Goal: Task Accomplishment & Management: Use online tool/utility

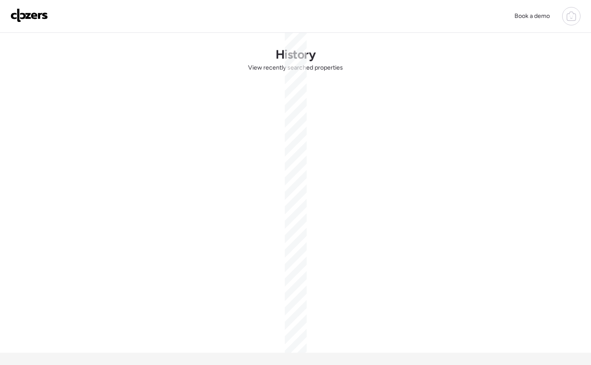
click at [31, 17] on img at bounding box center [29, 15] width 38 height 14
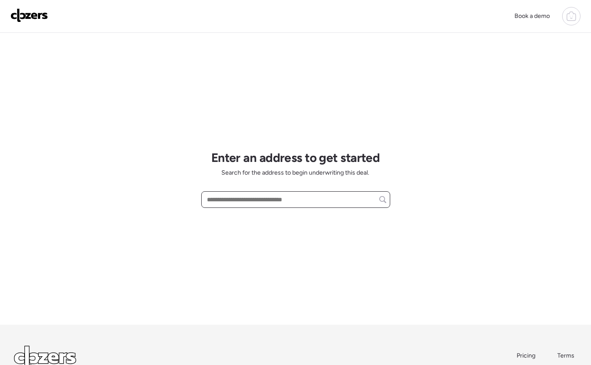
click at [272, 199] on input "text" at bounding box center [295, 199] width 181 height 12
paste input "**********"
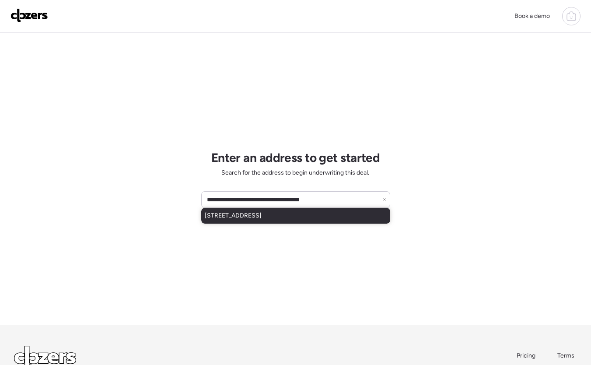
click at [262, 215] on span "4218 Sacramento Ave, Saint Louis, MO, 63115" at bounding box center [233, 215] width 57 height 9
type input "**********"
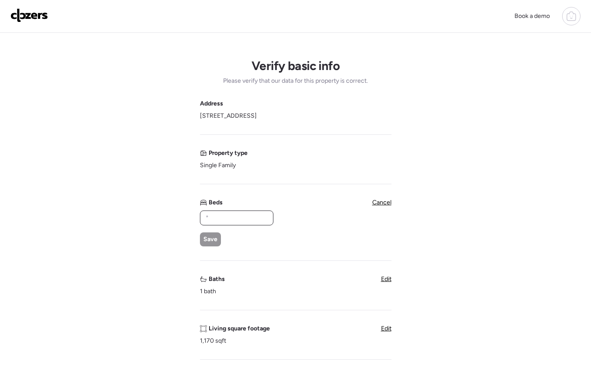
click at [237, 217] on input "text" at bounding box center [237, 218] width 66 height 12
type input "*"
click at [215, 243] on span "Save" at bounding box center [210, 239] width 14 height 9
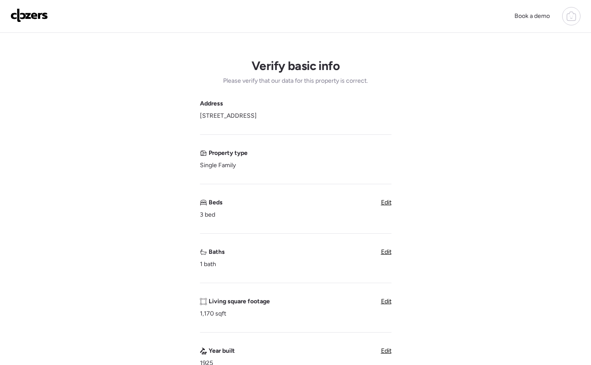
click at [445, 199] on div "Verify basic info Please verify that our data for this property is correct. Add…" at bounding box center [295, 348] width 577 height 631
click at [440, 212] on div "Verify basic info Please verify that our data for this property is correct. Add…" at bounding box center [295, 348] width 577 height 631
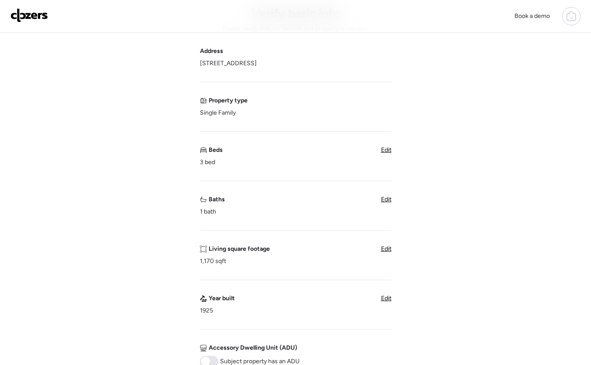
scroll to position [53, 0]
click at [382, 151] on span "Edit" at bounding box center [386, 148] width 10 height 7
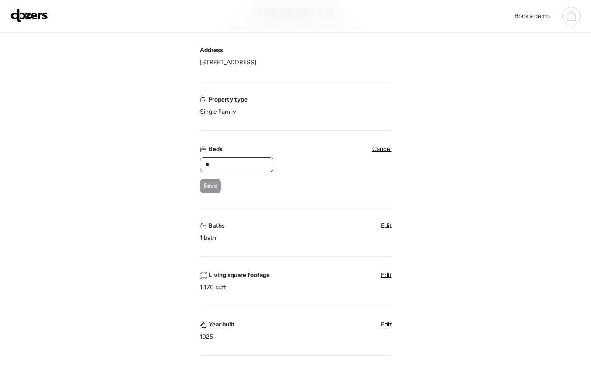
drag, startPoint x: 223, startPoint y: 167, endPoint x: 158, endPoint y: 166, distance: 65.2
click at [162, 166] on div "Verify basic info Please verify that our data for this property is correct. Add…" at bounding box center [295, 308] width 577 height 658
click at [209, 164] on input "*" at bounding box center [237, 164] width 66 height 12
drag, startPoint x: 221, startPoint y: 164, endPoint x: 199, endPoint y: 162, distance: 22.4
click at [199, 162] on div "Verify basic info Please verify that our data for this property is correct. Add…" at bounding box center [295, 308] width 577 height 658
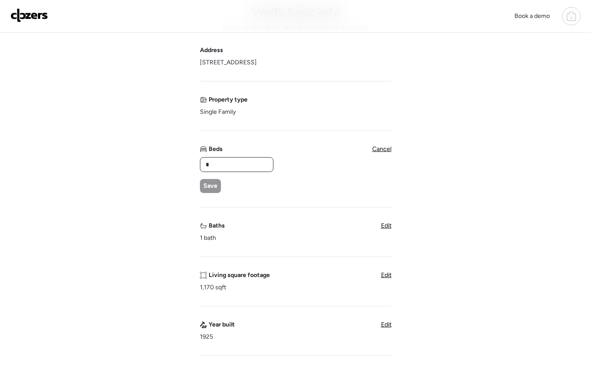
click at [215, 163] on input "*" at bounding box center [237, 164] width 66 height 12
drag, startPoint x: 212, startPoint y: 164, endPoint x: 185, endPoint y: 164, distance: 26.7
click at [185, 164] on div "Verify basic info Please verify that our data for this property is correct. Add…" at bounding box center [295, 308] width 577 height 658
click at [207, 164] on input "*" at bounding box center [237, 164] width 66 height 12
drag, startPoint x: 213, startPoint y: 164, endPoint x: 176, endPoint y: 162, distance: 37.2
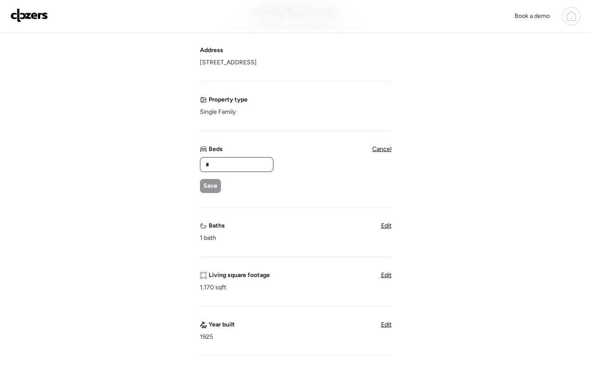
click at [176, 162] on div "Verify basic info Please verify that our data for this property is correct. Add…" at bounding box center [295, 308] width 577 height 658
type input "*"
click at [207, 186] on span "Save" at bounding box center [210, 186] width 14 height 9
click at [234, 184] on div "* Save" at bounding box center [236, 175] width 73 height 36
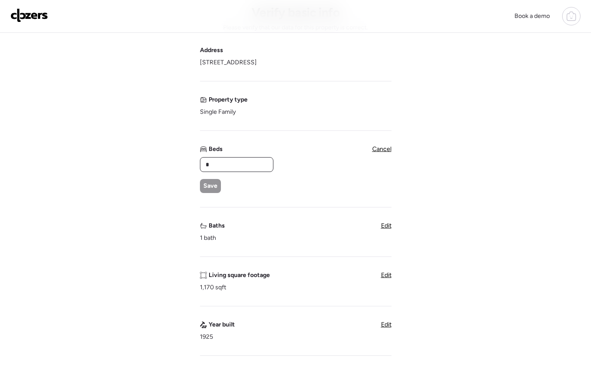
drag, startPoint x: 250, startPoint y: 162, endPoint x: 224, endPoint y: 164, distance: 25.9
click at [224, 164] on input "*" at bounding box center [237, 164] width 66 height 12
click at [385, 225] on span "Edit" at bounding box center [386, 225] width 10 height 7
click at [185, 212] on div "Verify basic info Please verify that our data for this property is correct. Add…" at bounding box center [295, 308] width 577 height 658
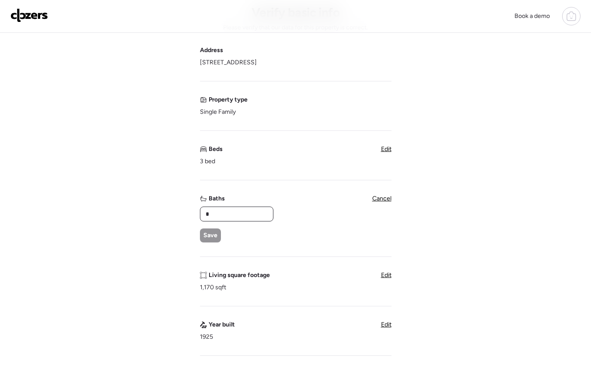
drag, startPoint x: 237, startPoint y: 210, endPoint x: 148, endPoint y: 206, distance: 89.3
click at [157, 210] on div "Verify basic info Please verify that our data for this property is correct. Add…" at bounding box center [295, 308] width 577 height 658
type input "*"
click at [208, 236] on span "Save" at bounding box center [210, 235] width 14 height 9
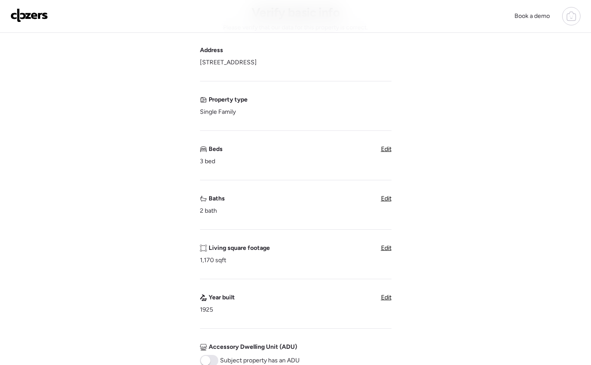
click at [476, 197] on div "Verify basic info Please verify that our data for this property is correct. Add…" at bounding box center [295, 294] width 577 height 631
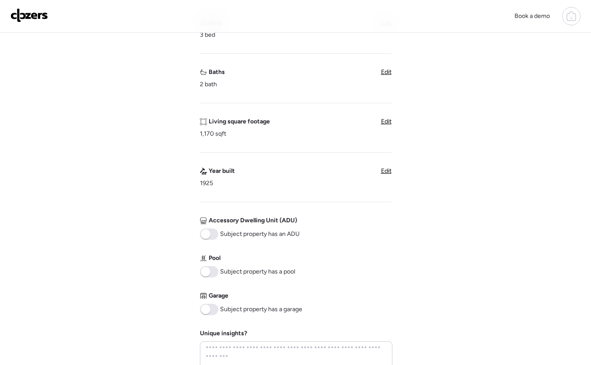
scroll to position [174, 0]
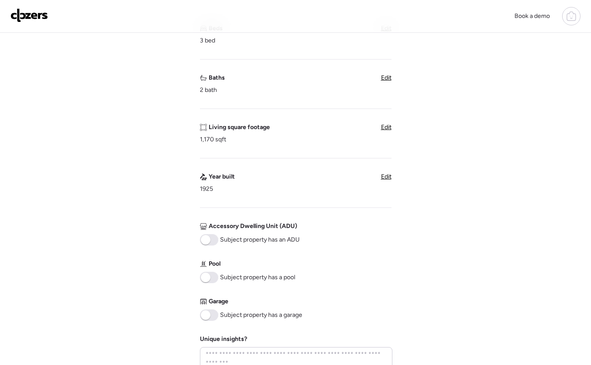
click at [521, 185] on div "Verify basic info Please verify that our data for this property is correct. Add…" at bounding box center [295, 174] width 577 height 631
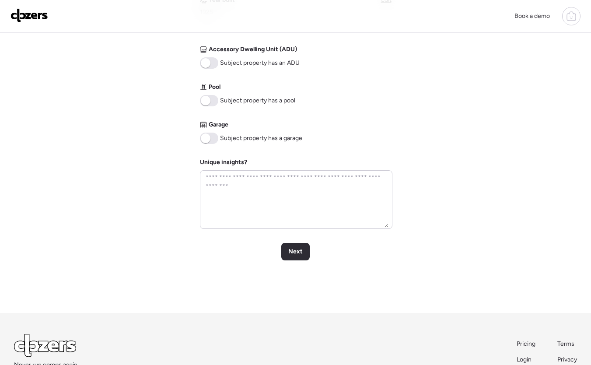
scroll to position [360, 0]
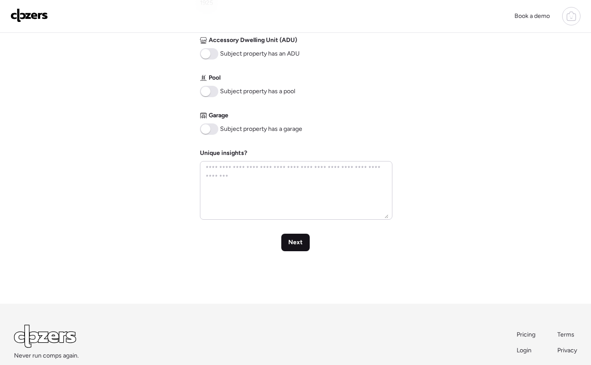
click at [297, 241] on span "Next" at bounding box center [295, 242] width 14 height 9
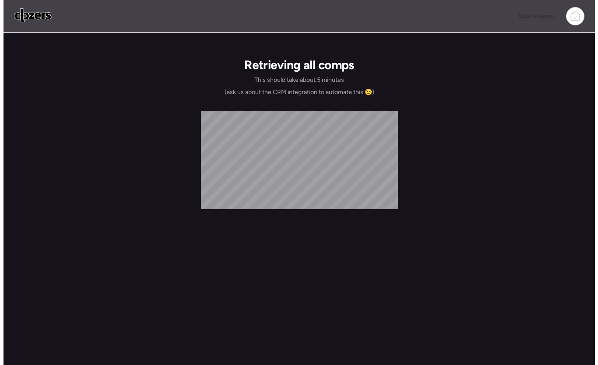
scroll to position [0, 0]
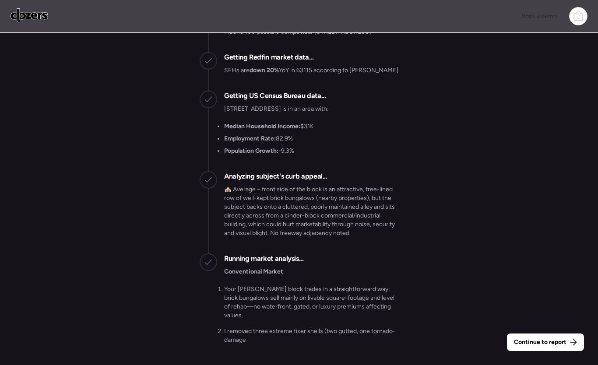
click at [550, 332] on div "Continue to report Gathering all comps... I found 100 possible comps near 4218 …" at bounding box center [299, 200] width 598 height 334
click at [545, 336] on div "Continue to report" at bounding box center [545, 341] width 77 height 17
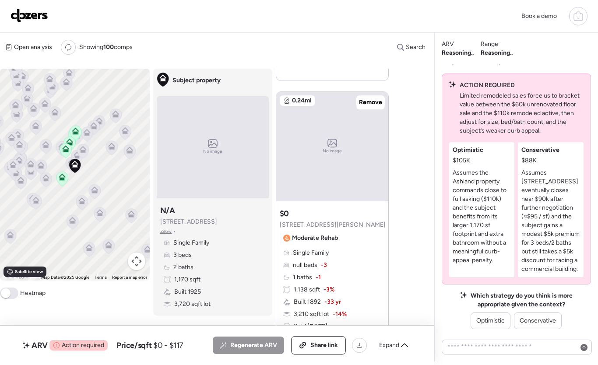
scroll to position [582, 0]
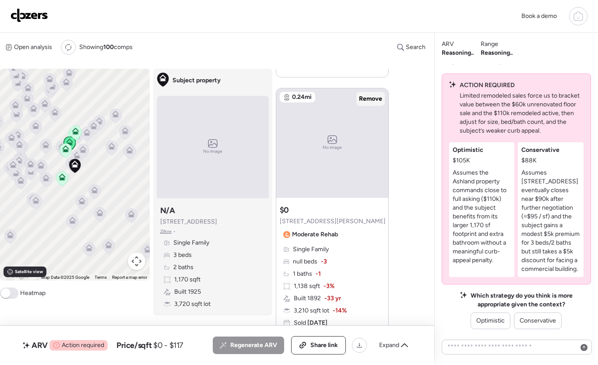
click at [377, 97] on span "Remove" at bounding box center [370, 98] width 23 height 9
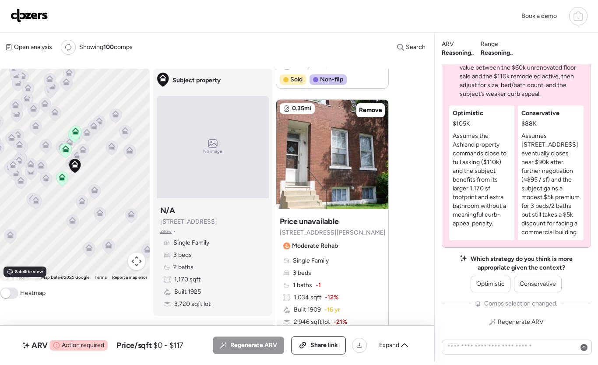
scroll to position [840, 0]
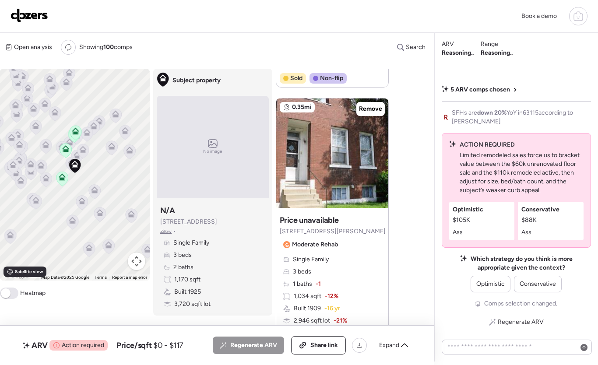
click at [392, 149] on div "Suggested comps 0.19mi Remove Suggested comp $60,000 4207 W San Francisco Ave M…" at bounding box center [336, 215] width 120 height 293
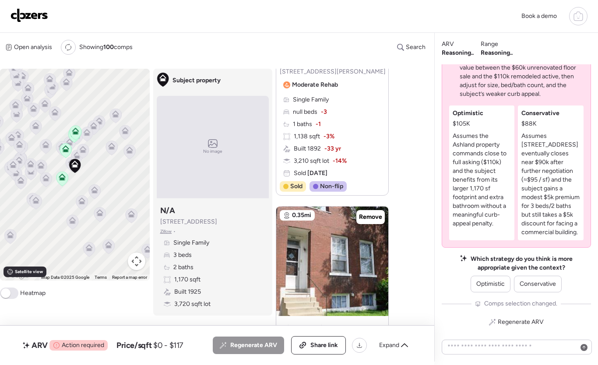
scroll to position [731, 0]
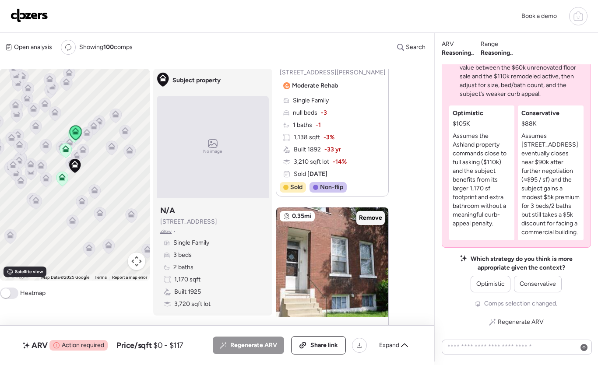
click at [373, 219] on span "Remove" at bounding box center [370, 217] width 23 height 9
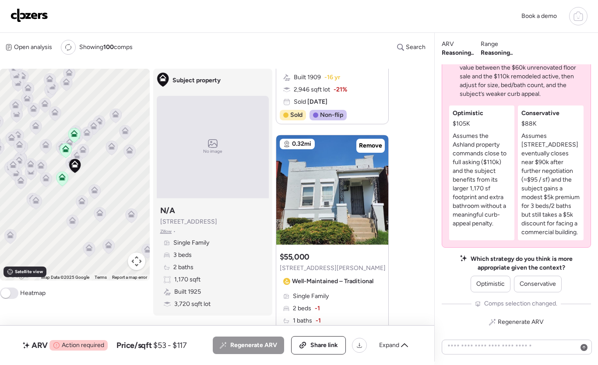
scroll to position [1069, 0]
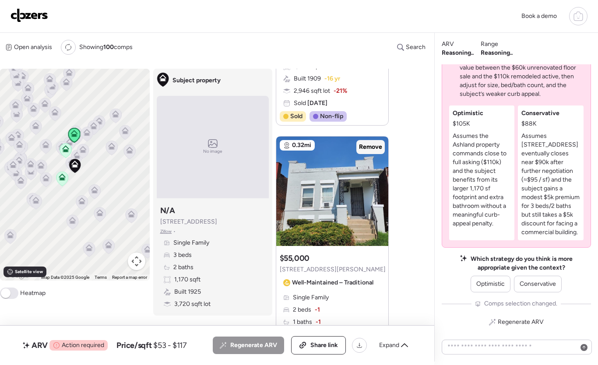
click at [374, 153] on div "Remove" at bounding box center [370, 147] width 28 height 14
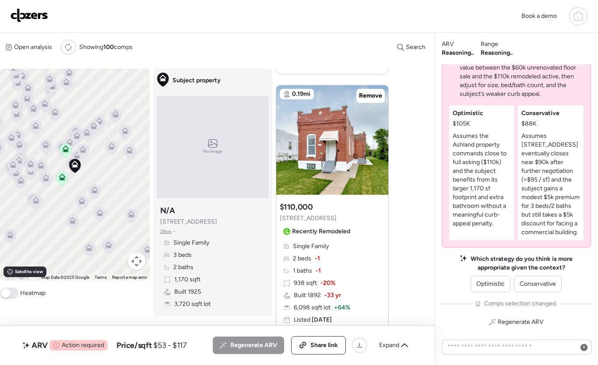
scroll to position [293, 0]
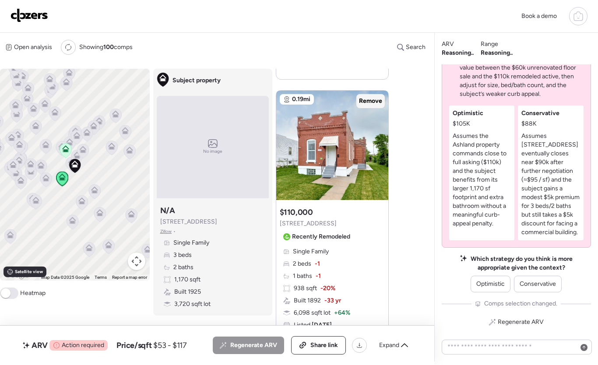
click at [373, 101] on span "Remove" at bounding box center [370, 101] width 23 height 9
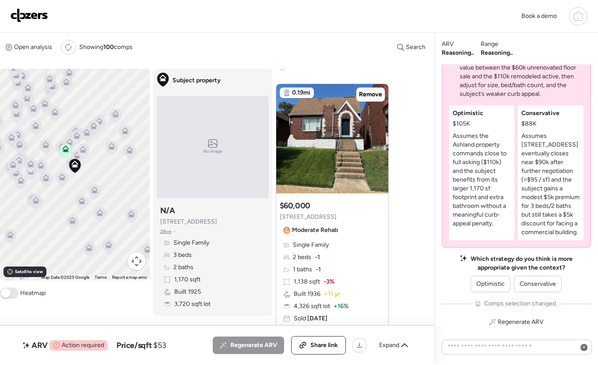
scroll to position [3, 0]
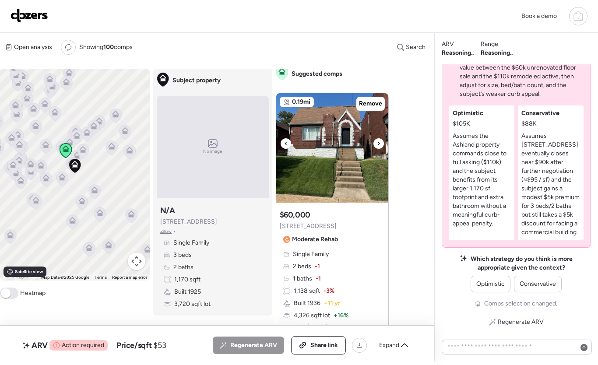
click at [377, 140] on icon at bounding box center [378, 143] width 3 height 10
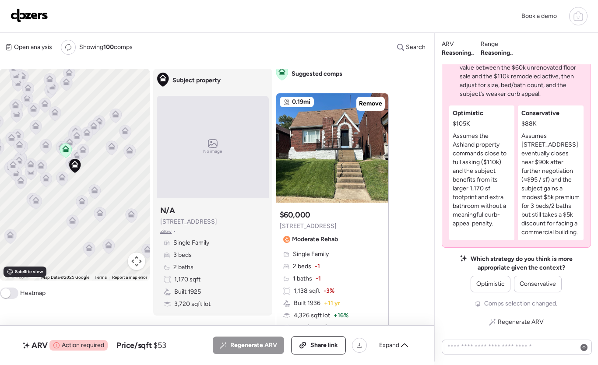
click at [97, 165] on div "To activate drag with keyboard, press Alt + Enter. Once in keyboard drag state,…" at bounding box center [75, 175] width 150 height 212
click at [136, 260] on button "Map camera controls" at bounding box center [136, 260] width 17 height 17
click at [115, 220] on button "Zoom in" at bounding box center [114, 217] width 17 height 17
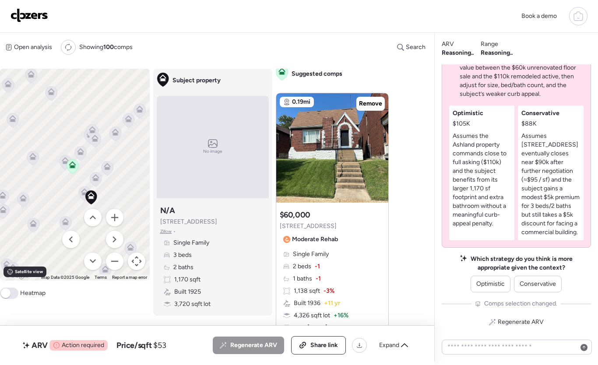
drag, startPoint x: 105, startPoint y: 165, endPoint x: 122, endPoint y: 197, distance: 36.4
click at [122, 197] on div "To activate drag with keyboard, press Alt + Enter. Once in keyboard drag state,…" at bounding box center [75, 175] width 150 height 212
click at [63, 162] on icon at bounding box center [65, 162] width 6 height 3
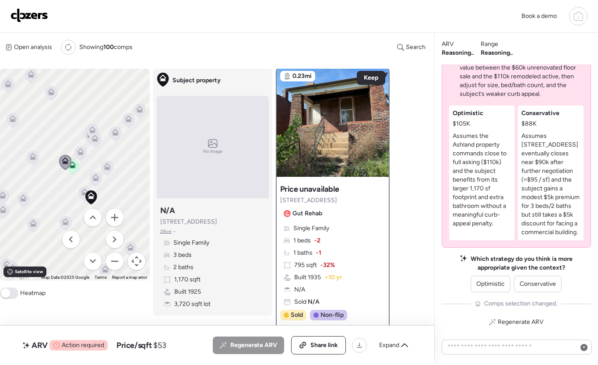
scroll to position [0, 0]
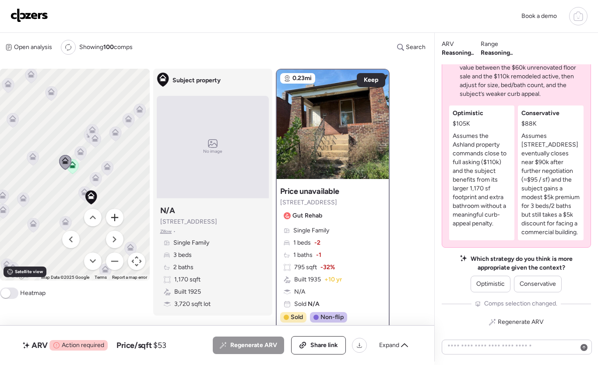
click at [117, 222] on button "Zoom in" at bounding box center [114, 217] width 17 height 17
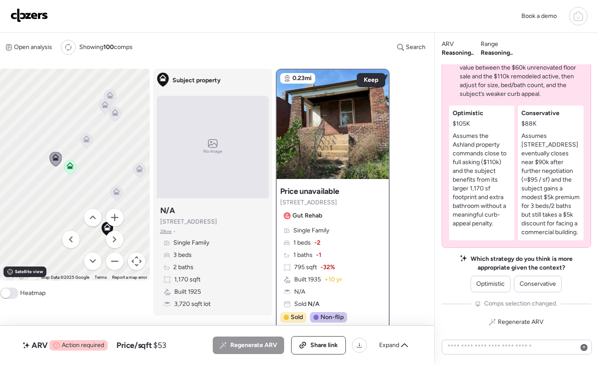
click at [88, 146] on icon at bounding box center [86, 140] width 12 height 14
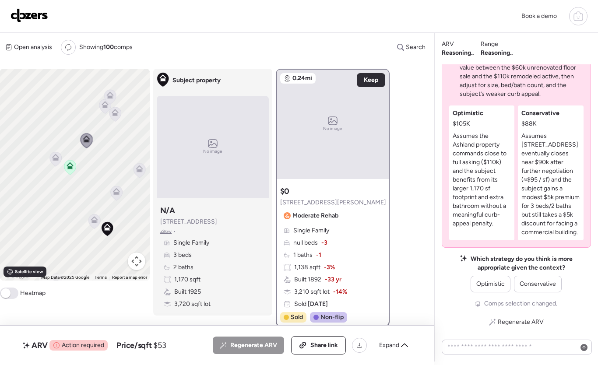
click at [117, 196] on icon at bounding box center [117, 193] width 12 height 14
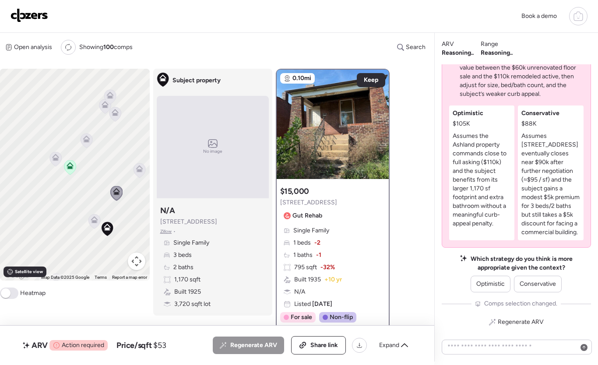
click at [95, 220] on icon at bounding box center [94, 219] width 7 height 7
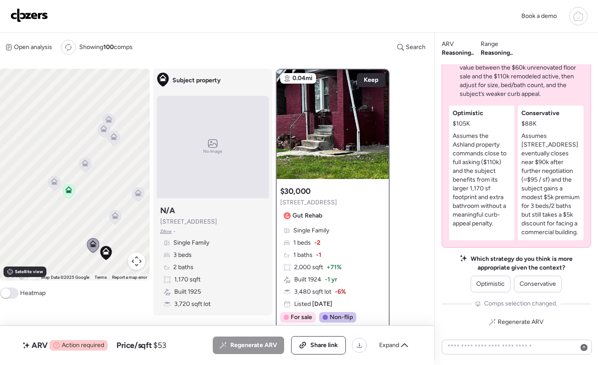
drag, startPoint x: 111, startPoint y: 216, endPoint x: 109, endPoint y: 241, distance: 25.0
click at [109, 241] on div "To activate drag with keyboard, press Alt + Enter. Once in keyboard drag state,…" at bounding box center [75, 175] width 150 height 212
drag, startPoint x: 103, startPoint y: 150, endPoint x: 102, endPoint y: 164, distance: 13.2
click at [102, 164] on div "To activate drag with keyboard, press Alt + Enter. Once in keyboard drag state,…" at bounding box center [75, 175] width 150 height 212
click at [100, 141] on icon at bounding box center [102, 140] width 7 height 4
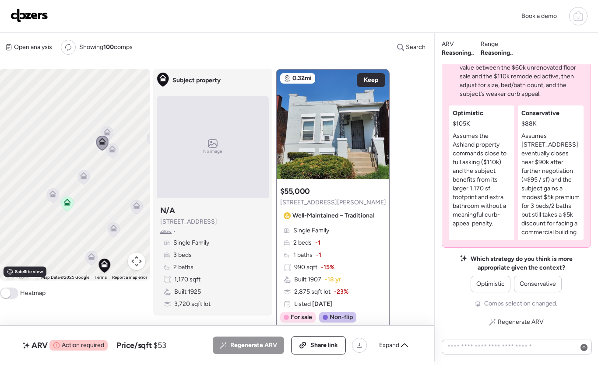
click at [108, 133] on icon at bounding box center [107, 134] width 6 height 3
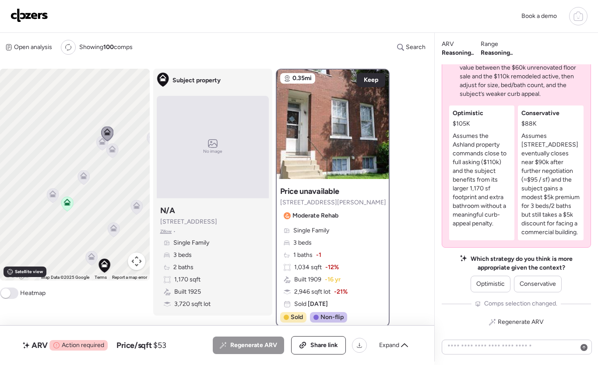
click at [111, 146] on icon at bounding box center [111, 149] width 7 height 7
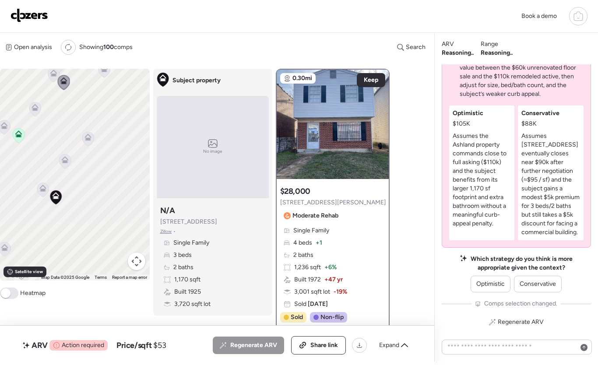
drag, startPoint x: 114, startPoint y: 186, endPoint x: 60, endPoint y: 113, distance: 90.5
click at [61, 113] on div "To activate drag with keyboard, press Alt + Enter. Once in keyboard drag state,…" at bounding box center [75, 175] width 150 height 212
click at [136, 268] on button "Map camera controls" at bounding box center [136, 260] width 17 height 17
click at [122, 263] on button "Zoom out" at bounding box center [114, 260] width 17 height 17
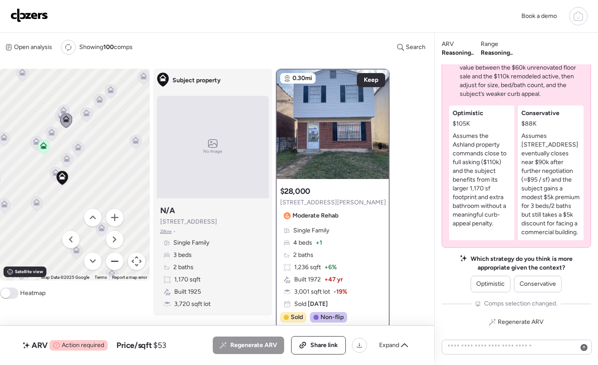
click at [120, 262] on button "Zoom out" at bounding box center [114, 260] width 17 height 17
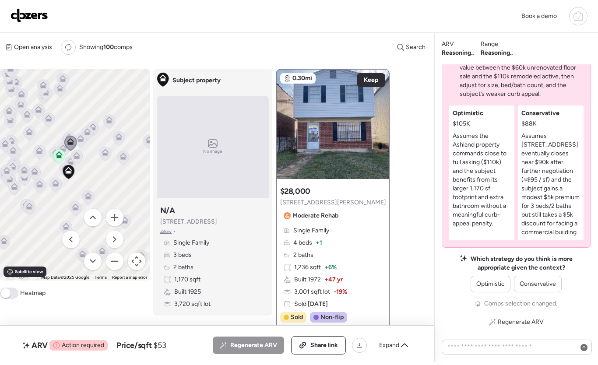
click at [69, 133] on icon at bounding box center [69, 139] width 12 height 14
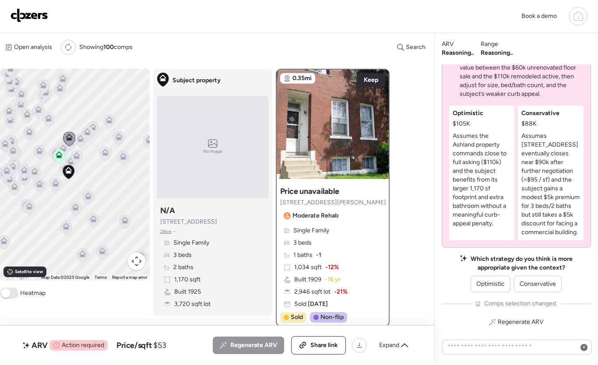
click at [79, 139] on icon at bounding box center [80, 138] width 7 height 7
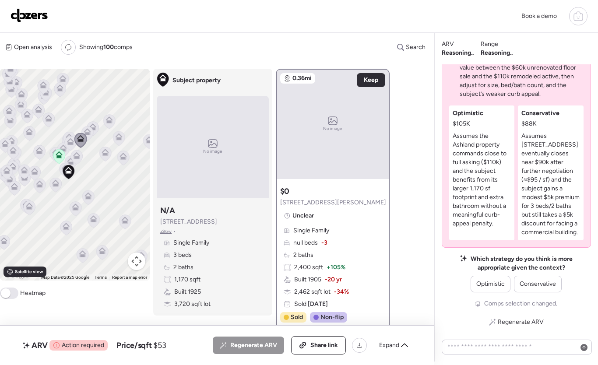
click at [87, 135] on icon at bounding box center [87, 133] width 6 height 3
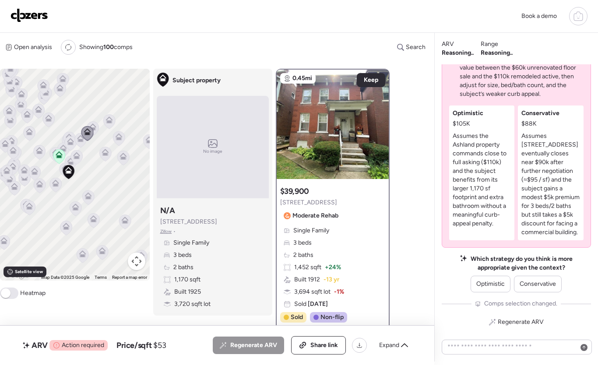
click at [94, 128] on icon at bounding box center [92, 126] width 7 height 7
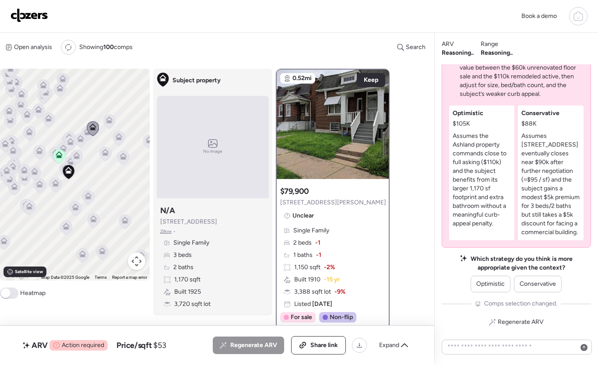
click at [105, 122] on icon at bounding box center [109, 122] width 12 height 14
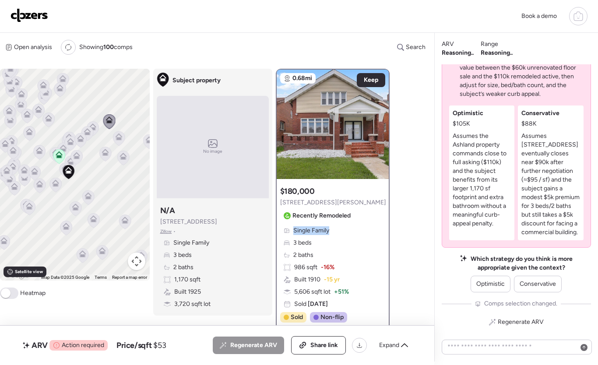
drag, startPoint x: 351, startPoint y: 240, endPoint x: 354, endPoint y: 226, distance: 14.3
click at [354, 226] on div "$180,000 4536 Harris Ave Recently Remodeled Single Family 3 beds 2 baths 986 sq…" at bounding box center [332, 263] width 112 height 163
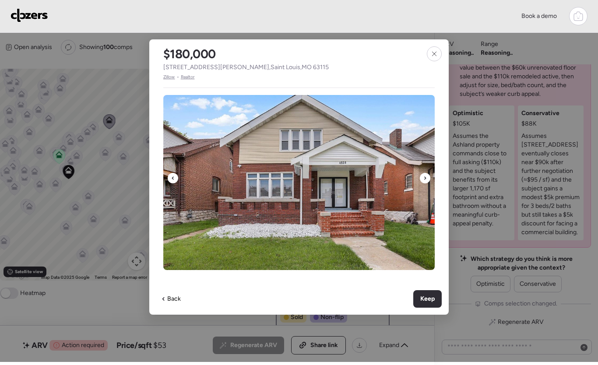
click at [425, 174] on icon at bounding box center [424, 178] width 3 height 10
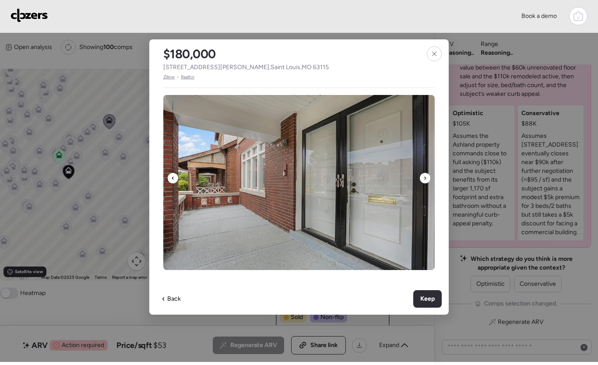
click at [425, 178] on icon at bounding box center [425, 177] width 2 height 3
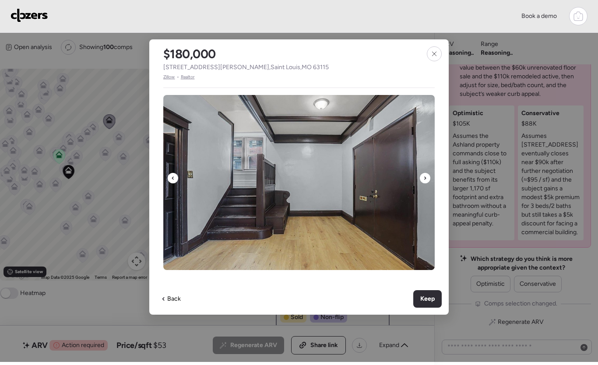
click at [425, 178] on icon at bounding box center [425, 177] width 2 height 3
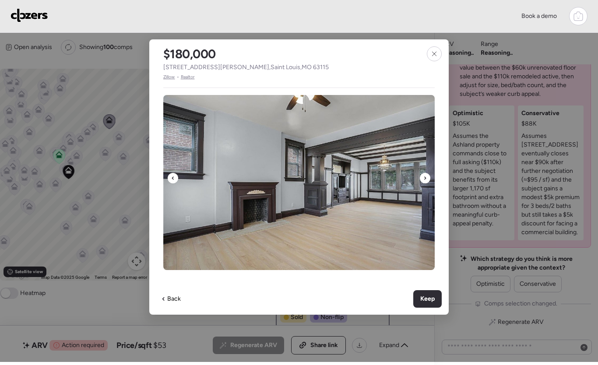
click at [425, 178] on icon at bounding box center [425, 177] width 2 height 3
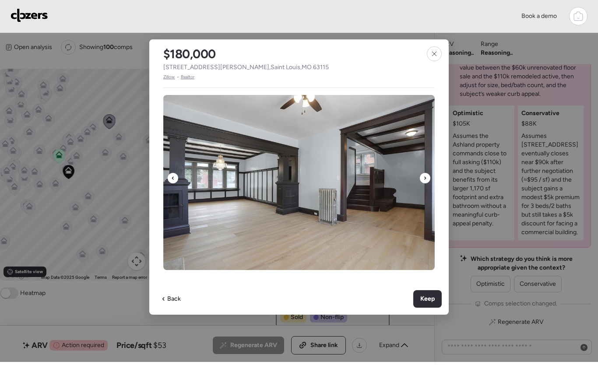
click at [425, 178] on icon at bounding box center [425, 177] width 2 height 3
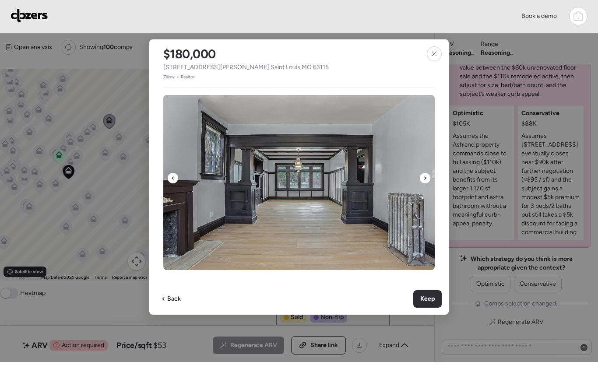
click at [425, 178] on icon at bounding box center [425, 177] width 2 height 3
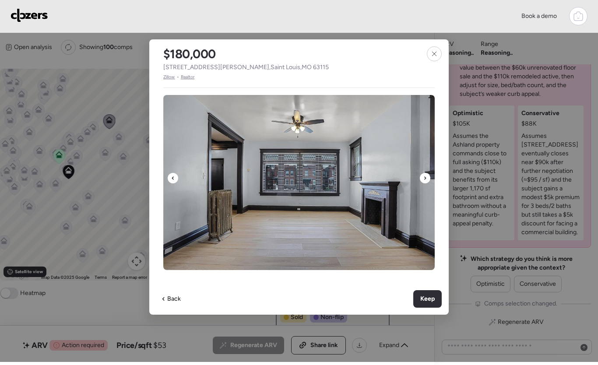
click at [425, 178] on icon at bounding box center [425, 177] width 2 height 3
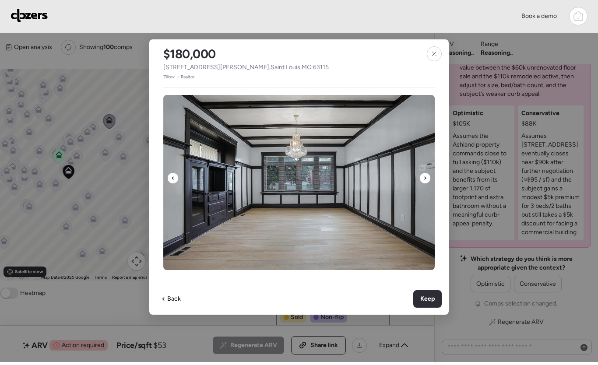
click at [175, 179] on div at bounding box center [173, 178] width 10 height 10
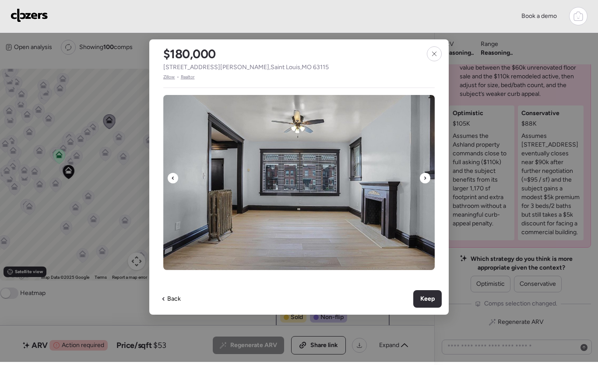
click at [423, 179] on icon at bounding box center [424, 178] width 3 height 10
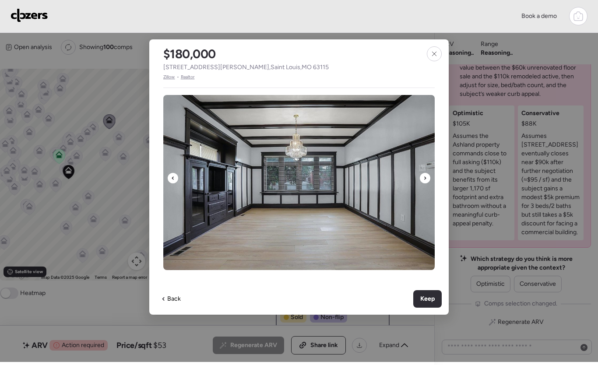
click at [423, 179] on icon at bounding box center [424, 178] width 3 height 10
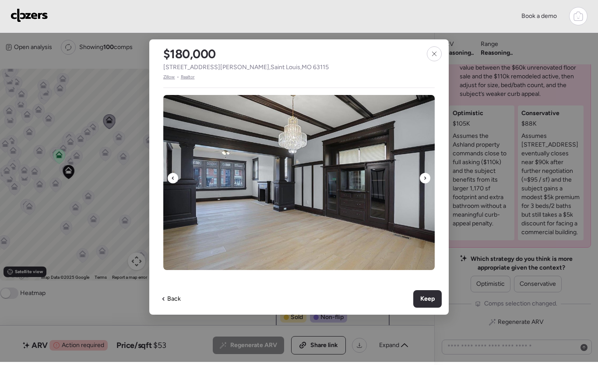
click at [423, 179] on icon at bounding box center [424, 178] width 3 height 10
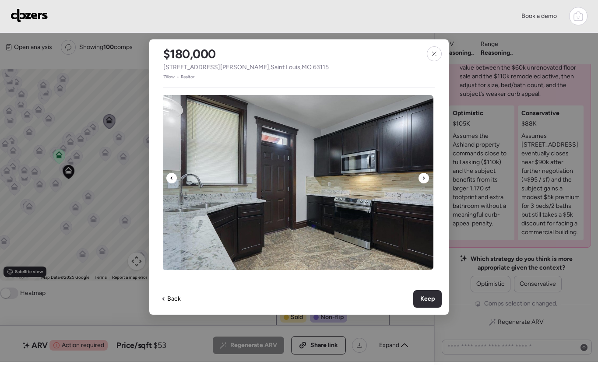
click at [423, 179] on icon at bounding box center [424, 177] width 2 height 3
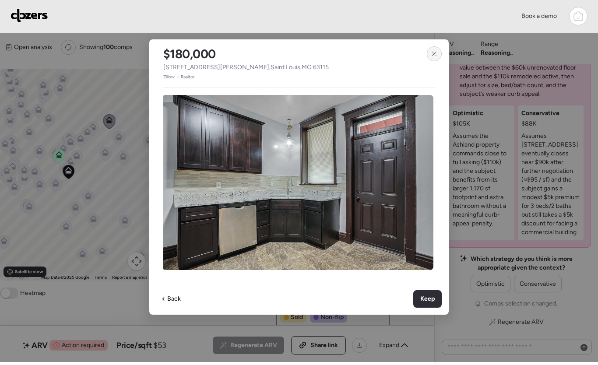
click at [433, 59] on div at bounding box center [434, 53] width 15 height 15
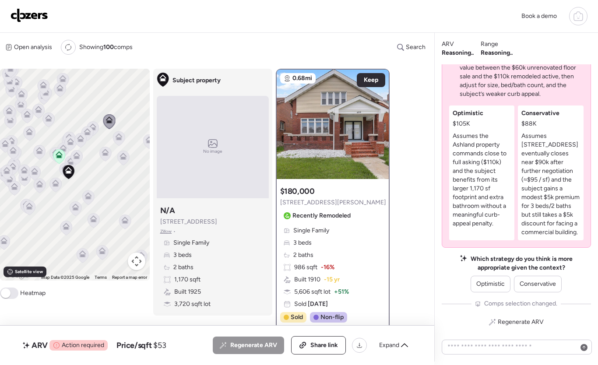
click at [118, 138] on icon at bounding box center [119, 138] width 6 height 3
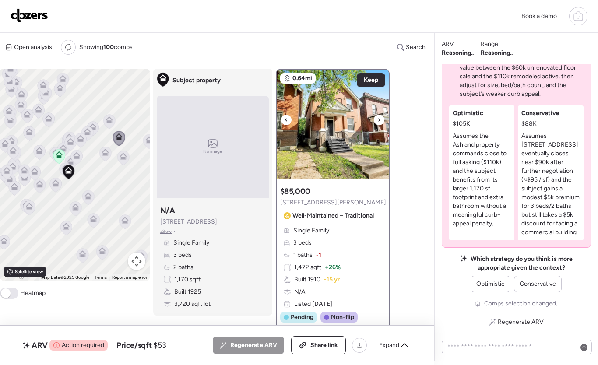
click at [380, 119] on icon at bounding box center [378, 120] width 3 height 10
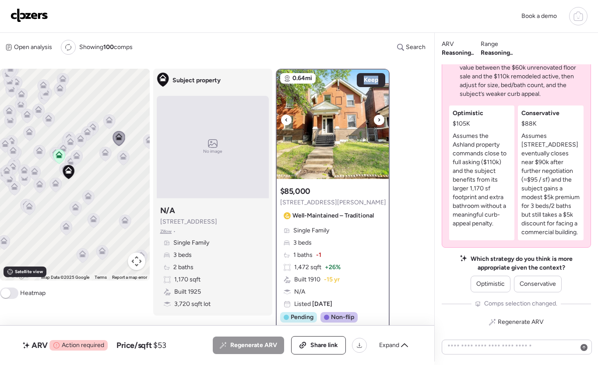
click at [380, 119] on icon at bounding box center [378, 120] width 3 height 10
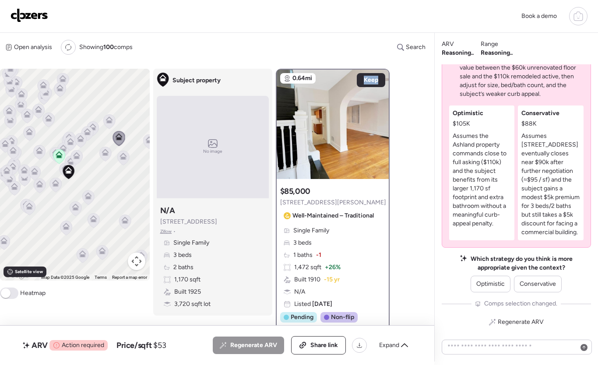
click at [126, 163] on icon at bounding box center [123, 158] width 12 height 14
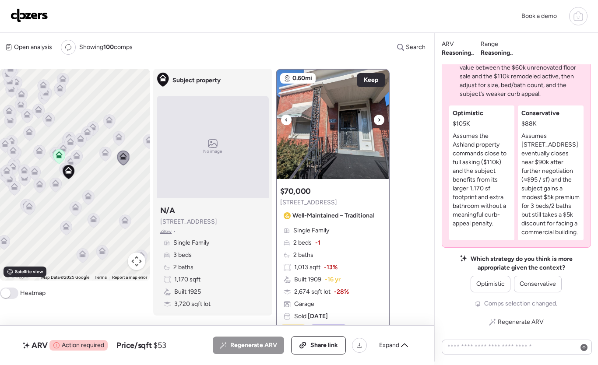
click at [374, 120] on div at bounding box center [379, 120] width 10 height 10
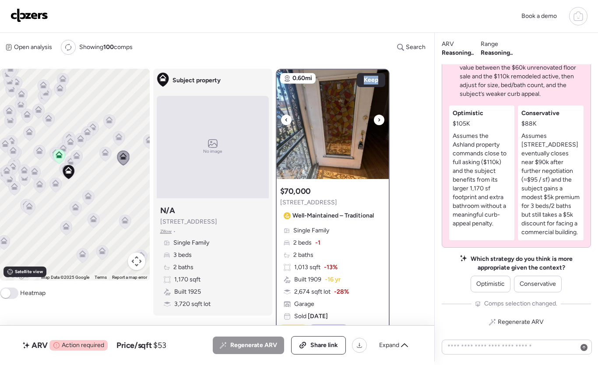
click at [374, 120] on div at bounding box center [379, 120] width 10 height 10
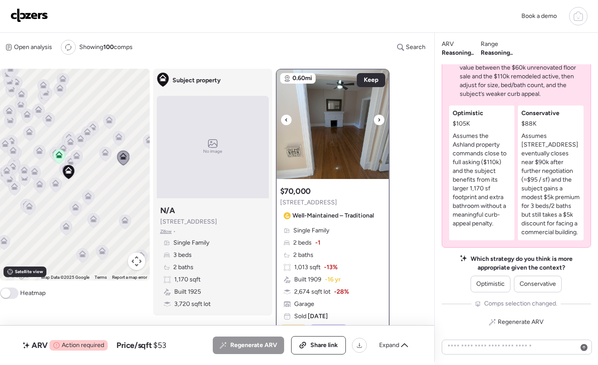
click at [376, 119] on div at bounding box center [379, 120] width 10 height 10
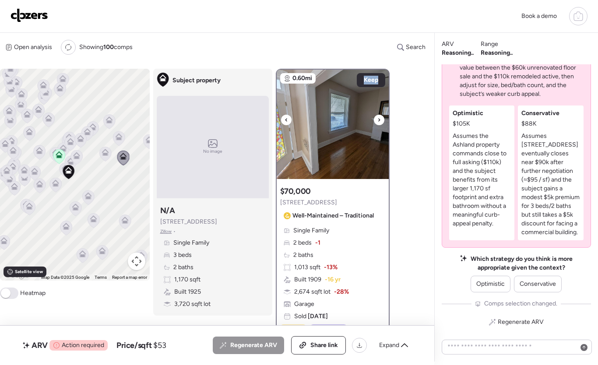
click at [377, 119] on icon at bounding box center [378, 120] width 3 height 10
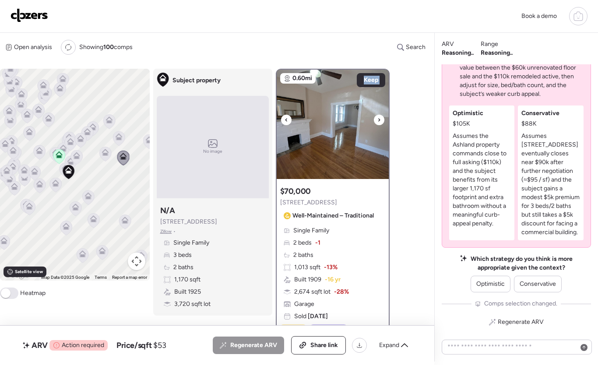
click at [377, 120] on icon at bounding box center [378, 120] width 3 height 10
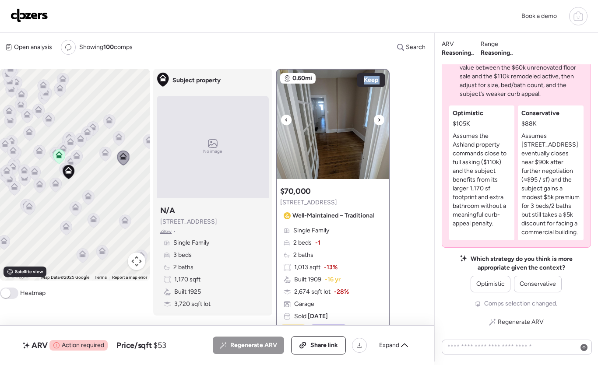
click at [376, 120] on div at bounding box center [379, 120] width 10 height 10
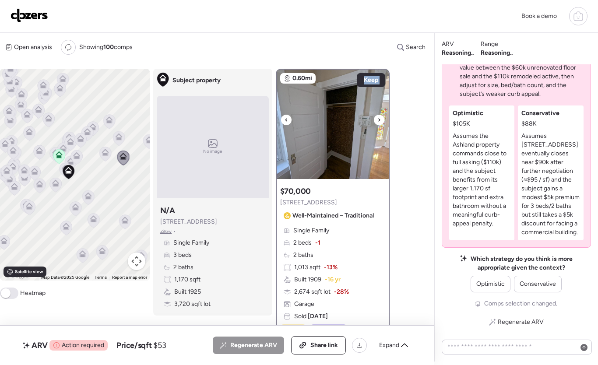
click at [376, 120] on div at bounding box center [379, 120] width 10 height 10
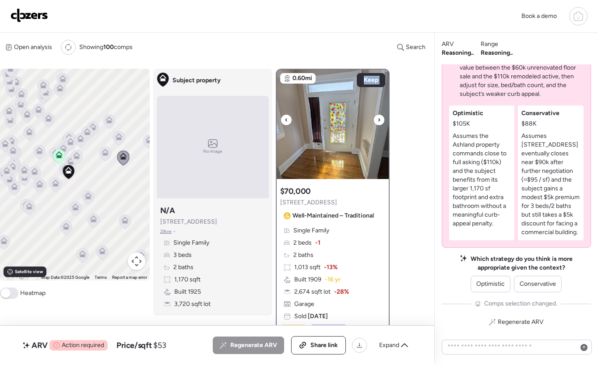
click at [376, 120] on div at bounding box center [379, 120] width 10 height 10
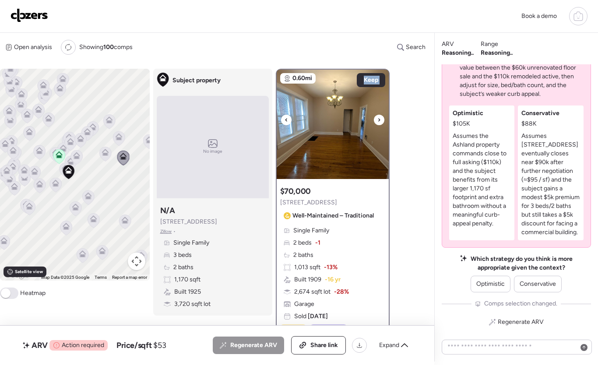
click at [376, 120] on div at bounding box center [379, 120] width 10 height 10
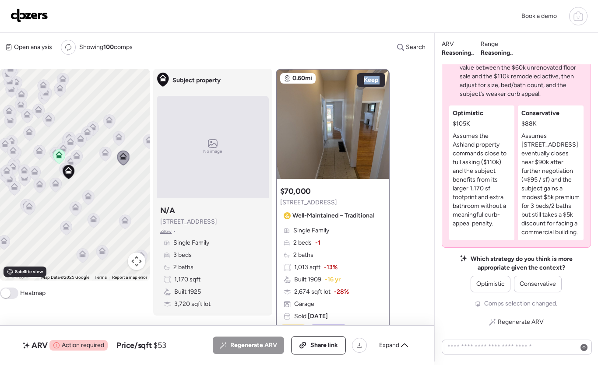
click at [103, 155] on icon at bounding box center [105, 154] width 6 height 3
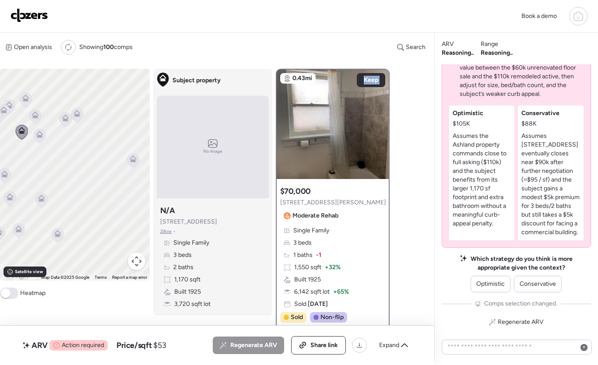
drag, startPoint x: 98, startPoint y: 174, endPoint x: 12, endPoint y: 153, distance: 89.1
click at [11, 153] on div "To activate drag with keyboard, press Alt + Enter. Once in keyboard drag state,…" at bounding box center [75, 175] width 150 height 212
click at [126, 164] on icon at bounding box center [130, 161] width 12 height 14
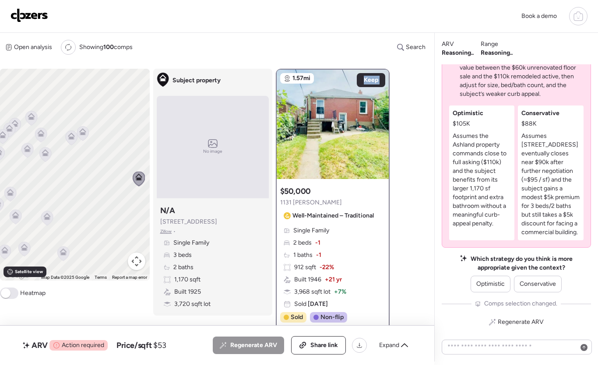
drag, startPoint x: 106, startPoint y: 167, endPoint x: 116, endPoint y: 185, distance: 20.4
click at [116, 185] on div "To navigate, press the arrow keys. To activate drag with keyboard, press Alt + …" at bounding box center [75, 175] width 150 height 212
click at [86, 130] on icon at bounding box center [83, 132] width 7 height 7
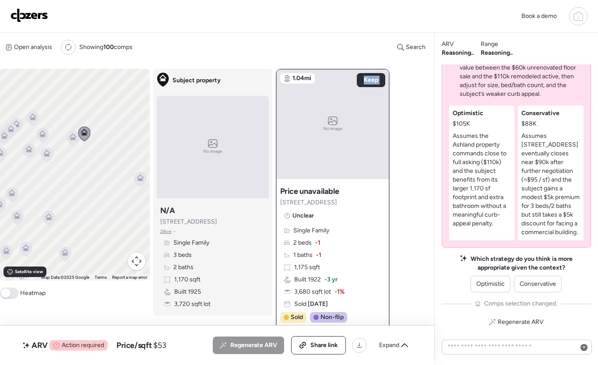
click at [66, 142] on div "To navigate, press the arrow keys. To activate drag with keyboard, press Alt + …" at bounding box center [75, 175] width 150 height 212
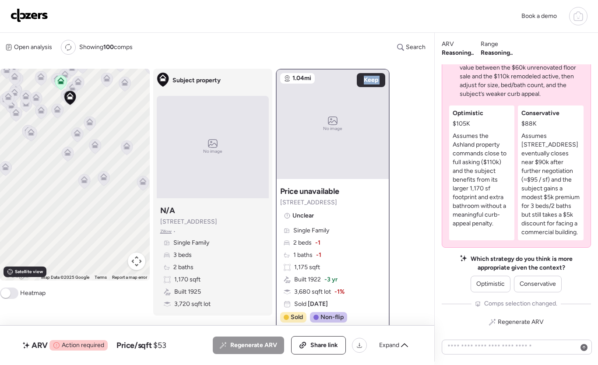
drag, startPoint x: 95, startPoint y: 171, endPoint x: 134, endPoint y: 137, distance: 51.7
click at [137, 135] on div "To navigate, press the arrow keys. To activate drag with keyboard, press Alt + …" at bounding box center [75, 175] width 150 height 212
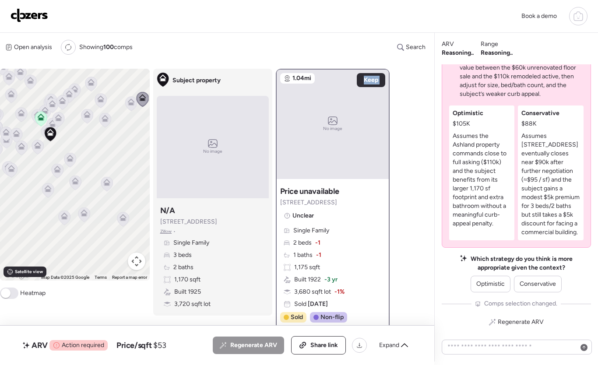
drag, startPoint x: 106, startPoint y: 173, endPoint x: 87, endPoint y: 210, distance: 41.5
click at [86, 209] on icon at bounding box center [84, 214] width 12 height 15
click at [8, 297] on span at bounding box center [6, 293] width 10 height 10
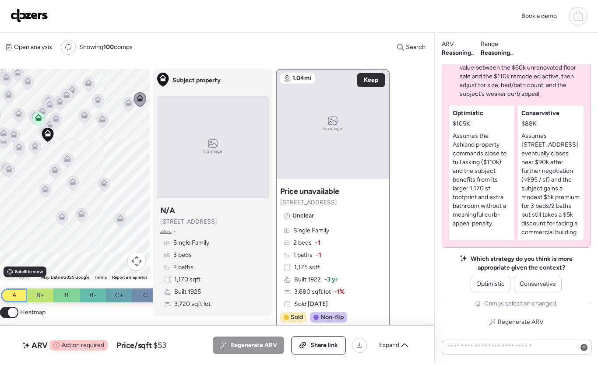
click at [17, 297] on div "A" at bounding box center [14, 295] width 26 height 14
click at [17, 296] on div "A" at bounding box center [14, 295] width 26 height 14
click at [38, 297] on span "B+" at bounding box center [40, 295] width 8 height 9
click at [77, 293] on div "B" at bounding box center [66, 295] width 26 height 14
click at [73, 294] on div "B" at bounding box center [66, 295] width 26 height 14
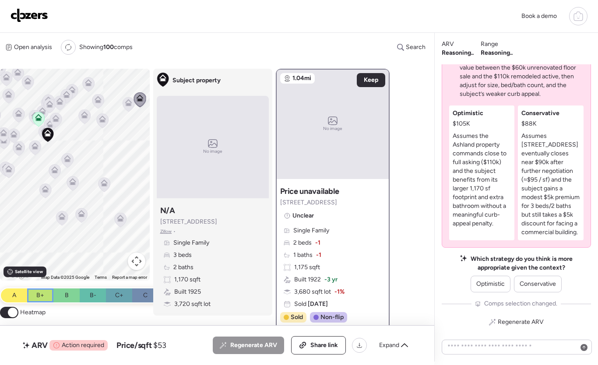
click at [34, 301] on div "B+" at bounding box center [40, 295] width 26 height 14
click at [41, 298] on span "B+" at bounding box center [40, 295] width 8 height 9
click at [8, 297] on div "A" at bounding box center [14, 295] width 26 height 14
click at [29, 296] on div "B+" at bounding box center [40, 295] width 26 height 14
click at [46, 293] on div "B+" at bounding box center [40, 295] width 26 height 14
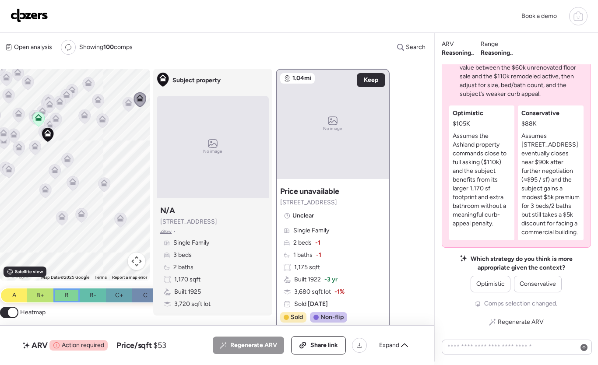
click at [56, 293] on div "B" at bounding box center [66, 295] width 26 height 14
click at [83, 291] on div "B-" at bounding box center [93, 295] width 26 height 14
click at [115, 292] on span "C+" at bounding box center [119, 295] width 8 height 9
click at [137, 294] on div "C" at bounding box center [145, 295] width 26 height 14
click at [123, 294] on div "C+" at bounding box center [119, 295] width 26 height 14
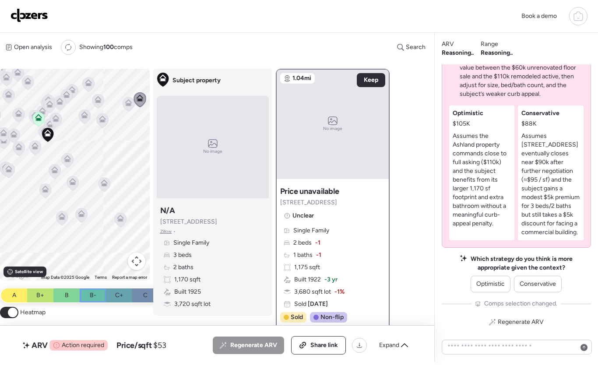
click at [84, 295] on div "B-" at bounding box center [93, 295] width 26 height 14
click at [63, 295] on div "B" at bounding box center [66, 295] width 26 height 14
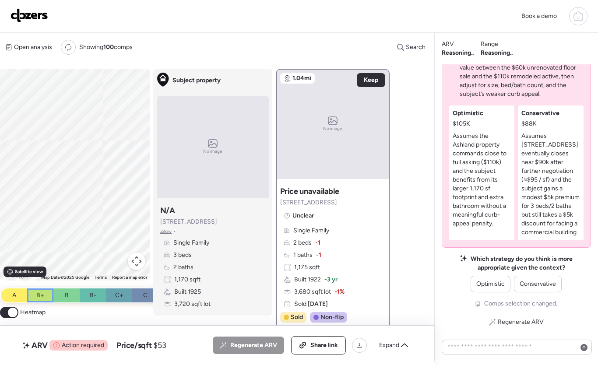
click at [49, 297] on div "B+" at bounding box center [40, 295] width 26 height 14
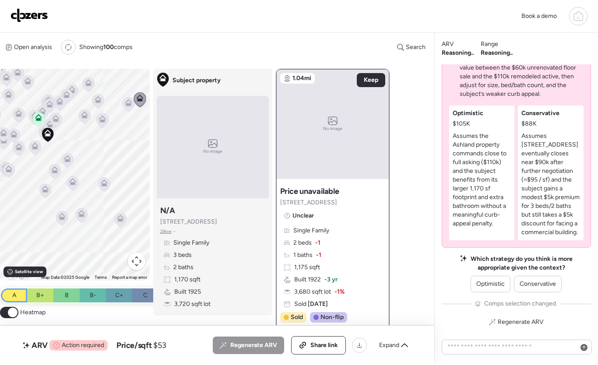
click at [23, 293] on div "A" at bounding box center [14, 295] width 26 height 14
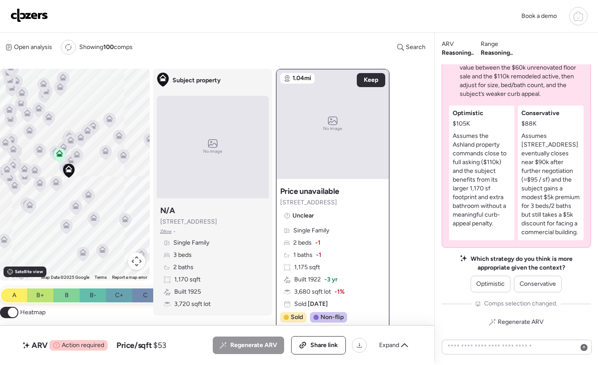
drag, startPoint x: 29, startPoint y: 232, endPoint x: 50, endPoint y: 271, distance: 43.9
click at [50, 271] on div "To activate drag with keyboard, press Alt + Enter. Once in keyboard drag state,…" at bounding box center [75, 175] width 150 height 212
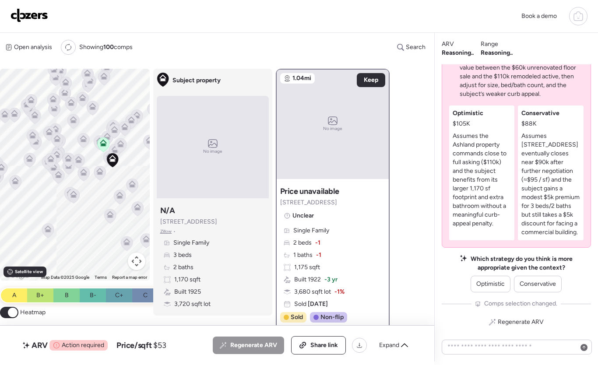
drag, startPoint x: 44, startPoint y: 225, endPoint x: 90, endPoint y: 212, distance: 47.8
click at [90, 212] on div "To activate drag with keyboard, press Alt + Enter. Once in keyboard drag state,…" at bounding box center [75, 175] width 150 height 212
click at [44, 230] on icon at bounding box center [46, 226] width 7 height 7
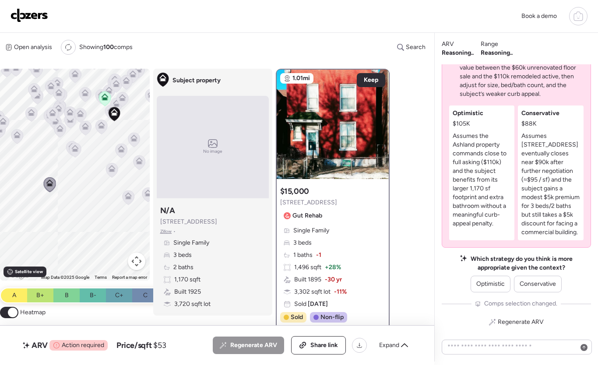
drag, startPoint x: 64, startPoint y: 200, endPoint x: 61, endPoint y: 175, distance: 26.0
click at [61, 175] on div "To activate drag with keyboard, press Alt + Enter. Once in keyboard drag state,…" at bounding box center [75, 175] width 150 height 212
click at [67, 144] on icon at bounding box center [71, 148] width 12 height 14
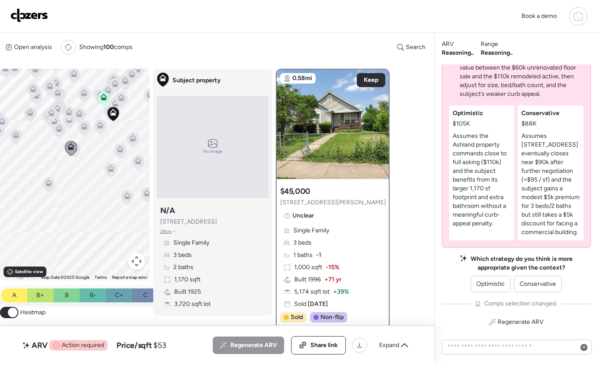
click at [79, 150] on icon at bounding box center [74, 150] width 12 height 14
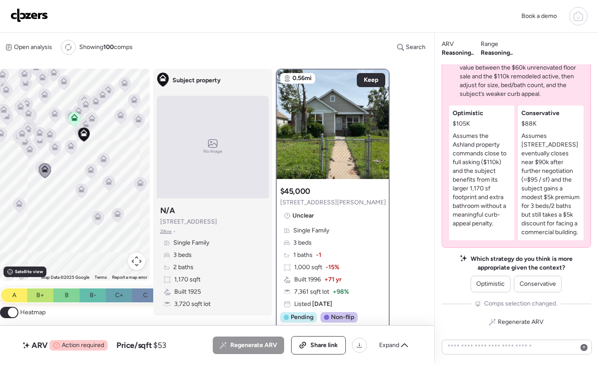
drag, startPoint x: 99, startPoint y: 171, endPoint x: 63, endPoint y: 195, distance: 42.7
click at [63, 195] on div "To activate drag with keyboard, press Alt + Enter. Once in keyboard drag state,…" at bounding box center [75, 175] width 150 height 212
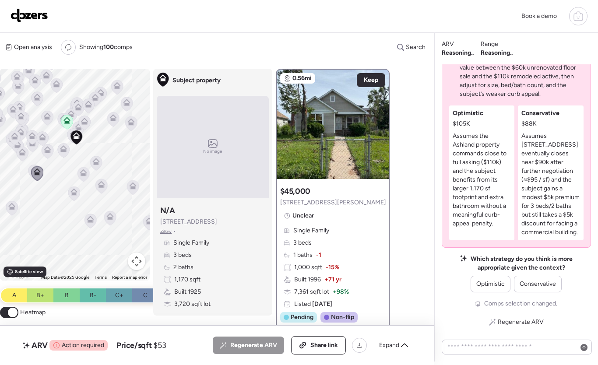
click at [73, 196] on icon at bounding box center [74, 193] width 12 height 14
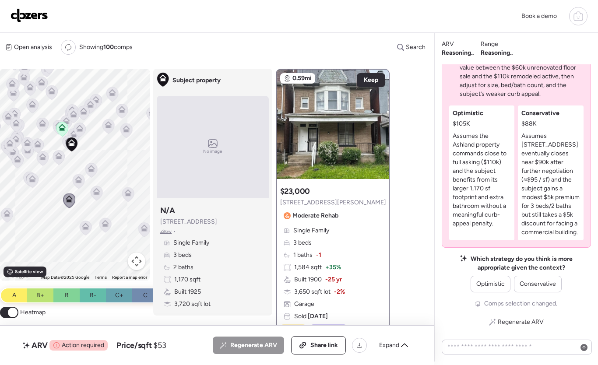
drag, startPoint x: 89, startPoint y: 193, endPoint x: 84, endPoint y: 201, distance: 9.7
click at [84, 201] on div "To activate drag with keyboard, press Alt + Enter. Once in keyboard drag state,…" at bounding box center [75, 175] width 150 height 212
click at [100, 191] on icon at bounding box center [97, 193] width 12 height 14
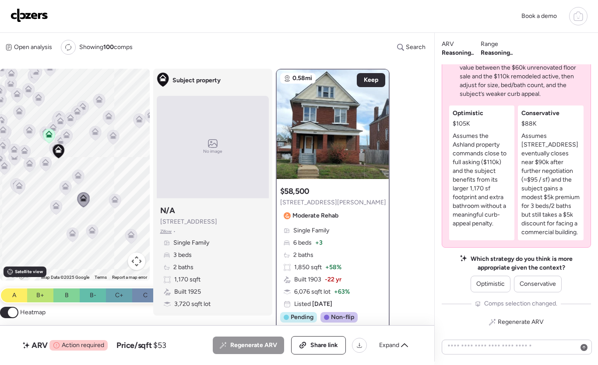
drag, startPoint x: 118, startPoint y: 200, endPoint x: 103, endPoint y: 207, distance: 17.0
click at [103, 207] on div "To activate drag with keyboard, press Alt + Enter. Once in keyboard drag state,…" at bounding box center [75, 175] width 150 height 212
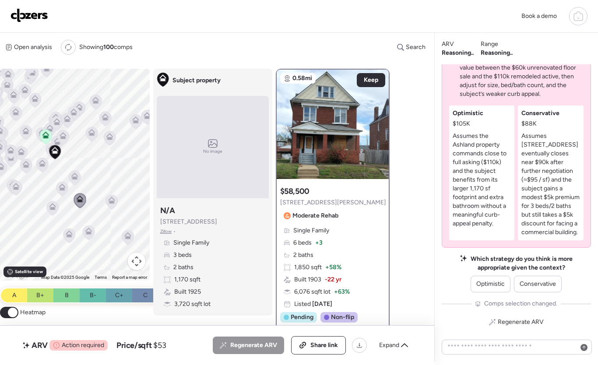
click at [126, 234] on icon at bounding box center [127, 235] width 7 height 7
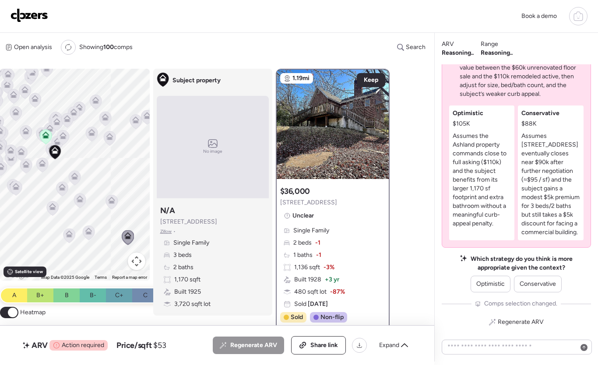
click at [112, 205] on icon at bounding box center [112, 202] width 12 height 14
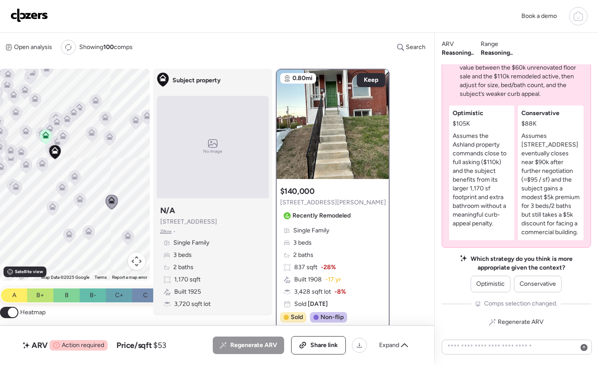
click at [77, 179] on icon at bounding box center [74, 176] width 7 height 7
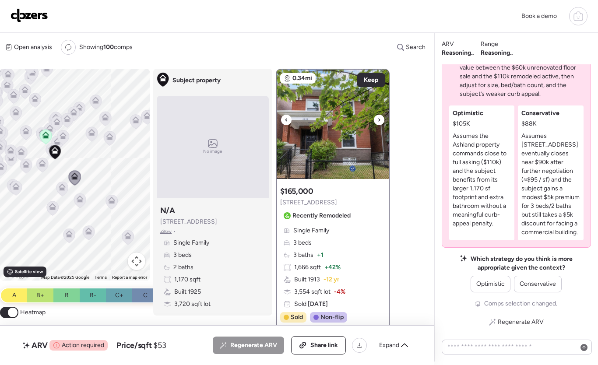
click at [378, 122] on icon at bounding box center [378, 120] width 3 height 10
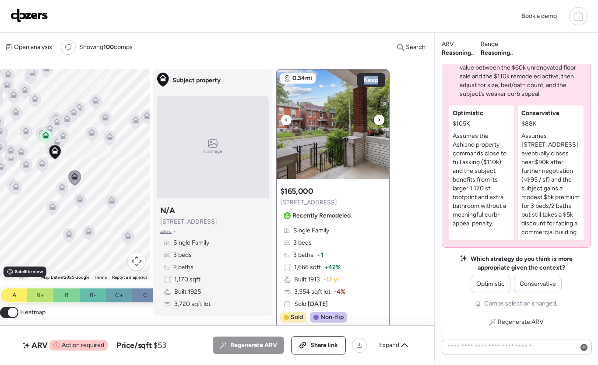
click at [378, 122] on icon at bounding box center [378, 120] width 3 height 10
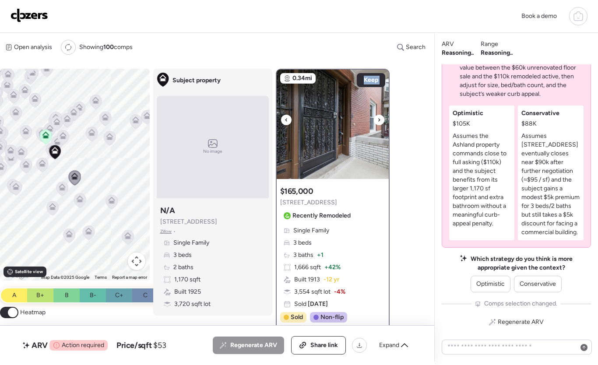
click at [378, 122] on icon at bounding box center [378, 120] width 3 height 10
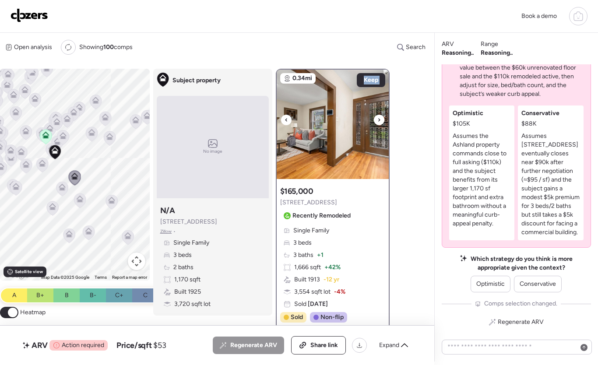
click at [378, 122] on icon at bounding box center [378, 120] width 3 height 10
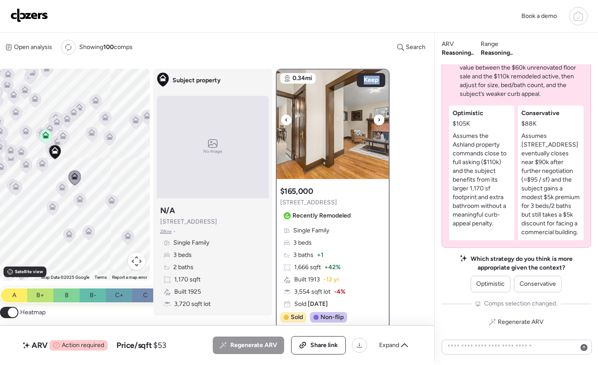
click at [378, 122] on icon at bounding box center [378, 120] width 3 height 10
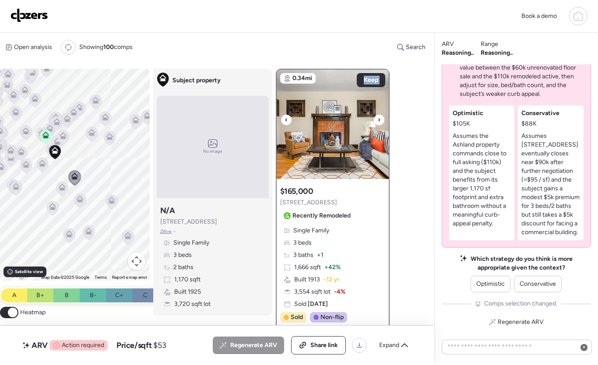
click at [378, 122] on icon at bounding box center [378, 120] width 3 height 10
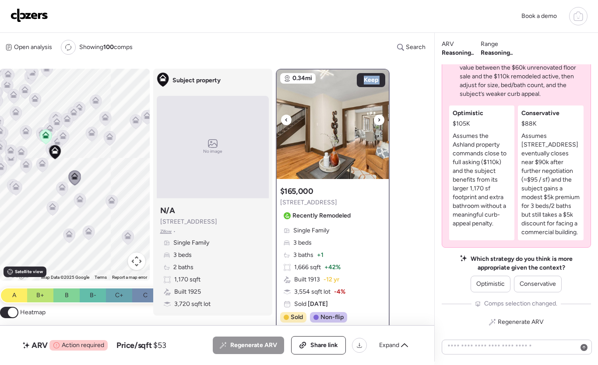
click at [378, 122] on icon at bounding box center [378, 120] width 3 height 10
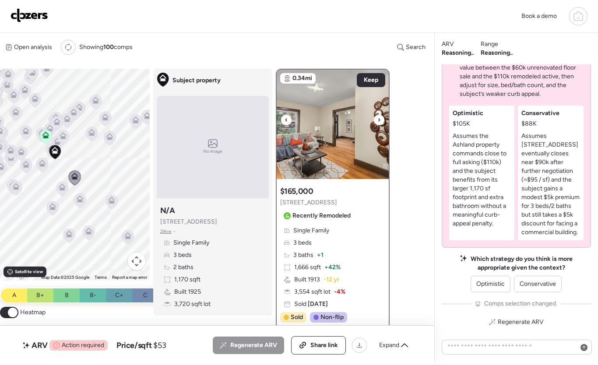
click at [379, 122] on icon at bounding box center [378, 120] width 3 height 10
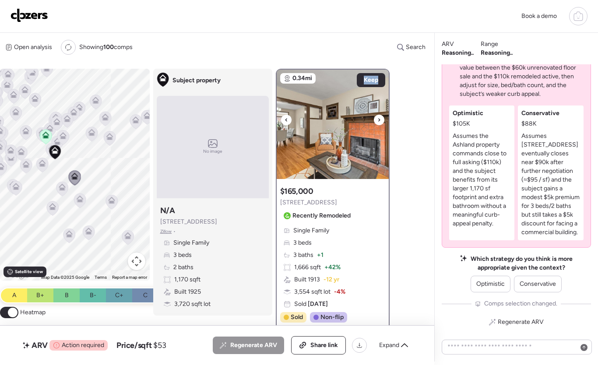
click at [379, 122] on icon at bounding box center [378, 120] width 3 height 10
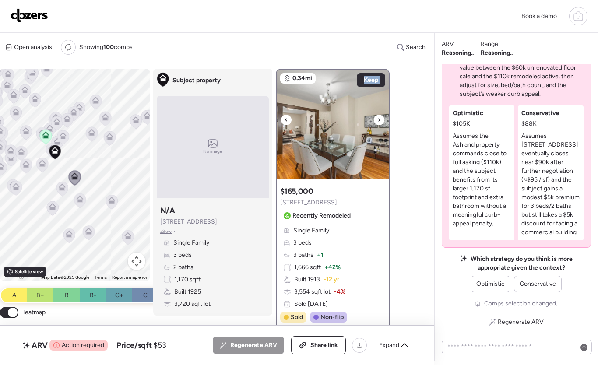
click at [379, 122] on icon at bounding box center [378, 120] width 3 height 10
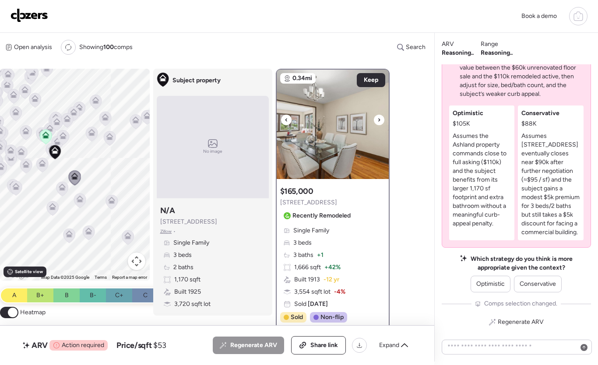
click at [379, 122] on icon at bounding box center [378, 120] width 3 height 10
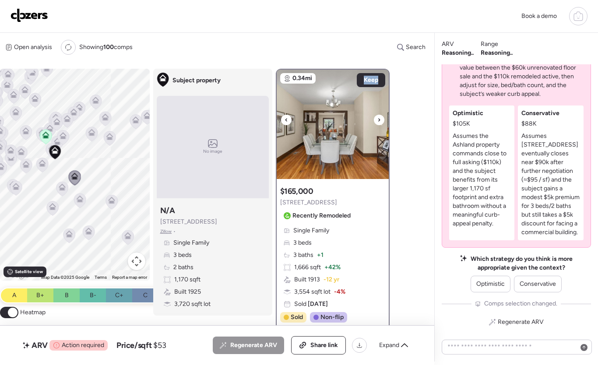
click at [379, 122] on icon at bounding box center [378, 120] width 3 height 10
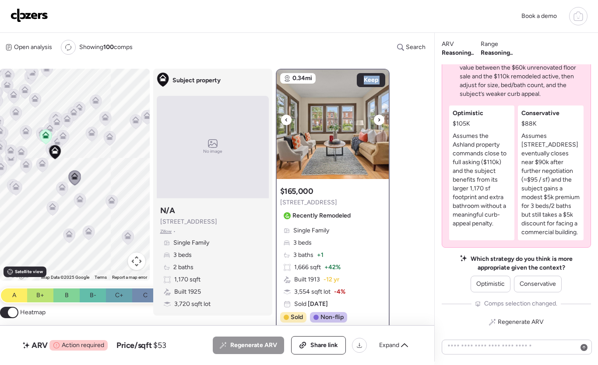
click at [379, 122] on icon at bounding box center [378, 120] width 3 height 10
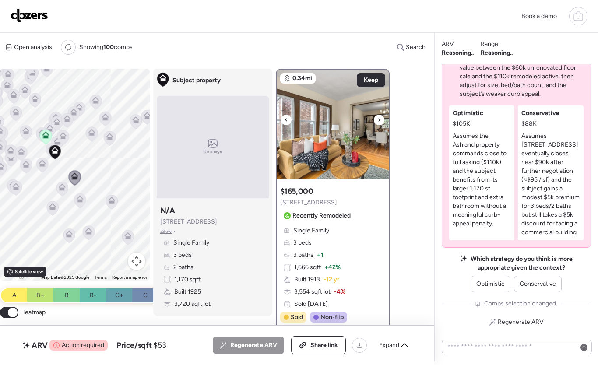
click at [380, 121] on icon at bounding box center [378, 120] width 3 height 10
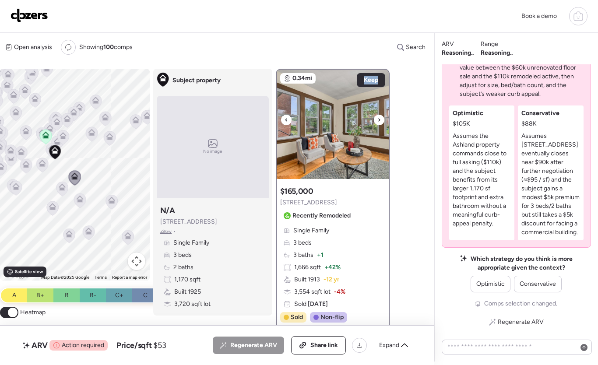
click at [380, 121] on div at bounding box center [379, 120] width 10 height 10
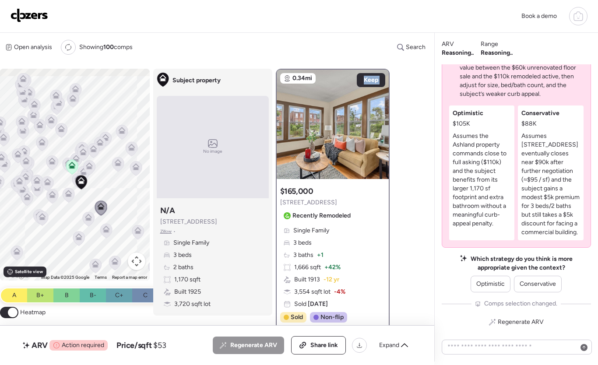
drag, startPoint x: 76, startPoint y: 161, endPoint x: 102, endPoint y: 195, distance: 43.3
click at [104, 195] on div "To activate drag with keyboard, press Alt + Enter. Once in keyboard drag state,…" at bounding box center [75, 175] width 150 height 212
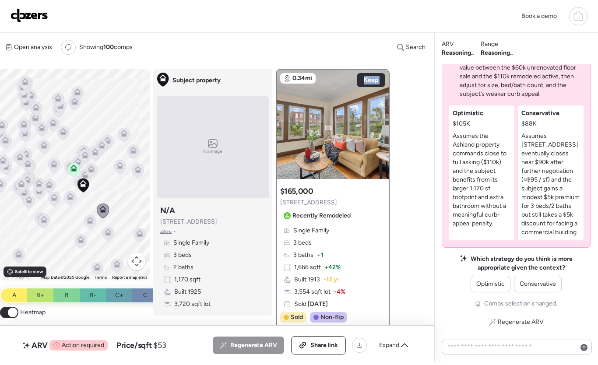
click at [67, 161] on icon at bounding box center [70, 168] width 12 height 15
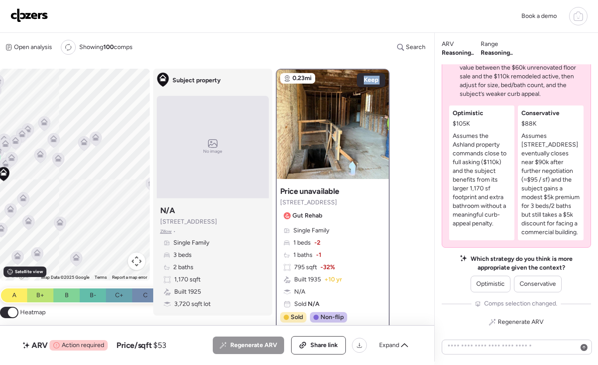
drag, startPoint x: 98, startPoint y: 172, endPoint x: 24, endPoint y: 151, distance: 76.0
click at [24, 151] on div "To activate drag with keyboard, press Alt + Enter. Once in keyboard drag state,…" at bounding box center [75, 175] width 150 height 212
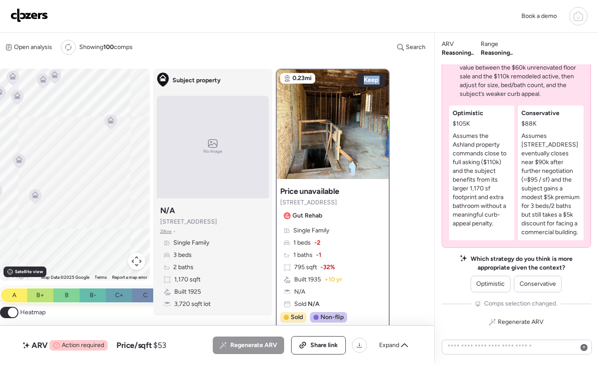
drag, startPoint x: 73, startPoint y: 163, endPoint x: 42, endPoint y: 114, distance: 58.3
click at [23, 111] on div "To activate drag with keyboard, press Alt + Enter. Once in keyboard drag state,…" at bounding box center [75, 175] width 150 height 212
click at [109, 119] on icon at bounding box center [109, 119] width 7 height 4
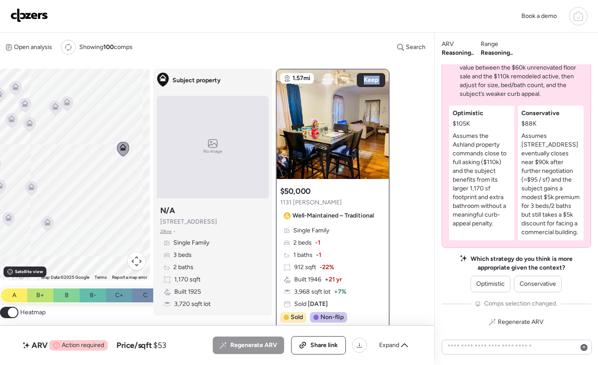
click at [115, 150] on div "To navigate, press the arrow keys. To activate drag with keyboard, press Alt + …" at bounding box center [75, 175] width 150 height 212
click at [67, 105] on icon at bounding box center [68, 106] width 7 height 7
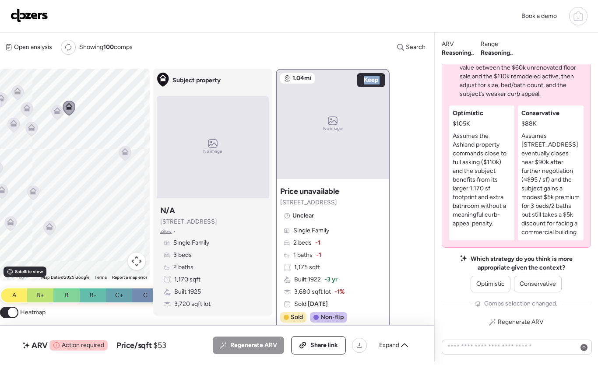
click at [59, 112] on icon at bounding box center [57, 112] width 6 height 3
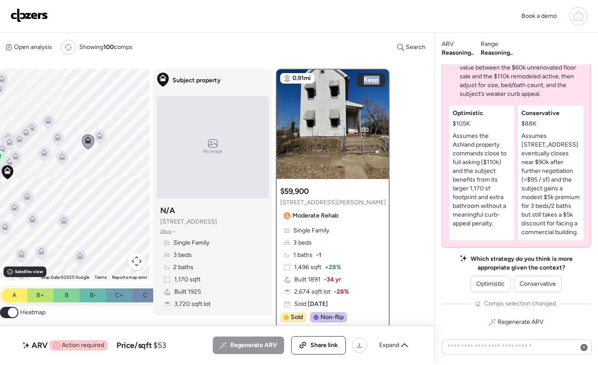
click at [83, 150] on div at bounding box center [88, 142] width 12 height 16
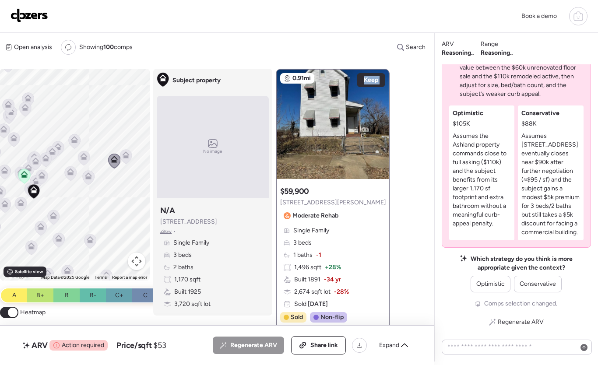
drag, startPoint x: 64, startPoint y: 145, endPoint x: 92, endPoint y: 165, distance: 34.1
click at [92, 165] on div "To activate drag with keyboard, press Alt + Enter. Once in keyboard drag state,…" at bounding box center [75, 175] width 150 height 212
click at [69, 173] on icon at bounding box center [70, 172] width 7 height 7
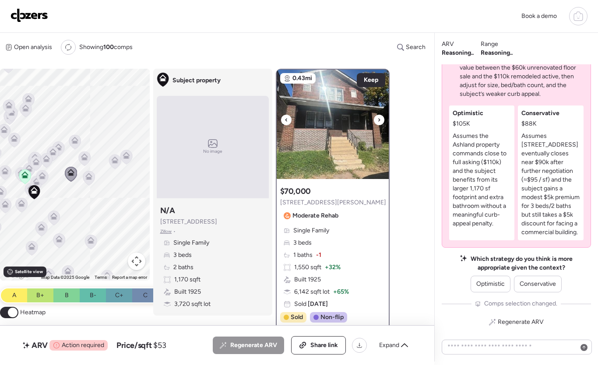
click at [380, 121] on icon at bounding box center [378, 120] width 3 height 10
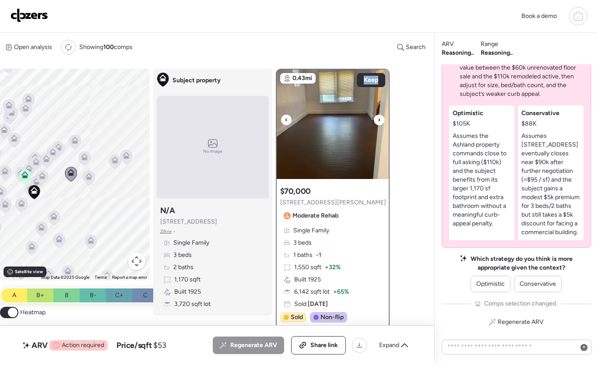
click at [380, 121] on icon at bounding box center [378, 120] width 3 height 10
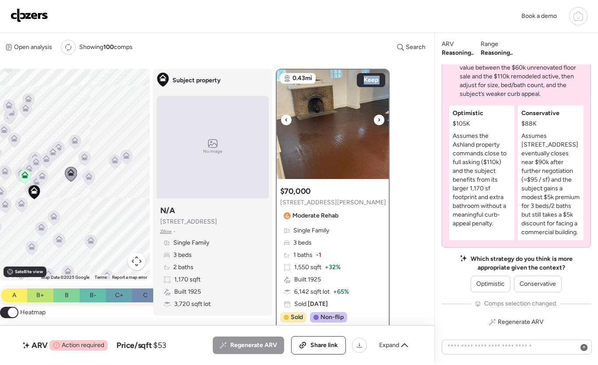
click at [380, 121] on div at bounding box center [379, 120] width 10 height 10
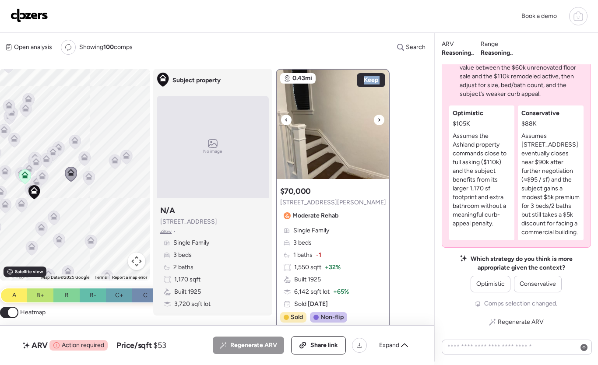
click at [380, 121] on div at bounding box center [379, 120] width 10 height 10
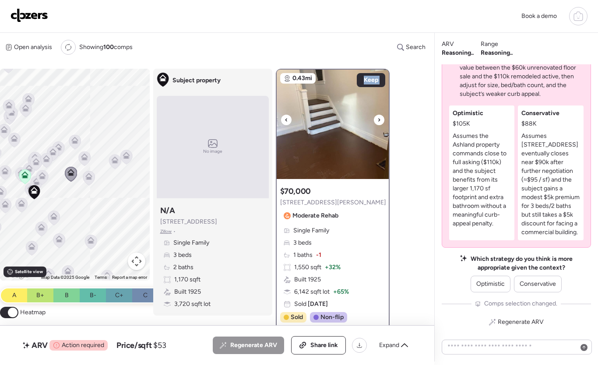
click at [380, 121] on div at bounding box center [379, 120] width 10 height 10
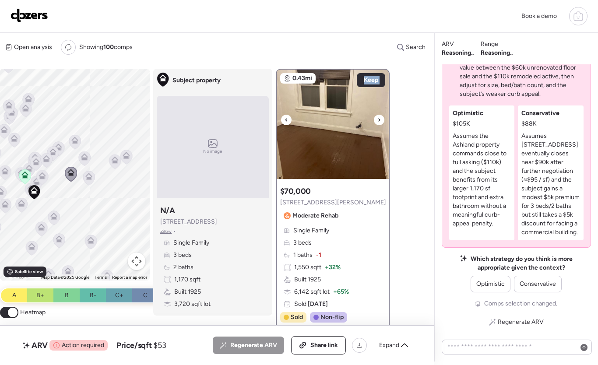
click at [380, 121] on div at bounding box center [379, 120] width 10 height 10
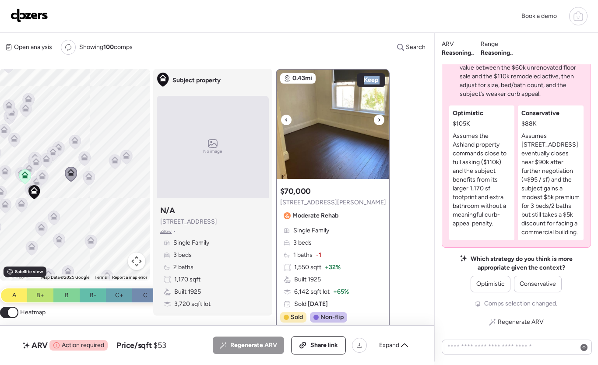
click at [380, 121] on div at bounding box center [379, 120] width 10 height 10
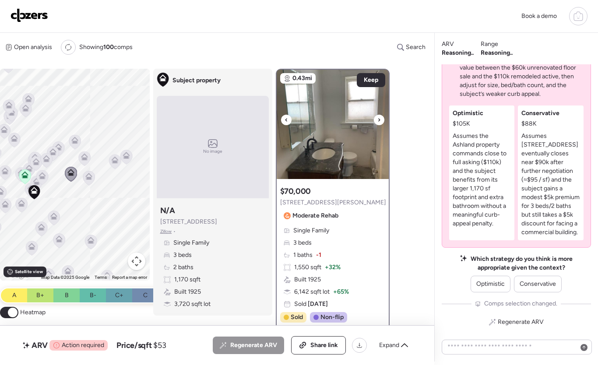
click at [381, 121] on div at bounding box center [379, 120] width 10 height 10
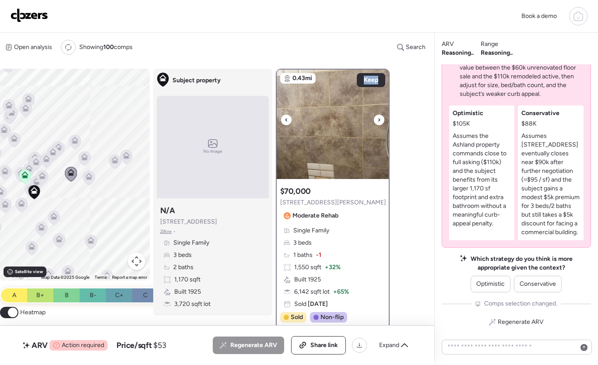
click at [381, 121] on div at bounding box center [379, 120] width 10 height 10
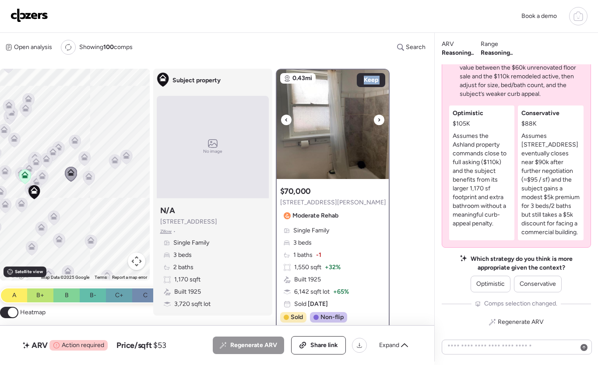
click at [381, 121] on div at bounding box center [379, 120] width 10 height 10
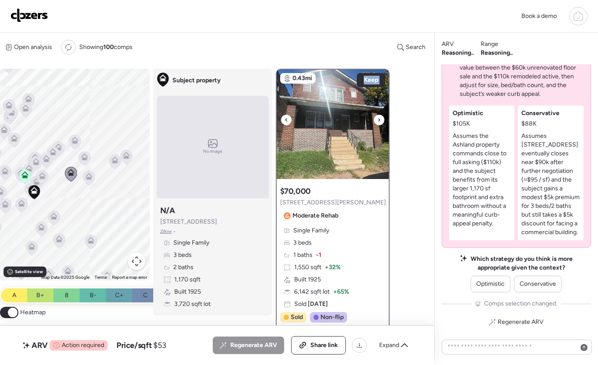
click at [381, 121] on div at bounding box center [379, 120] width 10 height 10
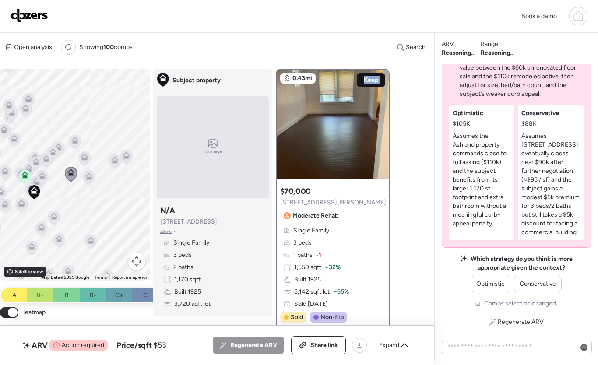
click at [370, 83] on span "Keep" at bounding box center [371, 80] width 14 height 9
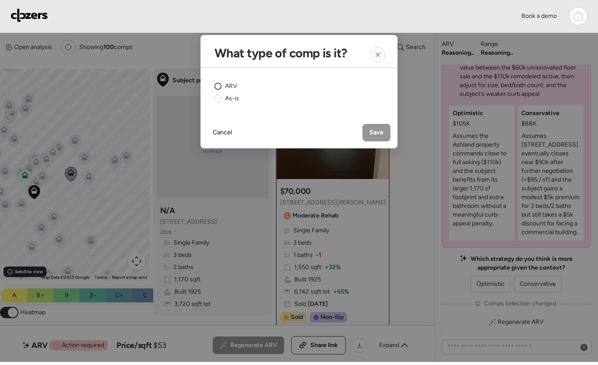
click at [229, 84] on span "ARV" at bounding box center [231, 86] width 12 height 9
click at [380, 55] on icon at bounding box center [377, 54] width 7 height 7
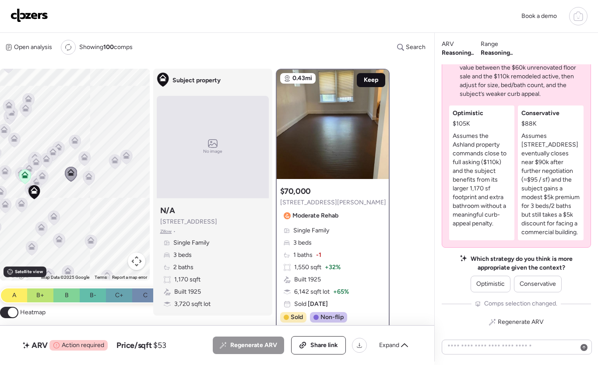
click at [367, 78] on span "Keep" at bounding box center [371, 80] width 14 height 9
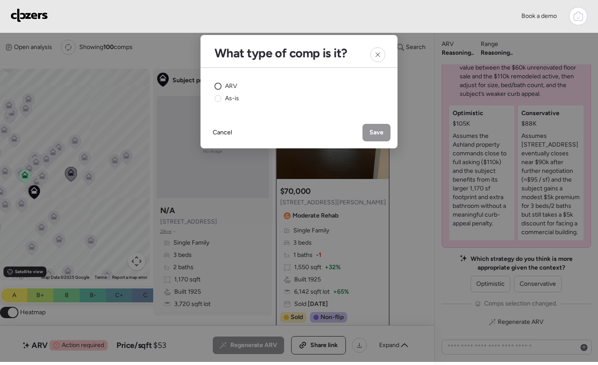
click at [236, 88] on span "ARV" at bounding box center [231, 86] width 12 height 9
click at [380, 133] on span "Save" at bounding box center [376, 132] width 14 height 9
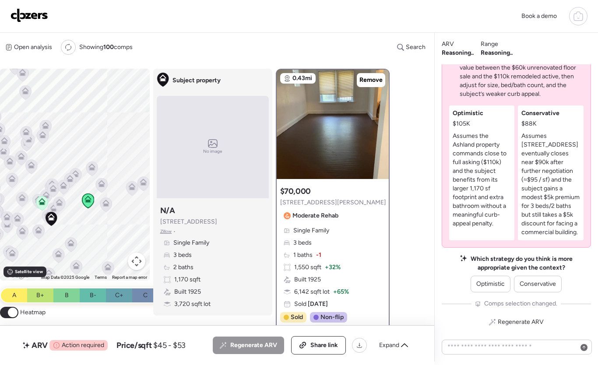
drag, startPoint x: 122, startPoint y: 200, endPoint x: 126, endPoint y: 206, distance: 7.1
click at [126, 206] on div "To activate drag with keyboard, press Alt + Enter. Once in keyboard drag state,…" at bounding box center [75, 175] width 150 height 212
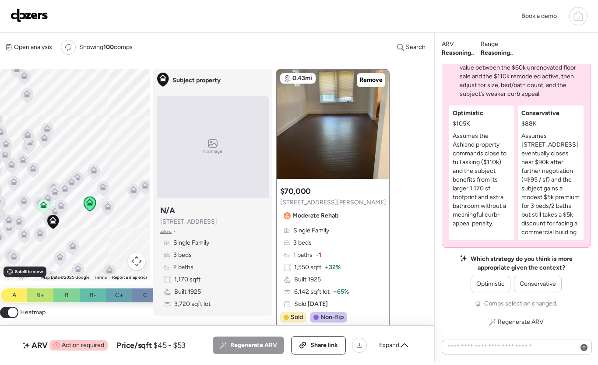
click at [68, 186] on icon at bounding box center [64, 188] width 7 height 7
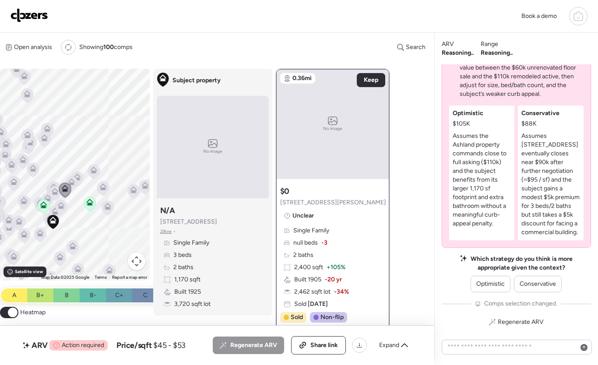
click at [49, 189] on icon at bounding box center [55, 193] width 12 height 14
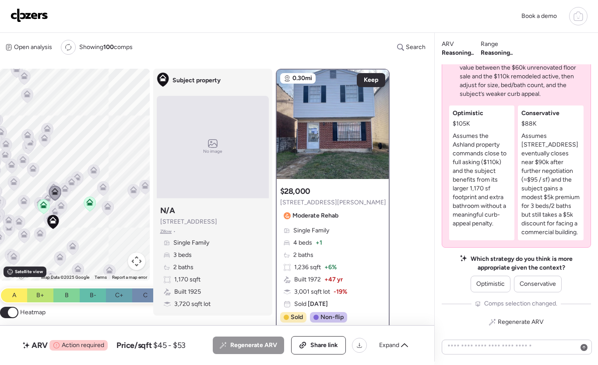
click at [143, 265] on button "Map camera controls" at bounding box center [136, 260] width 17 height 17
click at [140, 258] on button "Map camera controls" at bounding box center [136, 260] width 17 height 17
click at [379, 118] on icon at bounding box center [378, 120] width 3 height 10
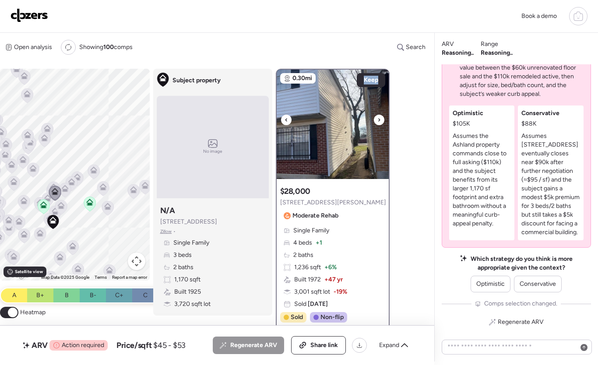
click at [379, 118] on icon at bounding box center [378, 120] width 3 height 10
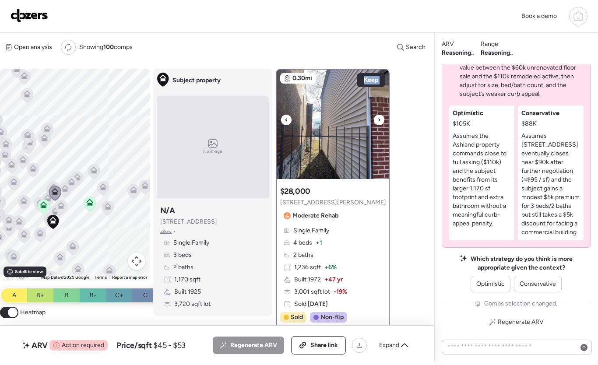
click at [379, 118] on icon at bounding box center [378, 120] width 3 height 10
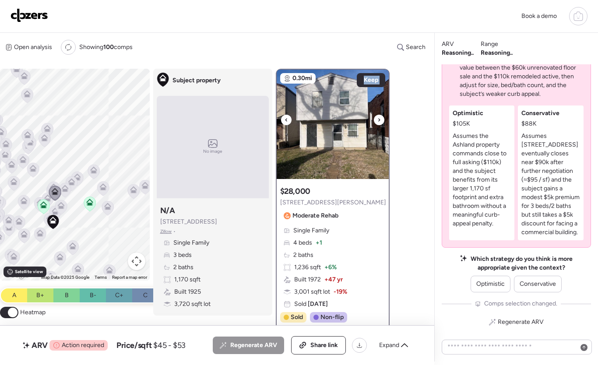
click at [379, 118] on icon at bounding box center [378, 120] width 3 height 10
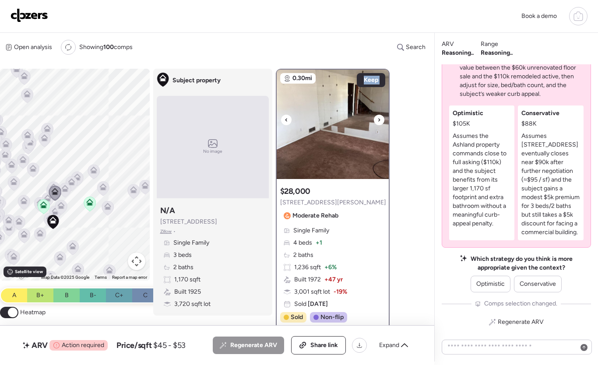
click at [379, 118] on icon at bounding box center [378, 120] width 3 height 10
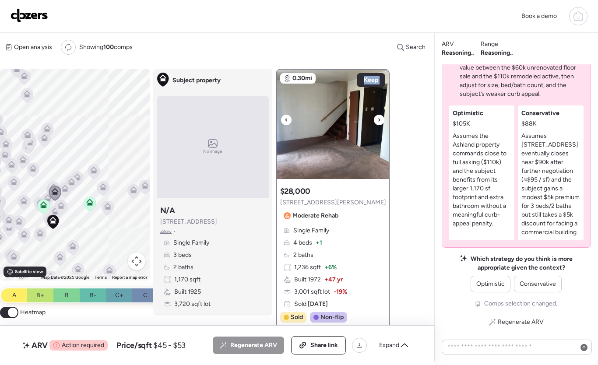
click at [379, 118] on icon at bounding box center [378, 120] width 3 height 10
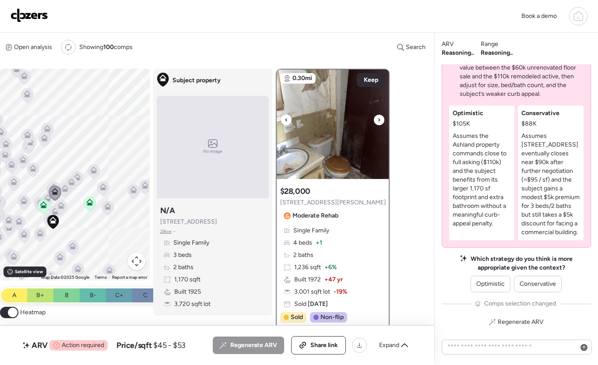
click at [378, 118] on icon at bounding box center [378, 120] width 3 height 10
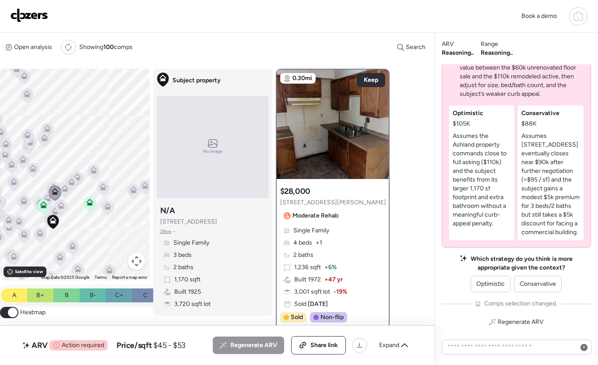
click at [131, 262] on button "Map camera controls" at bounding box center [136, 260] width 17 height 17
click at [106, 211] on menu at bounding box center [92, 239] width 61 height 61
click at [115, 212] on button "Zoom in" at bounding box center [114, 217] width 17 height 17
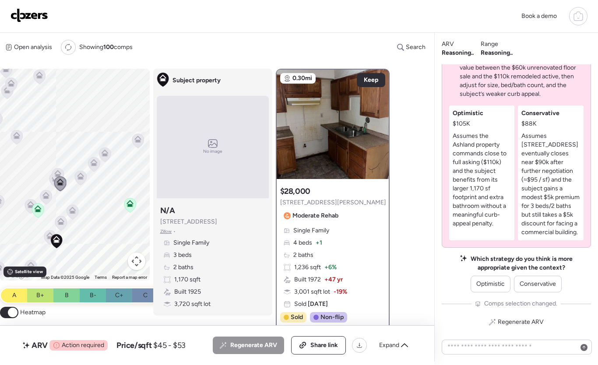
drag, startPoint x: 129, startPoint y: 148, endPoint x: 132, endPoint y: 141, distance: 7.2
click at [132, 142] on icon at bounding box center [138, 140] width 12 height 15
click at [96, 163] on icon at bounding box center [94, 163] width 6 height 3
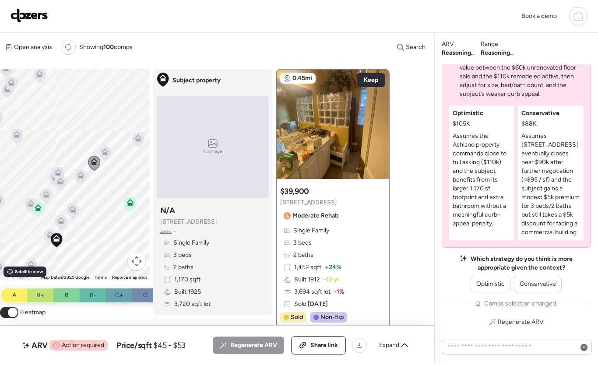
click at [87, 178] on div "To activate drag with keyboard, press Alt + Enter. Once in keyboard drag state,…" at bounding box center [75, 175] width 150 height 212
click at [82, 178] on icon at bounding box center [81, 176] width 6 height 3
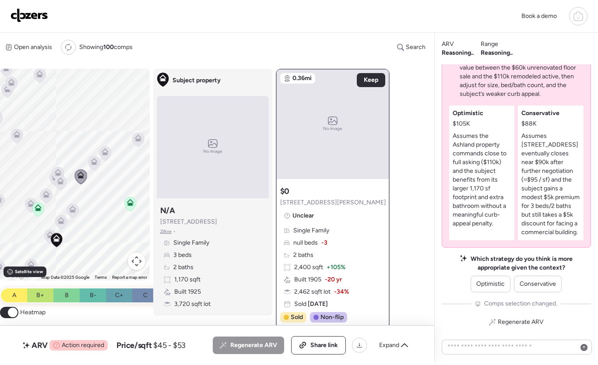
click at [56, 169] on icon at bounding box center [58, 174] width 12 height 14
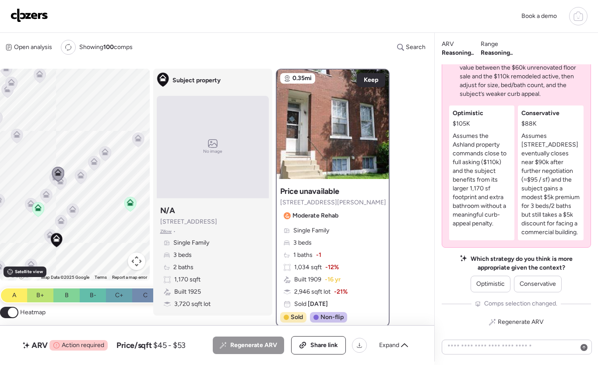
click at [62, 182] on div at bounding box center [58, 175] width 12 height 16
click at [62, 185] on icon at bounding box center [61, 182] width 12 height 14
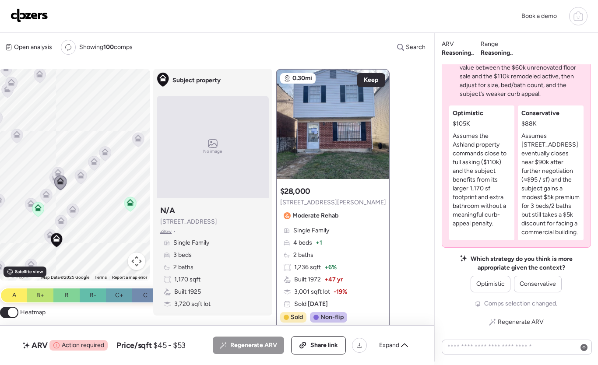
click at [49, 181] on icon at bounding box center [55, 178] width 12 height 15
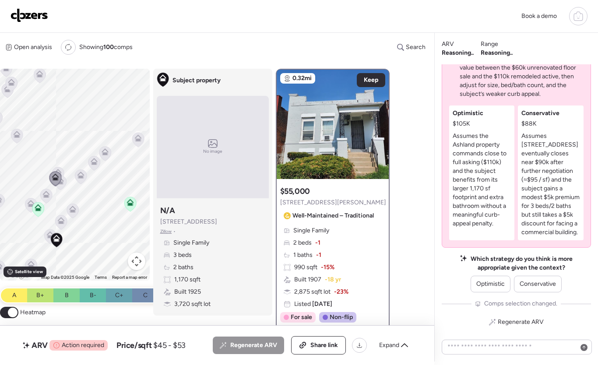
click at [45, 194] on icon at bounding box center [45, 194] width 7 height 7
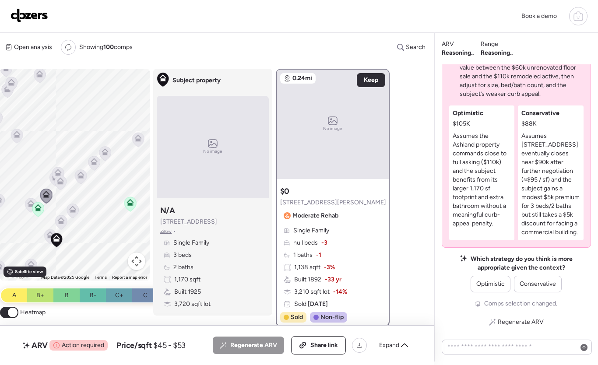
click at [24, 202] on icon at bounding box center [30, 205] width 12 height 15
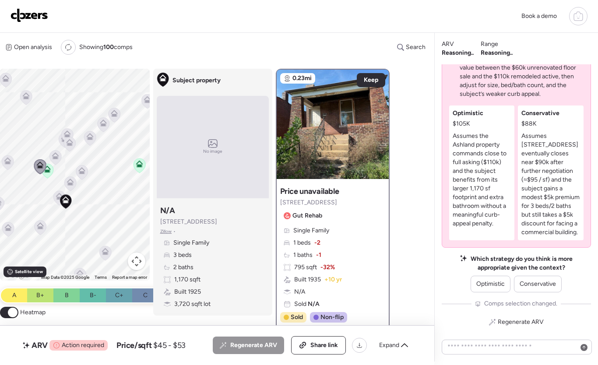
drag, startPoint x: 62, startPoint y: 206, endPoint x: 74, endPoint y: 164, distance: 44.1
click at [74, 164] on div "To activate drag with keyboard, press Alt + Enter. Once in keyboard drag state,…" at bounding box center [75, 175] width 150 height 212
click at [83, 170] on icon at bounding box center [83, 169] width 6 height 3
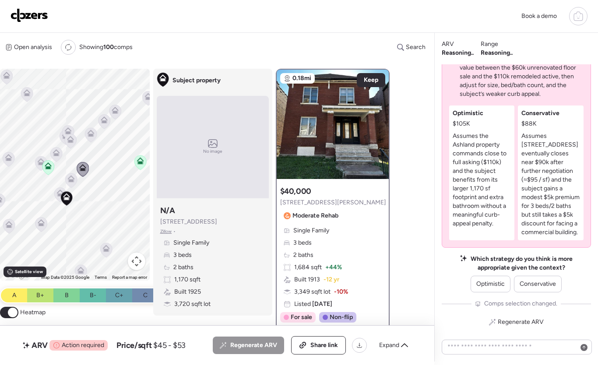
click at [73, 177] on icon at bounding box center [70, 178] width 7 height 7
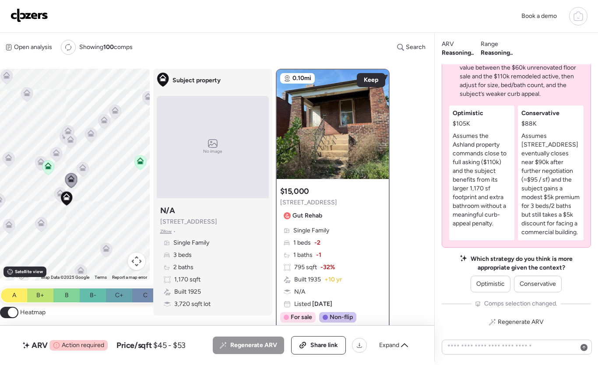
click at [80, 175] on icon at bounding box center [83, 169] width 12 height 14
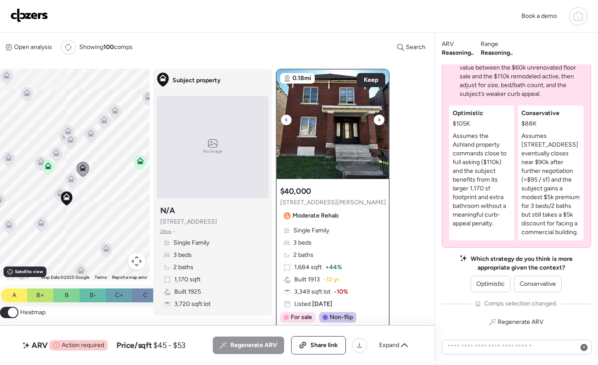
click at [378, 119] on icon at bounding box center [378, 120] width 3 height 10
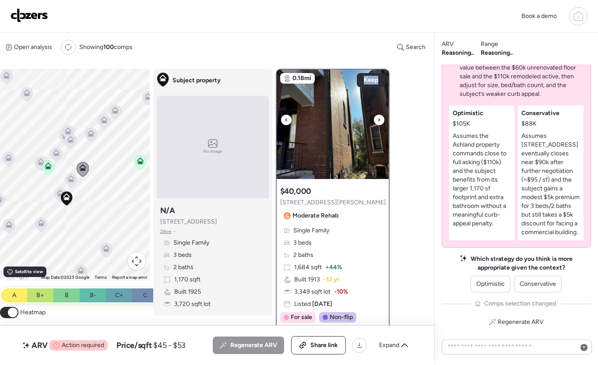
click at [378, 119] on icon at bounding box center [378, 120] width 3 height 10
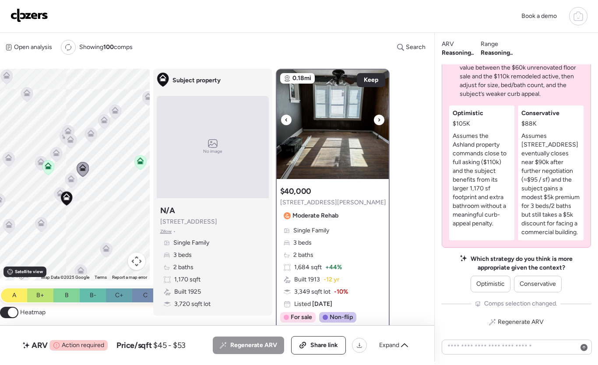
click at [378, 119] on icon at bounding box center [378, 120] width 3 height 10
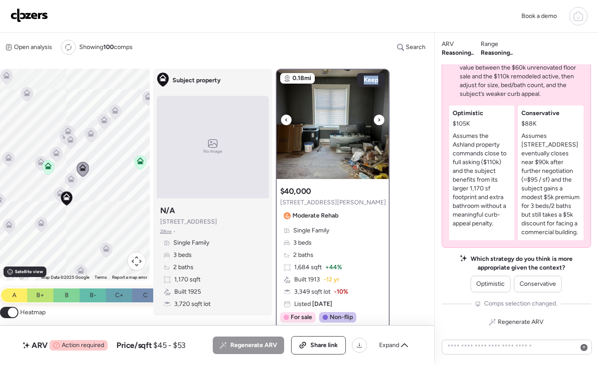
click at [378, 119] on icon at bounding box center [378, 120] width 3 height 10
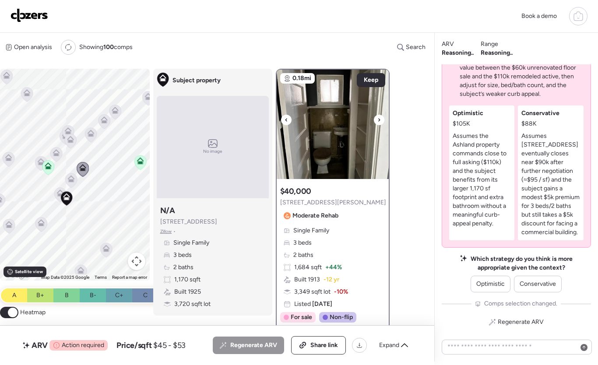
click at [377, 119] on icon at bounding box center [378, 120] width 3 height 10
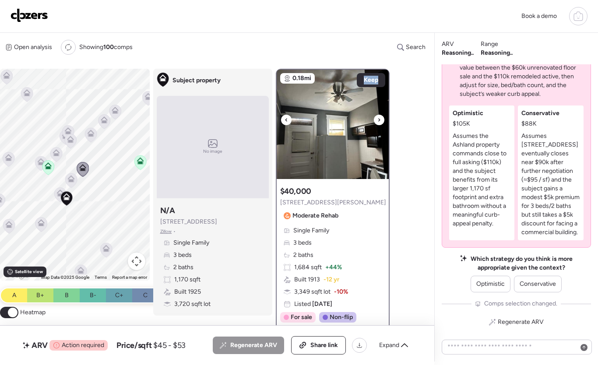
click at [377, 119] on icon at bounding box center [378, 120] width 3 height 10
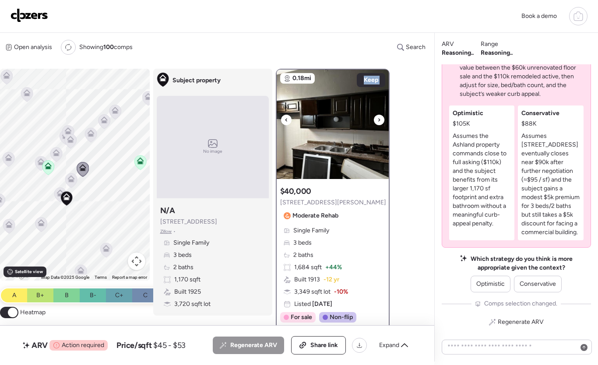
click at [377, 119] on icon at bounding box center [378, 120] width 3 height 10
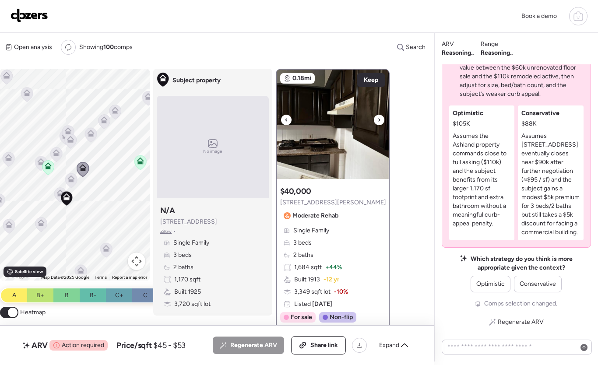
click at [379, 119] on icon at bounding box center [378, 120] width 3 height 10
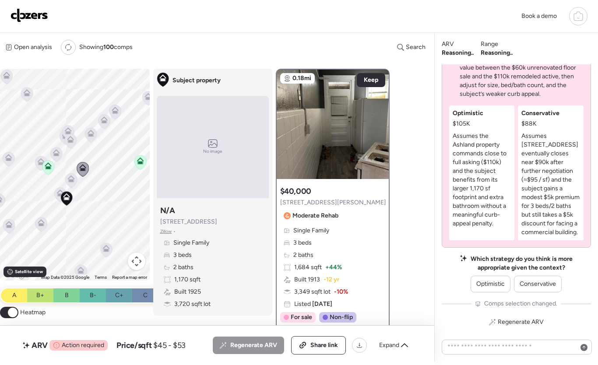
click at [57, 190] on icon at bounding box center [59, 192] width 7 height 7
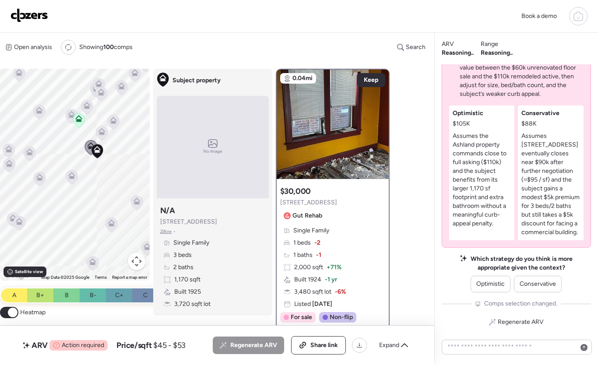
drag, startPoint x: 57, startPoint y: 176, endPoint x: 87, endPoint y: 127, distance: 57.8
click at [88, 127] on div "To activate drag with keyboard, press Alt + Enter. Once in keyboard drag state,…" at bounding box center [75, 175] width 150 height 212
click at [34, 150] on icon at bounding box center [31, 152] width 12 height 14
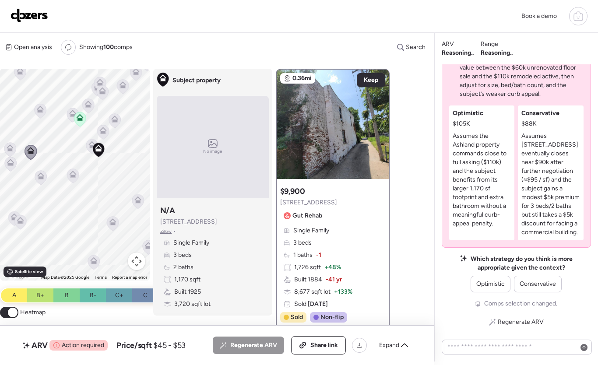
click at [41, 179] on icon at bounding box center [41, 177] width 6 height 3
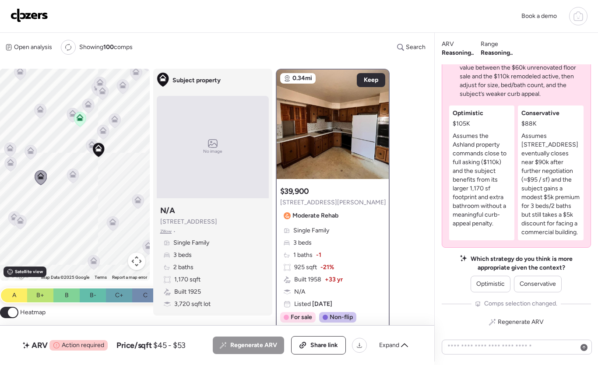
click at [76, 172] on icon at bounding box center [72, 174] width 7 height 7
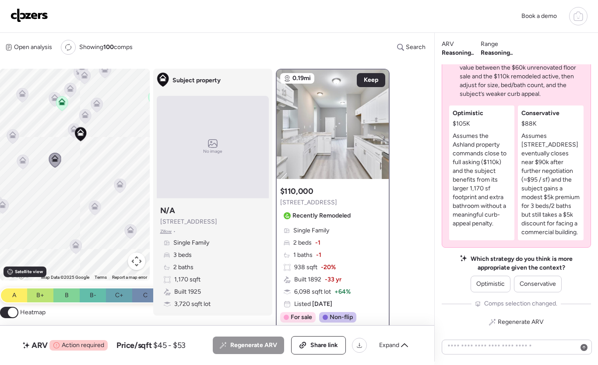
drag, startPoint x: 37, startPoint y: 203, endPoint x: 15, endPoint y: 180, distance: 31.6
click at [15, 180] on div "To activate drag with keyboard, press Alt + Enter. Once in keyboard drag state,…" at bounding box center [75, 175] width 150 height 212
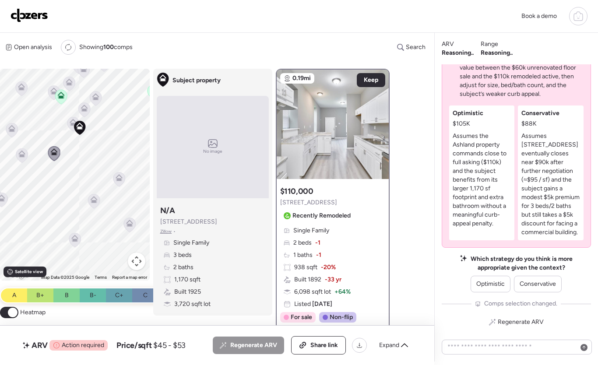
click at [116, 181] on icon at bounding box center [118, 177] width 7 height 7
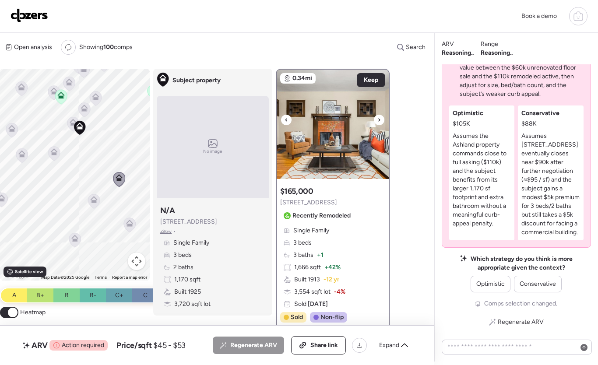
click at [381, 122] on div at bounding box center [379, 120] width 10 height 10
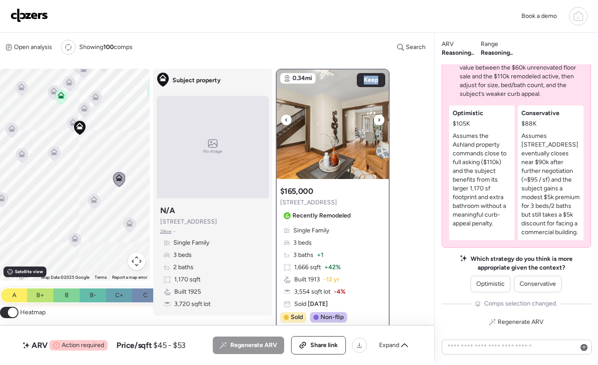
click at [380, 122] on div at bounding box center [379, 120] width 10 height 10
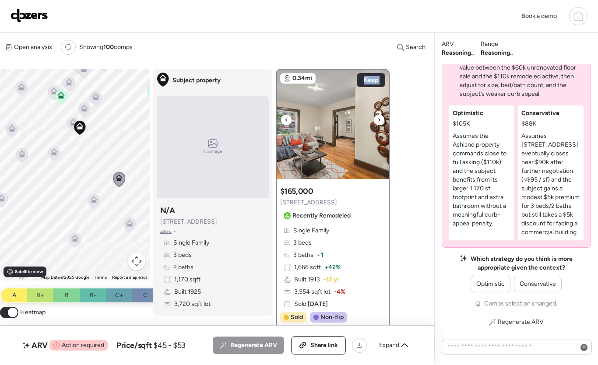
click at [380, 122] on div at bounding box center [379, 120] width 10 height 10
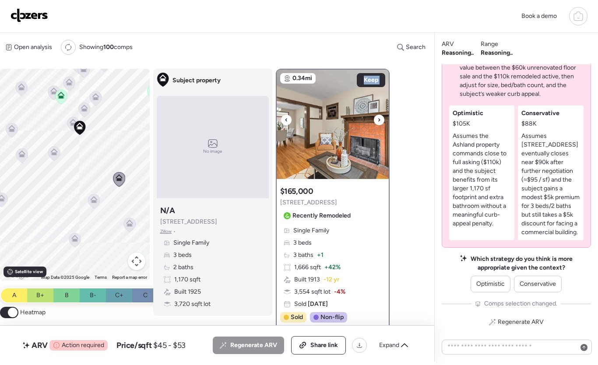
click at [380, 122] on div at bounding box center [379, 120] width 10 height 10
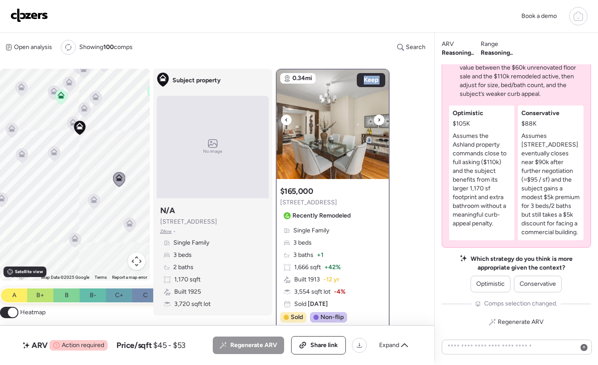
click at [380, 122] on div at bounding box center [379, 120] width 10 height 10
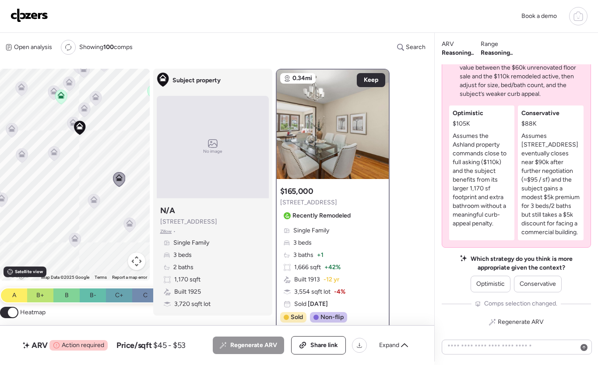
click at [390, 121] on div "0.34mi Keep $165,000 4025 Lexington Ave Recently Remodeled Single Family 3 beds…" at bounding box center [336, 215] width 121 height 293
click at [381, 122] on div at bounding box center [379, 120] width 10 height 10
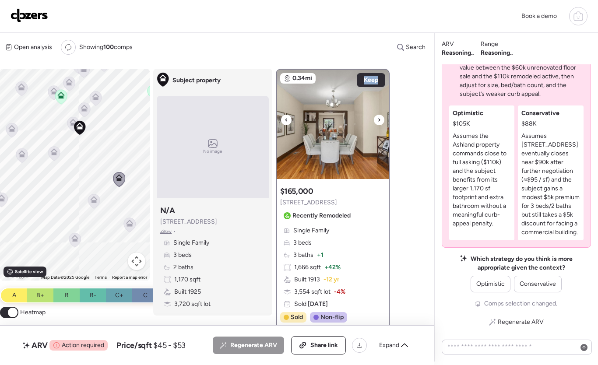
click at [381, 122] on div at bounding box center [379, 120] width 10 height 10
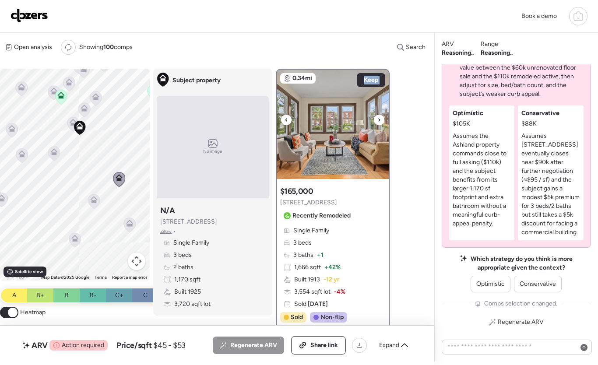
click at [381, 122] on div at bounding box center [379, 120] width 10 height 10
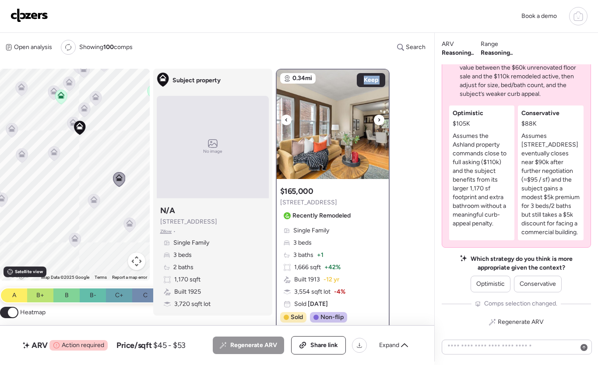
click at [381, 122] on div at bounding box center [379, 120] width 10 height 10
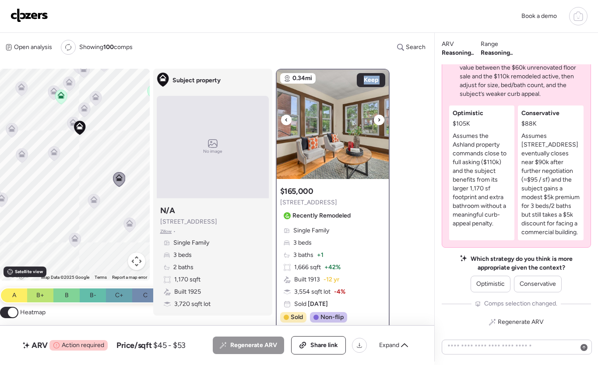
click at [381, 122] on div at bounding box center [379, 120] width 10 height 10
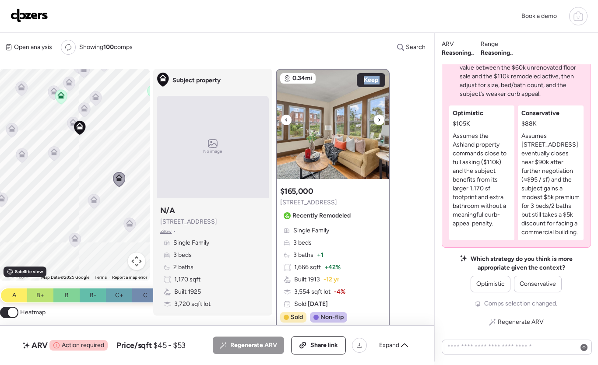
click at [381, 122] on div at bounding box center [379, 120] width 10 height 10
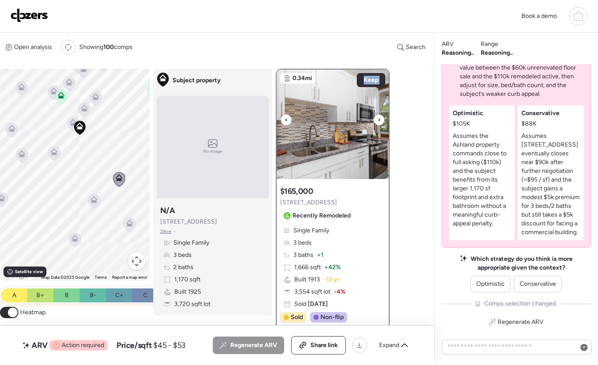
click at [381, 122] on div at bounding box center [379, 120] width 10 height 10
click at [365, 83] on span "Keep" at bounding box center [371, 80] width 14 height 9
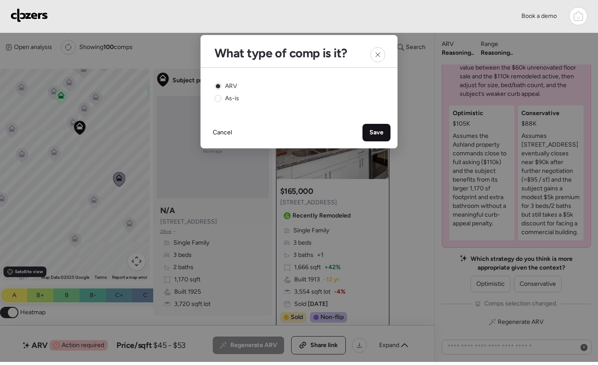
click at [368, 129] on div "Save" at bounding box center [376, 132] width 28 height 17
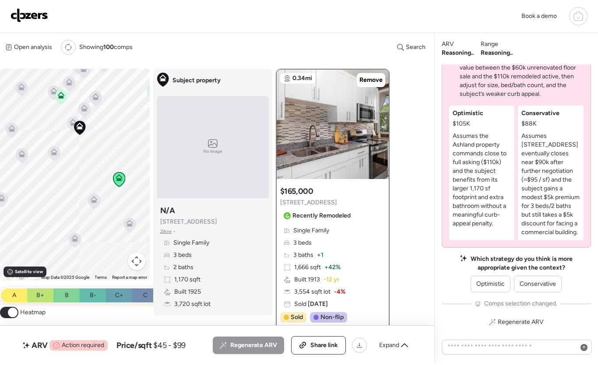
click at [89, 194] on icon at bounding box center [93, 201] width 12 height 15
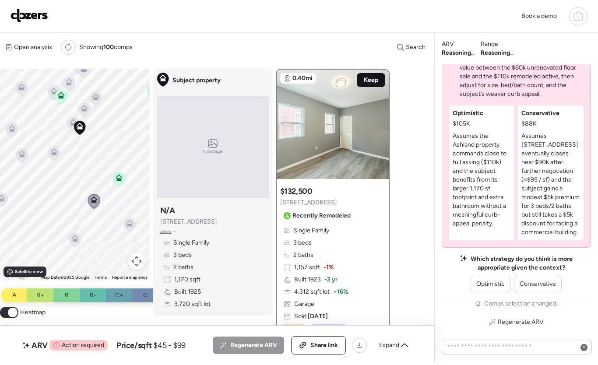
click at [367, 77] on span "Keep" at bounding box center [371, 80] width 14 height 9
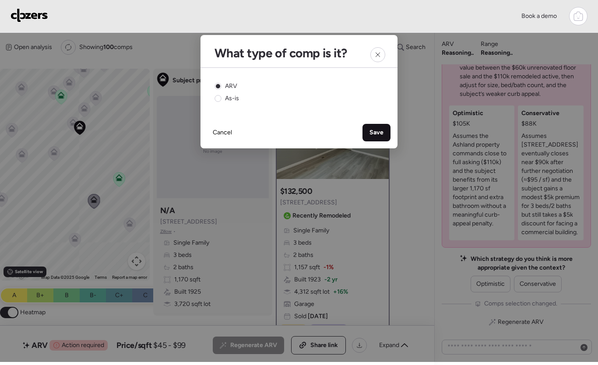
click at [374, 137] on div "Save" at bounding box center [376, 132] width 28 height 17
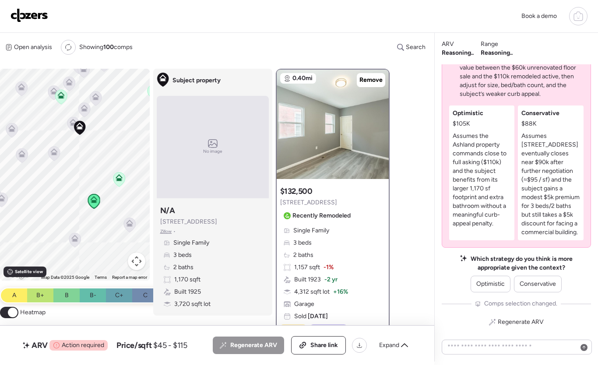
click at [53, 154] on icon at bounding box center [54, 153] width 6 height 3
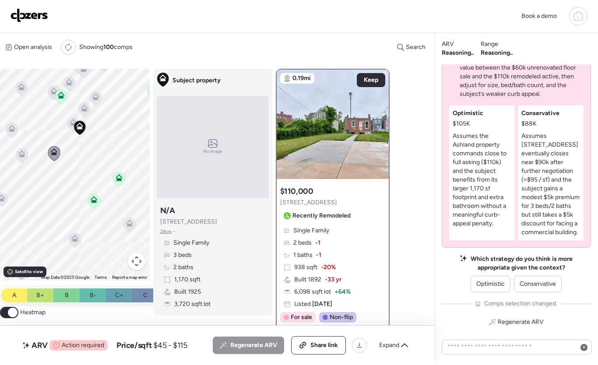
click at [26, 154] on icon at bounding box center [22, 155] width 12 height 14
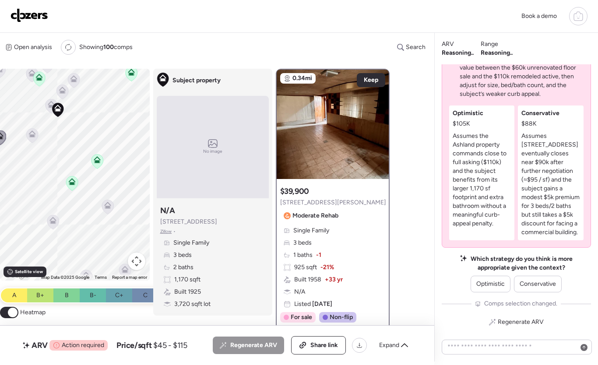
drag, startPoint x: 50, startPoint y: 178, endPoint x: 30, endPoint y: 161, distance: 26.7
click at [26, 161] on div "To activate drag with keyboard, press Alt + Enter. Once in keyboard drag state,…" at bounding box center [75, 175] width 150 height 212
click at [105, 204] on icon at bounding box center [106, 204] width 7 height 4
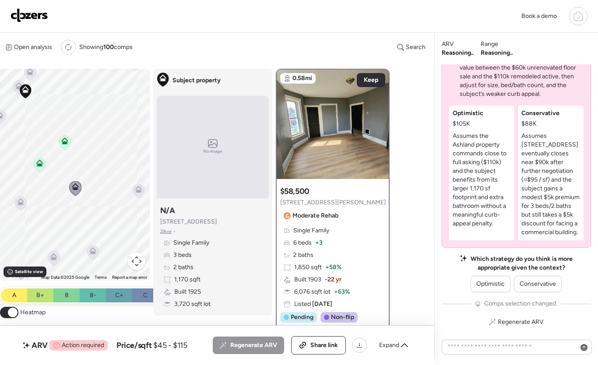
drag, startPoint x: 83, startPoint y: 198, endPoint x: 58, endPoint y: 178, distance: 31.7
click at [51, 178] on div "To activate drag with keyboard, press Alt + Enter. Once in keyboard drag state,…" at bounding box center [75, 175] width 150 height 212
click at [138, 188] on icon at bounding box center [140, 186] width 7 height 4
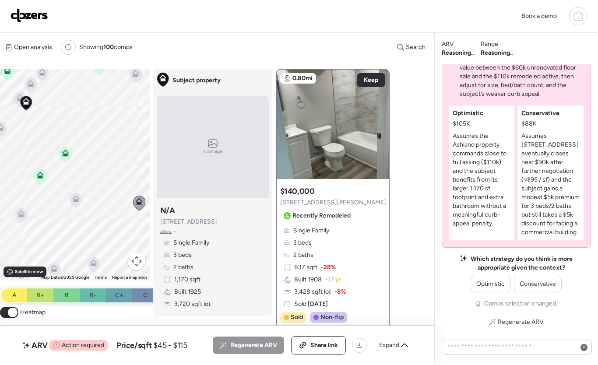
click at [103, 198] on div "To activate drag with keyboard, press Alt + Enter. Once in keyboard drag state,…" at bounding box center [75, 175] width 150 height 212
click at [368, 86] on div "Keep" at bounding box center [371, 80] width 28 height 14
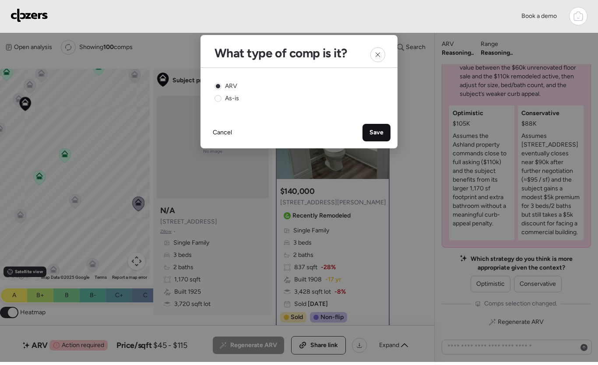
click at [376, 136] on span "Save" at bounding box center [376, 132] width 14 height 9
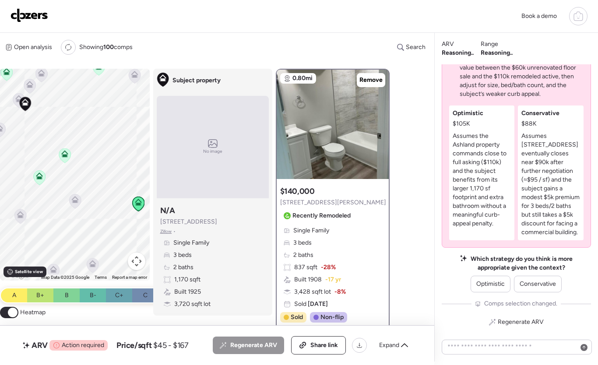
click at [569, 207] on p "Assumes 4275 E Ashland eventually closes near $90k after further negotiation (≈…" at bounding box center [550, 184] width 59 height 105
click at [542, 290] on div "Conservative" at bounding box center [538, 284] width 48 height 17
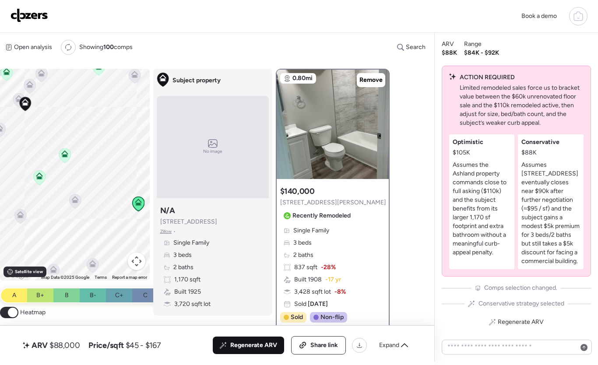
click at [252, 343] on span "Regenerate ARV" at bounding box center [253, 345] width 47 height 9
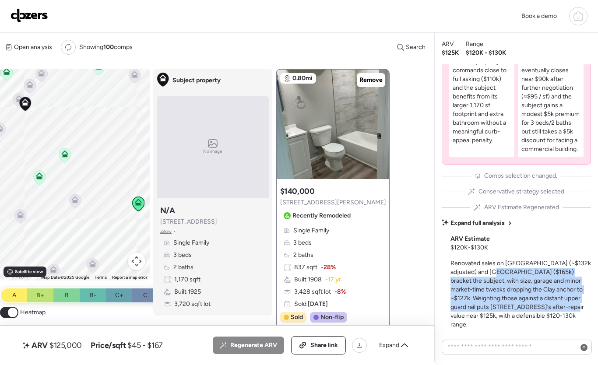
drag, startPoint x: 493, startPoint y: 284, endPoint x: 567, endPoint y: 313, distance: 78.8
click at [567, 312] on span "Renovated sales on Clay Ave (~$132k adjusted) and Lexington Ave ($165k) bracket…" at bounding box center [520, 293] width 140 height 69
click at [567, 313] on span "Renovated sales on Clay Ave (~$132k adjusted) and Lexington Ave ($165k) bracket…" at bounding box center [520, 293] width 140 height 69
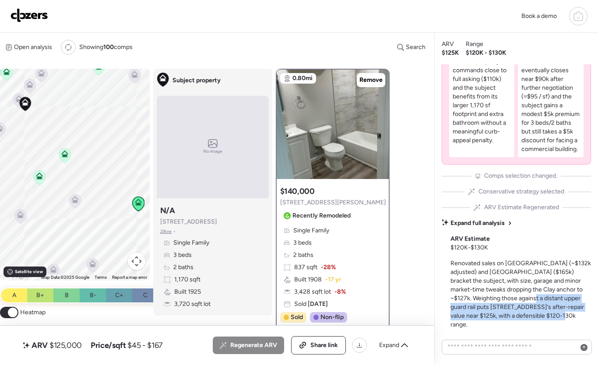
drag, startPoint x: 563, startPoint y: 322, endPoint x: 514, endPoint y: 302, distance: 52.6
click at [515, 303] on div "Renovated sales on Clay Ave (~$132k adjusted) and Lexington Ave ($165k) bracket…" at bounding box center [520, 294] width 141 height 70
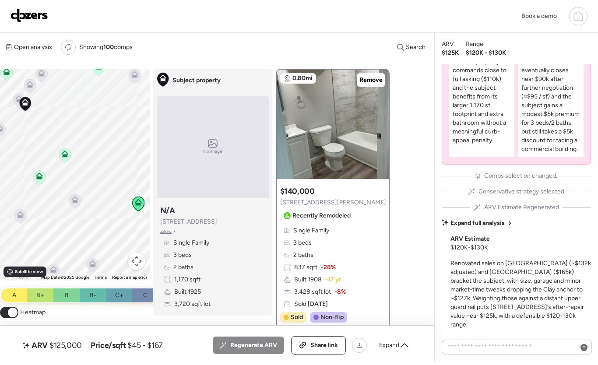
click at [513, 301] on span "Renovated sales on Clay Ave (~$132k adjusted) and Lexington Ave ($165k) bracket…" at bounding box center [520, 293] width 140 height 69
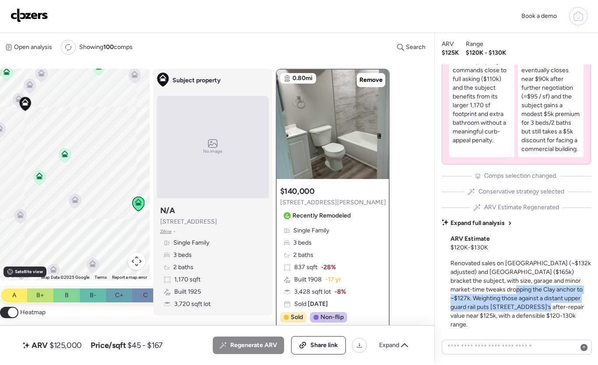
drag, startPoint x: 532, startPoint y: 311, endPoint x: 543, endPoint y: 316, distance: 12.9
click at [543, 316] on span "Renovated sales on Clay Ave (~$132k adjusted) and Lexington Ave ($165k) bracket…" at bounding box center [520, 293] width 140 height 69
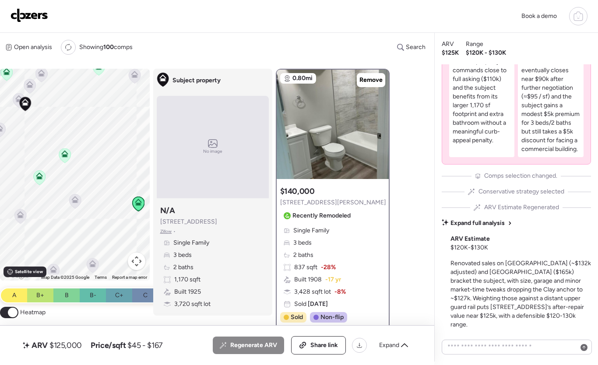
click at [544, 317] on span "Renovated sales on Clay Ave (~$132k adjusted) and Lexington Ave ($165k) bracket…" at bounding box center [520, 293] width 140 height 69
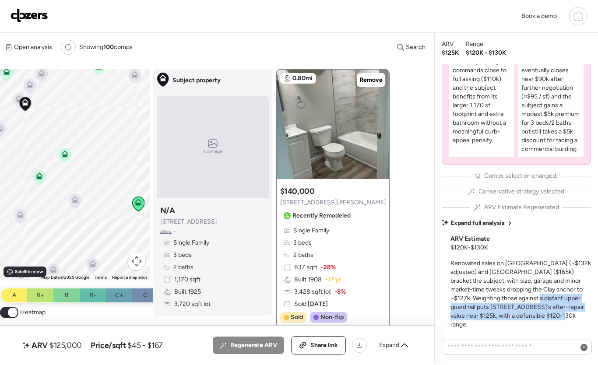
drag, startPoint x: 563, startPoint y: 325, endPoint x: 519, endPoint y: 305, distance: 47.9
click at [520, 305] on span "Renovated sales on Clay Ave (~$132k adjusted) and Lexington Ave ($165k) bracket…" at bounding box center [520, 293] width 140 height 69
click at [519, 305] on span "Renovated sales on Clay Ave (~$132k adjusted) and Lexington Ave ($165k) bracket…" at bounding box center [520, 293] width 140 height 69
drag, startPoint x: 507, startPoint y: 307, endPoint x: 557, endPoint y: 324, distance: 53.1
click at [557, 324] on span "Renovated sales on Clay Ave (~$132k adjusted) and Lexington Ave ($165k) bracket…" at bounding box center [520, 293] width 140 height 69
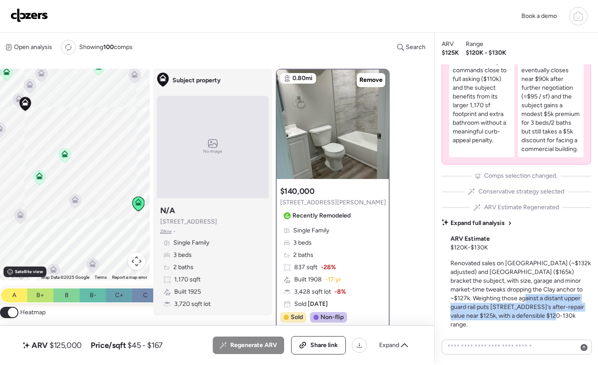
click at [557, 324] on span "Renovated sales on Clay Ave (~$132k adjusted) and Lexington Ave ($165k) bracket…" at bounding box center [520, 293] width 140 height 69
drag, startPoint x: 549, startPoint y: 304, endPoint x: 566, endPoint y: 324, distance: 26.1
click at [566, 324] on div "Renovated sales on Clay Ave (~$132k adjusted) and Lexington Ave ($165k) bracket…" at bounding box center [520, 294] width 141 height 70
drag, startPoint x: 565, startPoint y: 325, endPoint x: 508, endPoint y: 315, distance: 57.3
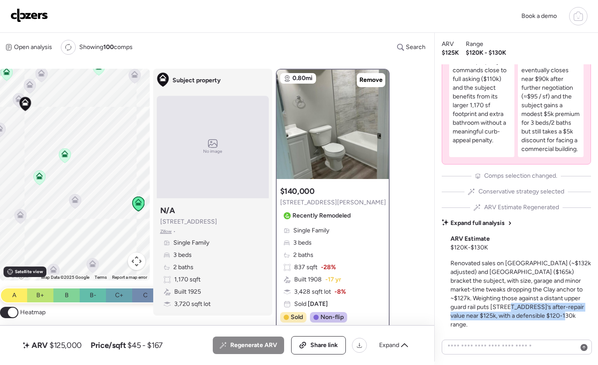
click at [509, 315] on div "Renovated sales on Clay Ave (~$132k adjusted) and Lexington Ave ($165k) bracket…" at bounding box center [520, 294] width 141 height 70
click at [508, 315] on span "Renovated sales on Clay Ave (~$132k adjusted) and Lexington Ave ($165k) bracket…" at bounding box center [520, 293] width 140 height 69
drag, startPoint x: 471, startPoint y: 324, endPoint x: 517, endPoint y: 324, distance: 46.4
click at [516, 324] on span "Renovated sales on Clay Ave (~$132k adjusted) and Lexington Ave ($165k) bracket…" at bounding box center [520, 293] width 140 height 69
click at [518, 324] on span "Renovated sales on Clay Ave (~$132k adjusted) and Lexington Ave ($165k) bracket…" at bounding box center [520, 293] width 140 height 69
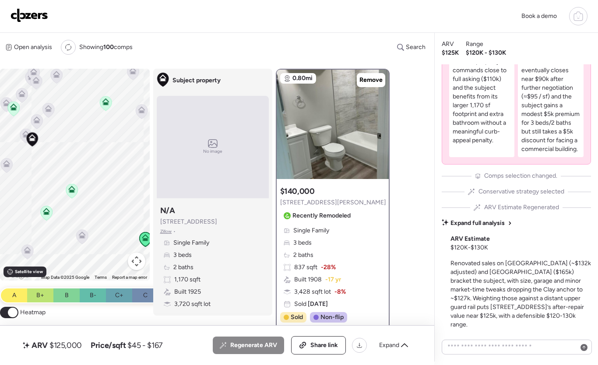
drag, startPoint x: 100, startPoint y: 158, endPoint x: 107, endPoint y: 196, distance: 37.8
click at [107, 196] on div "To activate drag with keyboard, press Alt + Enter. Once in keyboard drag state,…" at bounding box center [75, 175] width 150 height 212
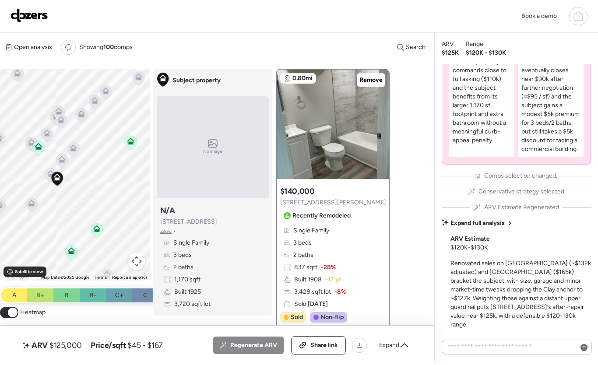
drag, startPoint x: 69, startPoint y: 136, endPoint x: 94, endPoint y: 176, distance: 47.7
click at [94, 176] on div "To activate drag with keyboard, press Alt + Enter. Once in keyboard drag state,…" at bounding box center [75, 175] width 150 height 212
click at [47, 175] on icon at bounding box center [50, 173] width 7 height 7
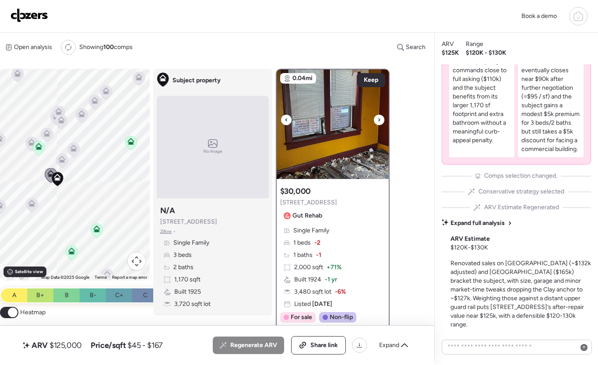
click at [378, 122] on icon at bounding box center [378, 120] width 3 height 10
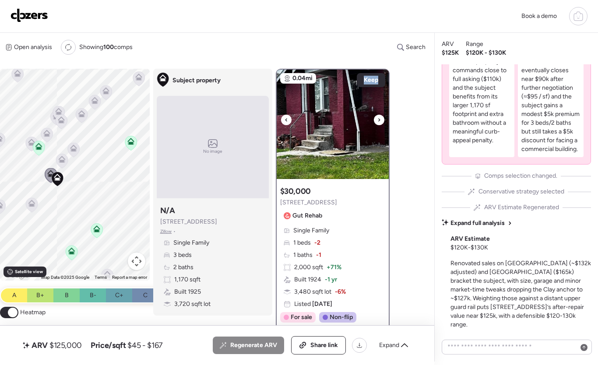
click at [378, 122] on icon at bounding box center [378, 120] width 3 height 10
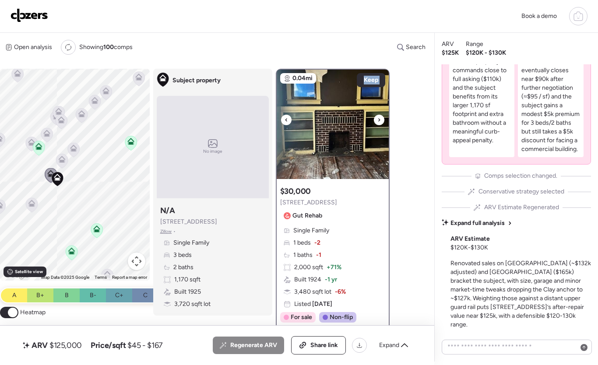
click at [378, 122] on icon at bounding box center [378, 120] width 3 height 10
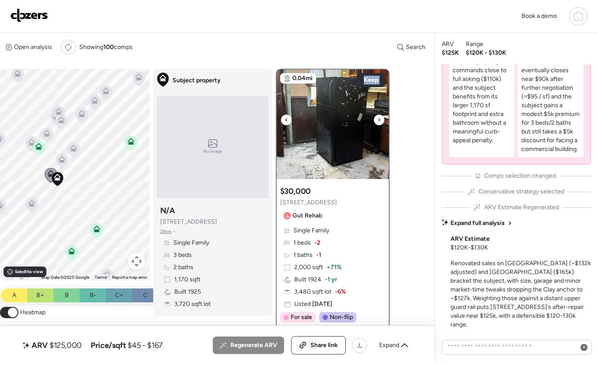
click at [378, 122] on icon at bounding box center [378, 120] width 3 height 10
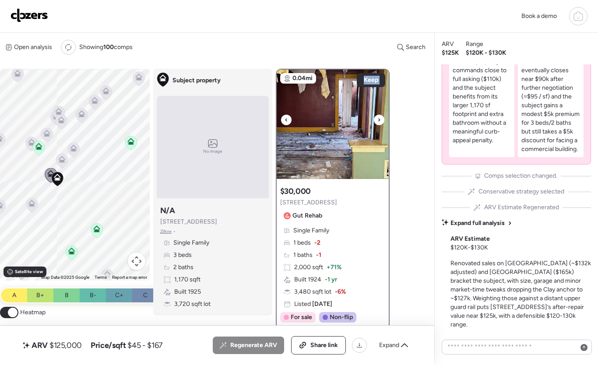
click at [378, 122] on icon at bounding box center [378, 120] width 3 height 10
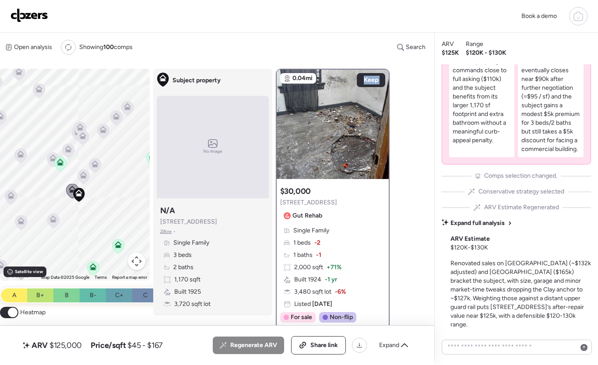
drag, startPoint x: 129, startPoint y: 192, endPoint x: 134, endPoint y: 196, distance: 6.2
click at [134, 196] on div "To activate drag with keyboard, press Alt + Enter. Once in keyboard drag state,…" at bounding box center [75, 175] width 150 height 212
click at [85, 176] on icon at bounding box center [83, 175] width 7 height 7
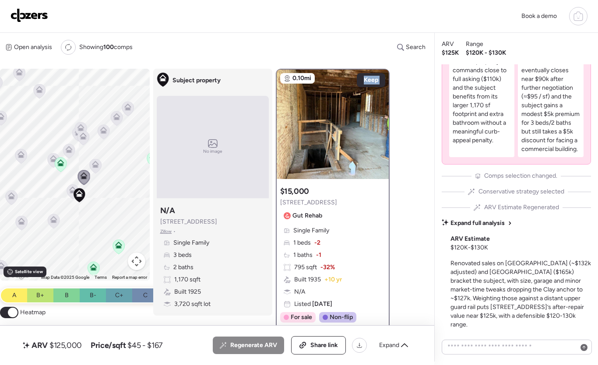
click at [71, 189] on icon at bounding box center [72, 189] width 7 height 7
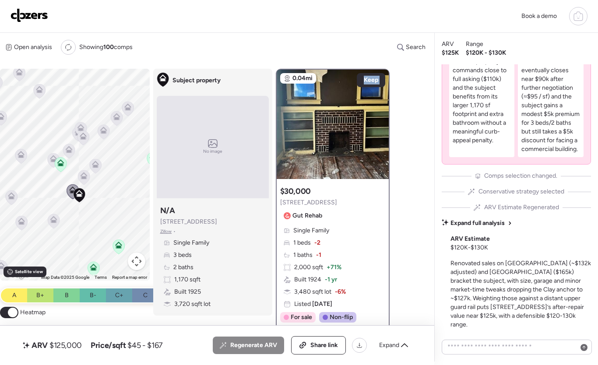
click at [35, 18] on img at bounding box center [29, 15] width 38 height 14
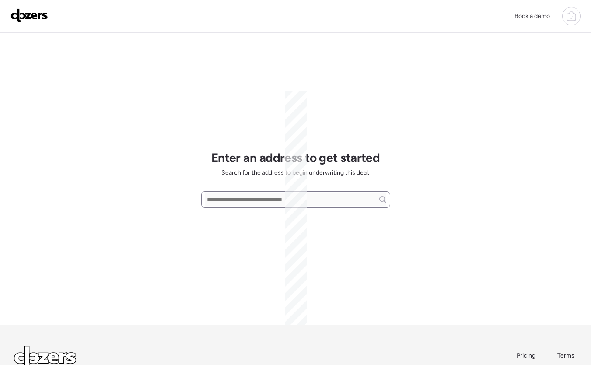
click at [240, 199] on input "text" at bounding box center [295, 199] width 181 height 12
click at [246, 198] on input "text" at bounding box center [295, 199] width 181 height 12
paste input "**********"
click at [355, 197] on input "**********" at bounding box center [295, 199] width 181 height 12
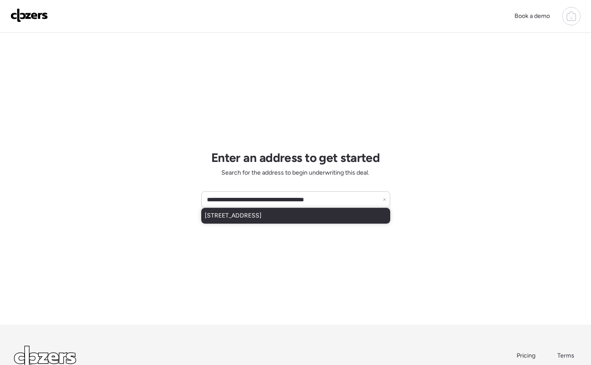
click at [262, 215] on span "[STREET_ADDRESS]" at bounding box center [233, 215] width 57 height 9
type input "**********"
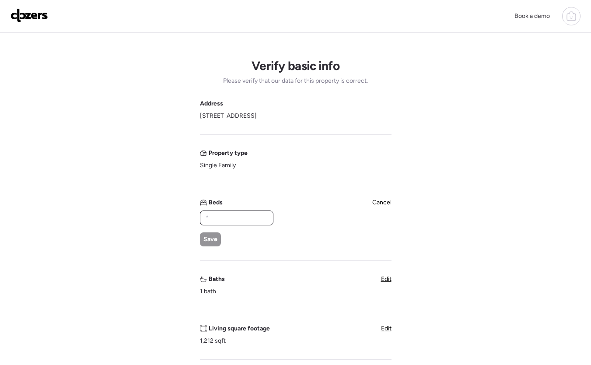
click at [239, 218] on input "text" at bounding box center [237, 218] width 66 height 12
type input "*"
click at [386, 277] on span "Edit" at bounding box center [386, 278] width 10 height 7
click at [386, 200] on span "Edit" at bounding box center [386, 202] width 10 height 7
click at [224, 220] on input "*" at bounding box center [237, 218] width 66 height 12
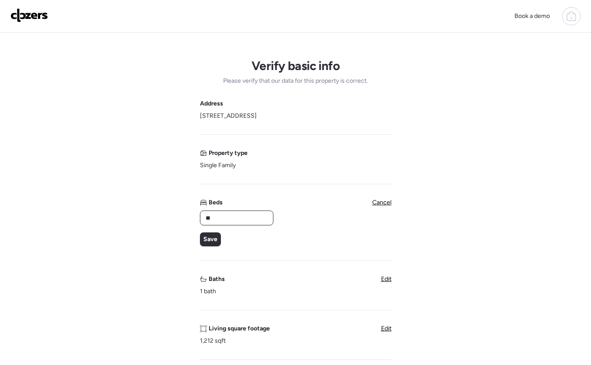
click at [168, 220] on div "Verify basic info Please verify that our data for this property is correct. Add…" at bounding box center [295, 362] width 577 height 658
type input "*"
click at [212, 234] on div "Save" at bounding box center [210, 239] width 21 height 14
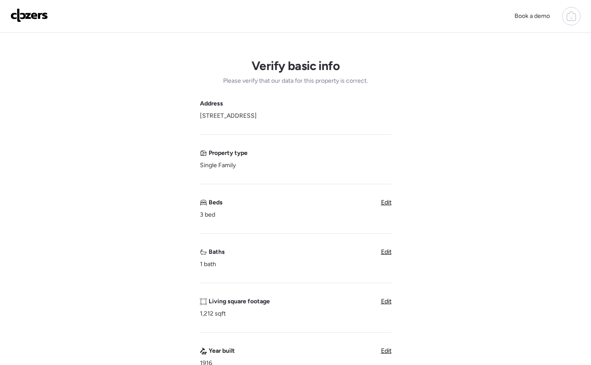
click at [390, 253] on span "Edit" at bounding box center [386, 251] width 10 height 7
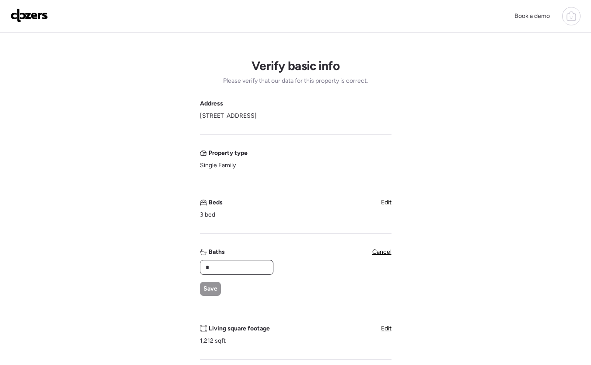
drag, startPoint x: 233, startPoint y: 269, endPoint x: 174, endPoint y: 268, distance: 59.5
click at [174, 268] on div "Verify basic info Please verify that our data for this property is correct. Add…" at bounding box center [295, 362] width 577 height 658
type input "*"
click at [210, 287] on span "Save" at bounding box center [210, 288] width 14 height 9
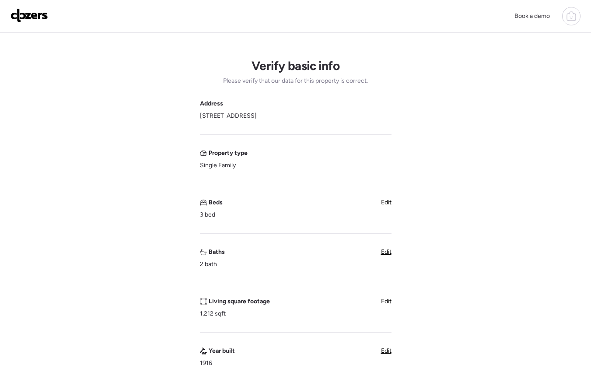
click at [507, 165] on div "Verify basic info Please verify that our data for this property is correct. Add…" at bounding box center [295, 348] width 577 height 631
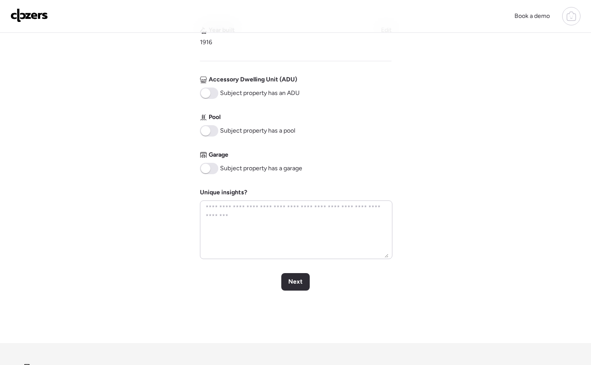
scroll to position [322, 0]
click at [301, 282] on span "Next" at bounding box center [295, 280] width 14 height 9
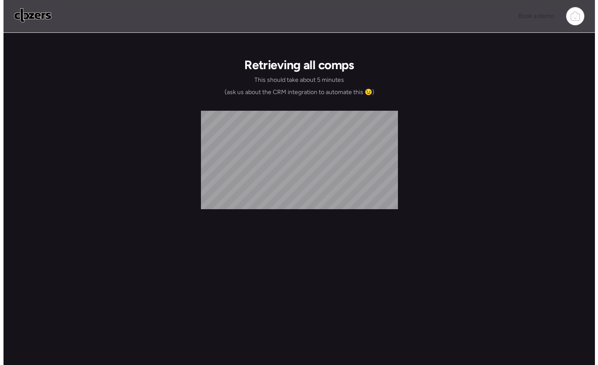
scroll to position [0, 0]
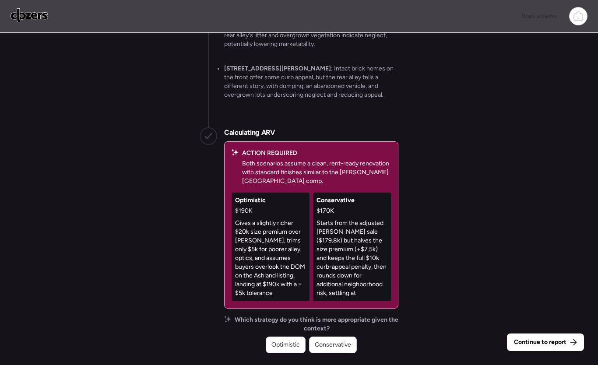
click at [347, 347] on span "Conservative" at bounding box center [333, 344] width 36 height 9
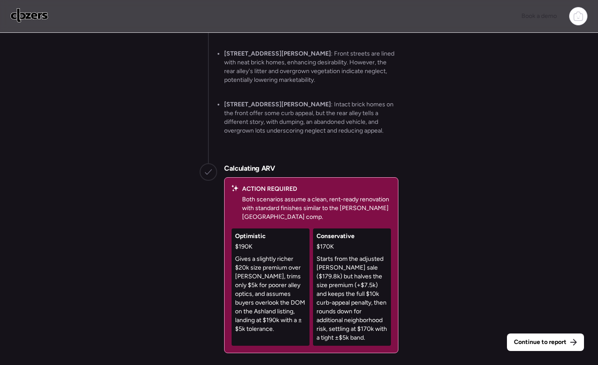
click at [342, 316] on p "Starts from the adjusted Harris sale ($179.8k) but halves the size premium (+$7…" at bounding box center [351, 298] width 71 height 87
click at [540, 341] on span "Continue to report" at bounding box center [540, 342] width 52 height 9
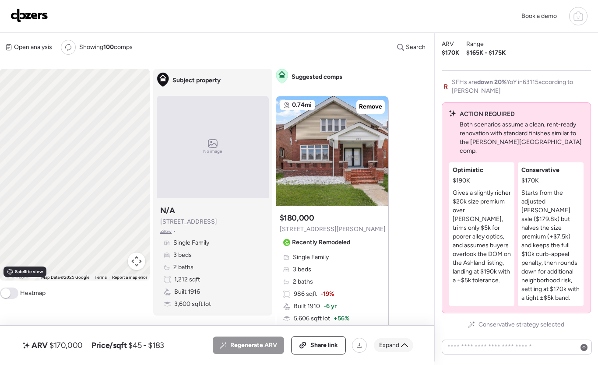
click at [404, 343] on icon at bounding box center [404, 345] width 7 height 7
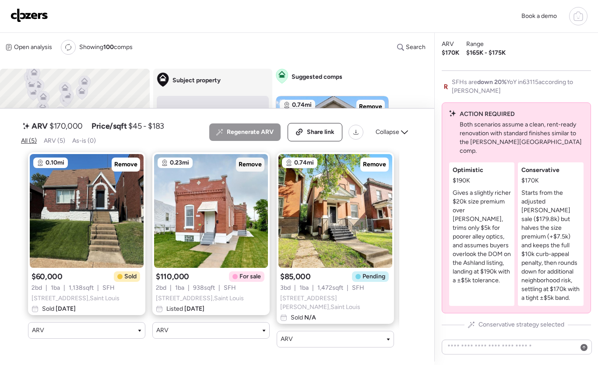
click at [251, 164] on span "Remove" at bounding box center [249, 164] width 23 height 9
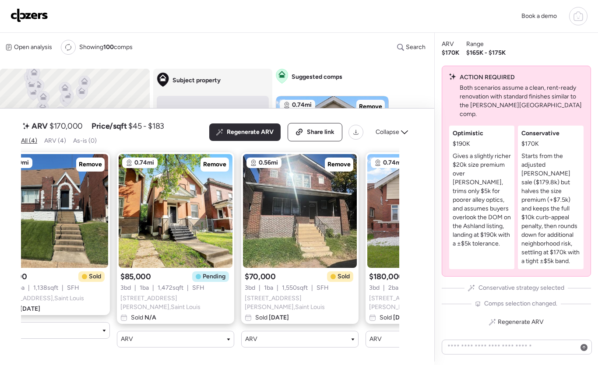
scroll to position [0, 28]
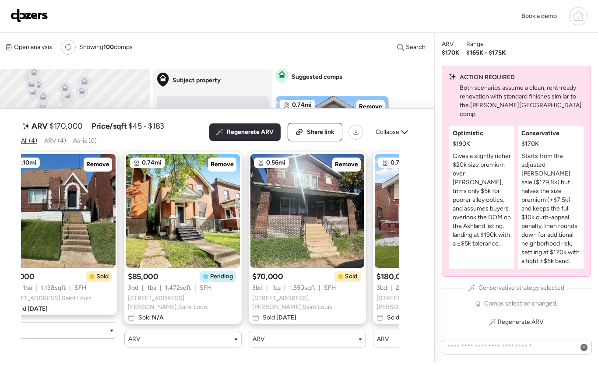
click at [218, 163] on span "Remove" at bounding box center [221, 164] width 23 height 9
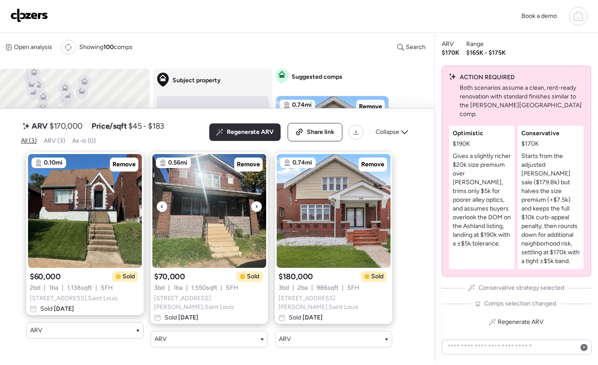
scroll to position [0, 2]
click at [129, 209] on div at bounding box center [132, 206] width 10 height 10
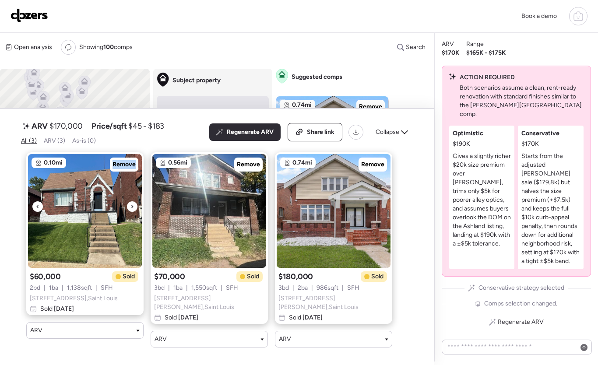
click at [129, 209] on div at bounding box center [132, 206] width 10 height 10
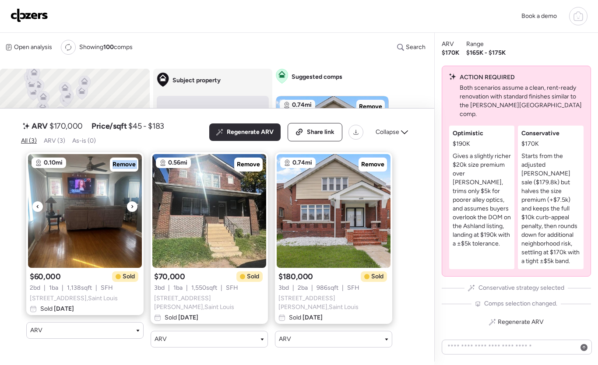
click at [129, 209] on div at bounding box center [132, 206] width 10 height 10
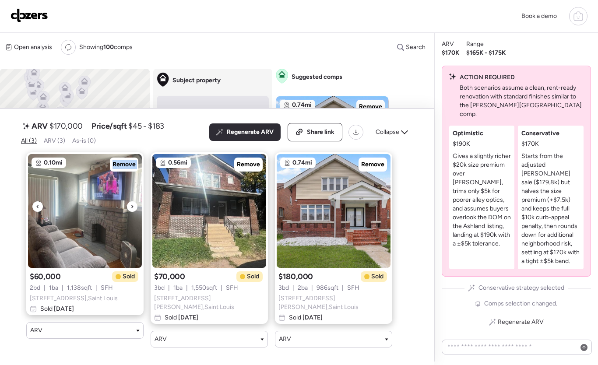
click at [129, 209] on div at bounding box center [132, 206] width 10 height 10
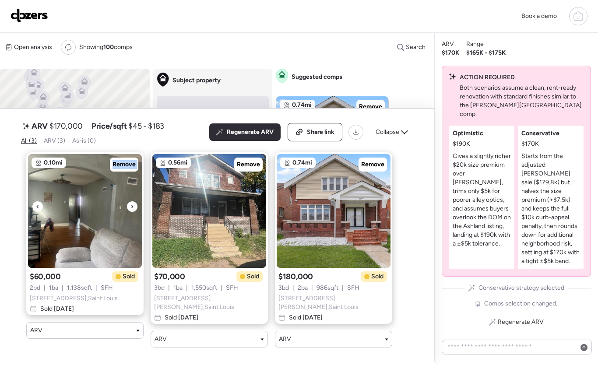
click at [129, 209] on div at bounding box center [132, 206] width 10 height 10
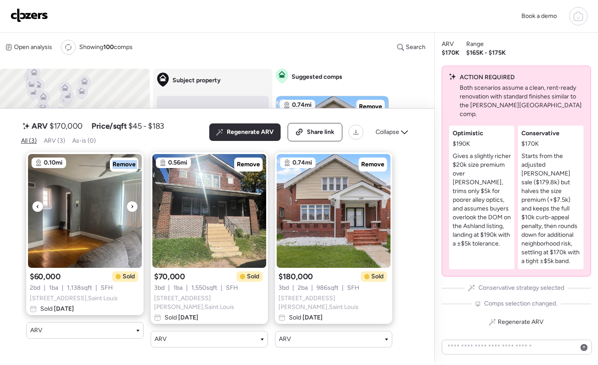
click at [129, 209] on div at bounding box center [132, 206] width 10 height 10
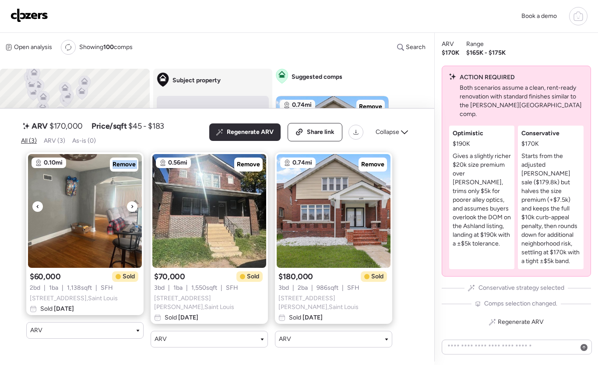
click at [129, 209] on div at bounding box center [132, 206] width 10 height 10
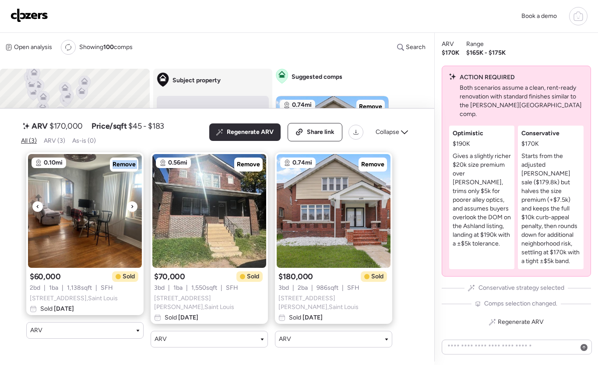
click at [129, 209] on div at bounding box center [132, 206] width 10 height 10
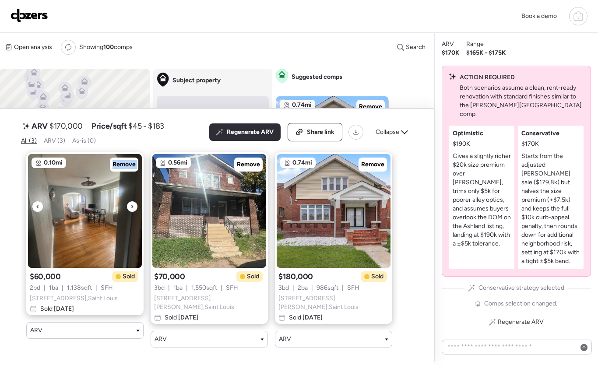
click at [129, 209] on div at bounding box center [132, 206] width 10 height 10
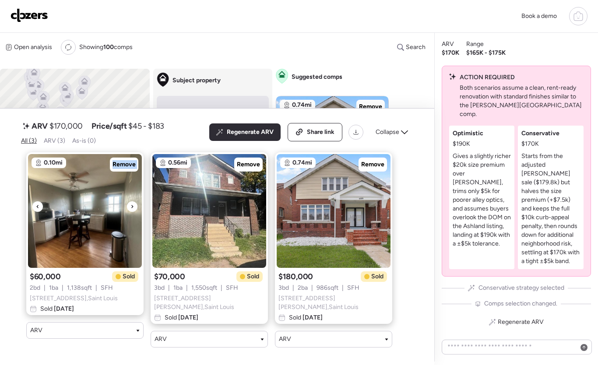
click at [129, 209] on div at bounding box center [132, 206] width 10 height 10
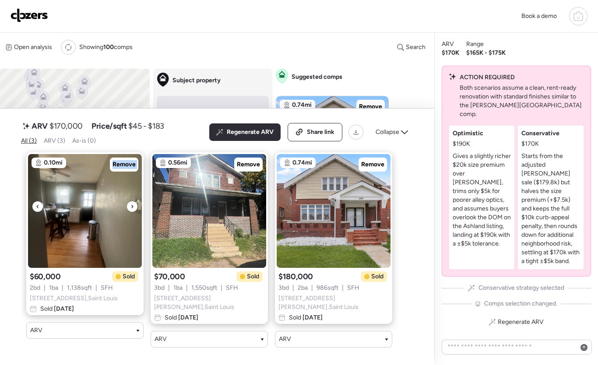
click at [129, 209] on div at bounding box center [132, 206] width 10 height 10
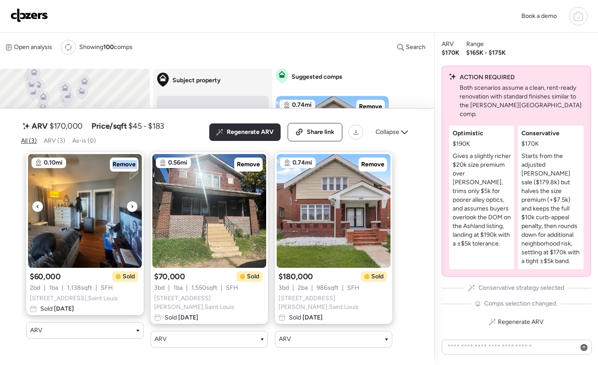
click at [129, 209] on div at bounding box center [132, 206] width 10 height 10
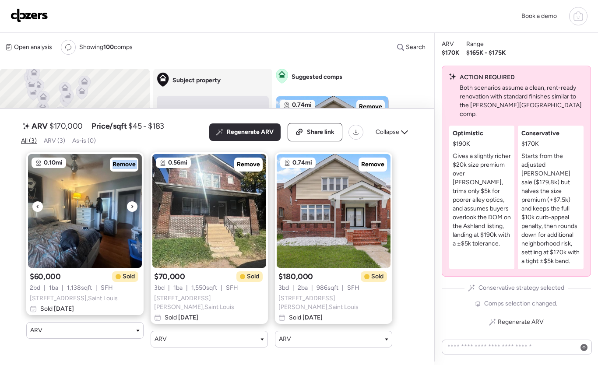
click at [129, 209] on div at bounding box center [132, 206] width 10 height 10
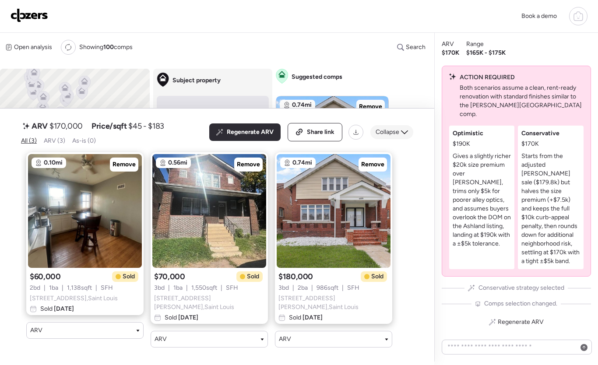
click at [402, 133] on icon at bounding box center [404, 132] width 7 height 7
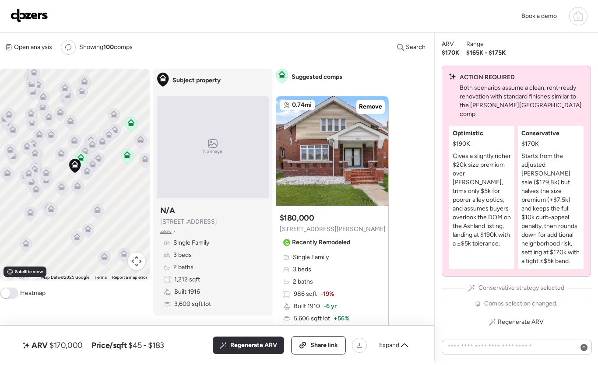
click at [545, 181] on p "Starts from the adjusted Harris sale ($179.8k) but halves the size premium (+$7…" at bounding box center [550, 209] width 59 height 114
click at [133, 264] on button "Map camera controls" at bounding box center [136, 260] width 17 height 17
click at [113, 217] on button "Zoom in" at bounding box center [114, 217] width 17 height 17
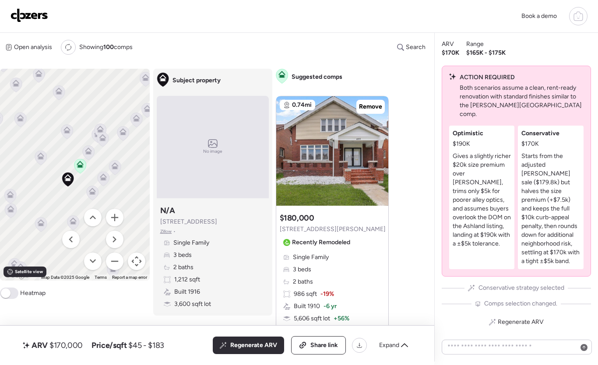
drag, startPoint x: 124, startPoint y: 192, endPoint x: 117, endPoint y: 208, distance: 17.1
click at [117, 208] on div "To activate drag with keyboard, press Alt + Enter. Once in keyboard drag state,…" at bounding box center [75, 175] width 150 height 212
click at [91, 194] on icon at bounding box center [93, 193] width 6 height 3
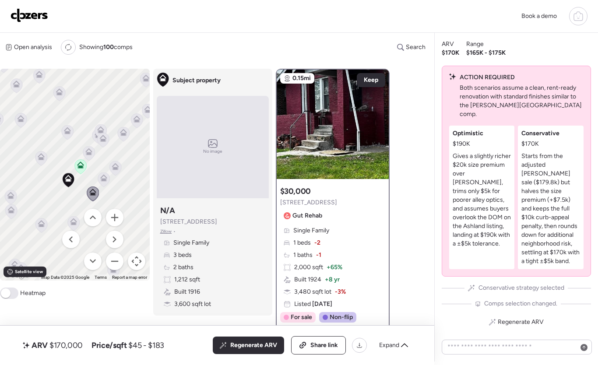
click at [101, 186] on icon at bounding box center [104, 179] width 12 height 15
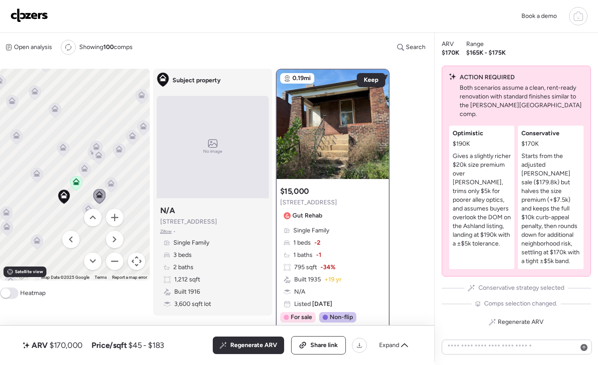
drag, startPoint x: 114, startPoint y: 185, endPoint x: 110, endPoint y: 202, distance: 17.2
click at [110, 202] on div "To activate drag with keyboard, press Alt + Enter. Once in keyboard drag state,…" at bounding box center [75, 175] width 150 height 212
click at [113, 183] on icon at bounding box center [111, 182] width 7 height 4
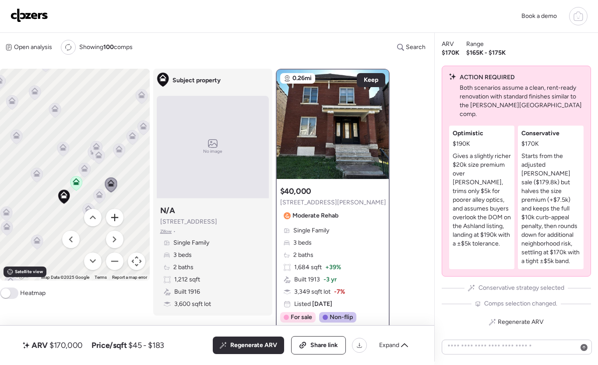
click at [112, 211] on button "Zoom in" at bounding box center [114, 217] width 17 height 17
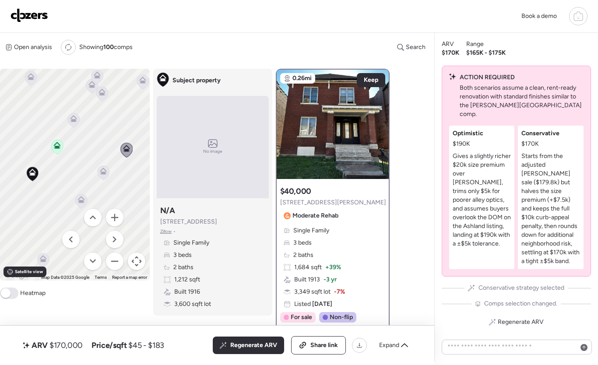
click at [89, 125] on div "To activate drag with keyboard, press Alt + Enter. Once in keyboard drag state,…" at bounding box center [75, 175] width 150 height 212
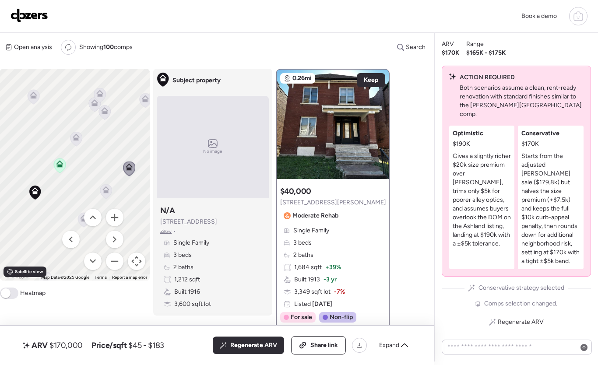
drag, startPoint x: 88, startPoint y: 126, endPoint x: 91, endPoint y: 149, distance: 23.3
click at [91, 149] on div "To activate drag with keyboard, press Alt + Enter. Once in keyboard drag state,…" at bounding box center [75, 175] width 150 height 212
click at [34, 101] on icon at bounding box center [34, 97] width 12 height 14
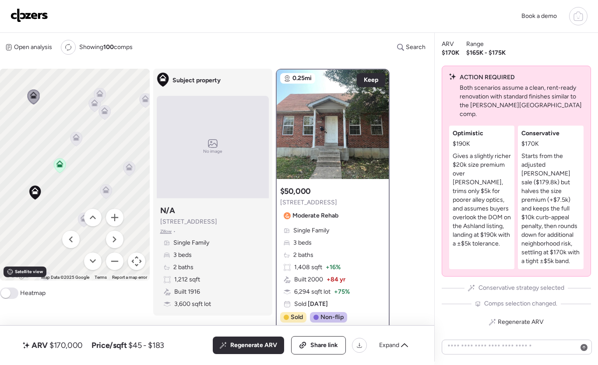
click at [76, 145] on icon at bounding box center [76, 139] width 12 height 14
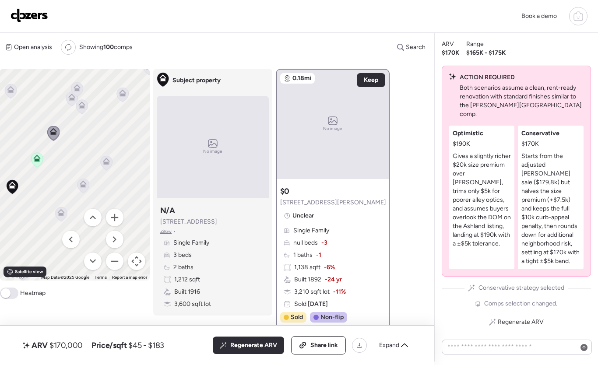
drag, startPoint x: 73, startPoint y: 147, endPoint x: 60, endPoint y: 145, distance: 13.4
click at [58, 153] on div "To activate drag with keyboard, press Alt + Enter. Once in keyboard drag state,…" at bounding box center [75, 175] width 150 height 212
click at [71, 100] on icon at bounding box center [73, 99] width 6 height 3
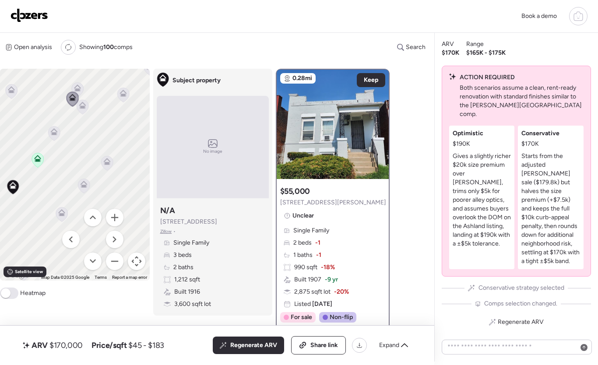
click at [73, 91] on icon at bounding box center [78, 90] width 12 height 14
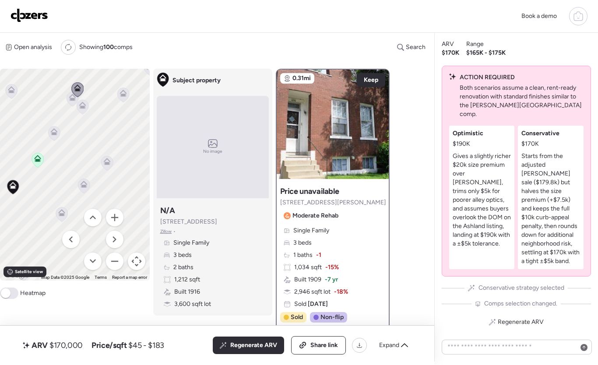
drag, startPoint x: 83, startPoint y: 131, endPoint x: 105, endPoint y: 126, distance: 22.9
click at [105, 126] on div "To activate drag with keyboard, press Alt + Enter. Once in keyboard drag state,…" at bounding box center [75, 175] width 150 height 212
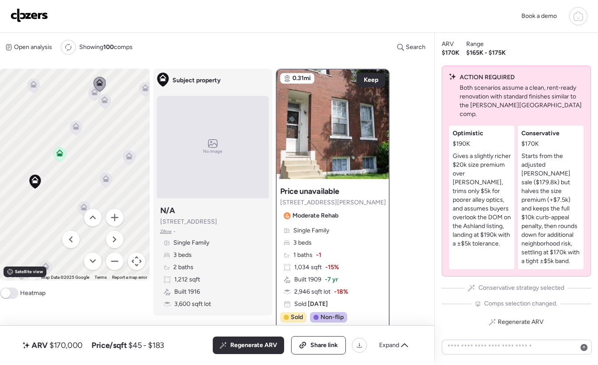
drag, startPoint x: 48, startPoint y: 168, endPoint x: 107, endPoint y: 145, distance: 63.5
click at [107, 145] on div "To activate drag with keyboard, press Alt + Enter. Once in keyboard drag state,…" at bounding box center [75, 175] width 150 height 212
click at [118, 258] on button "Zoom out" at bounding box center [114, 260] width 17 height 17
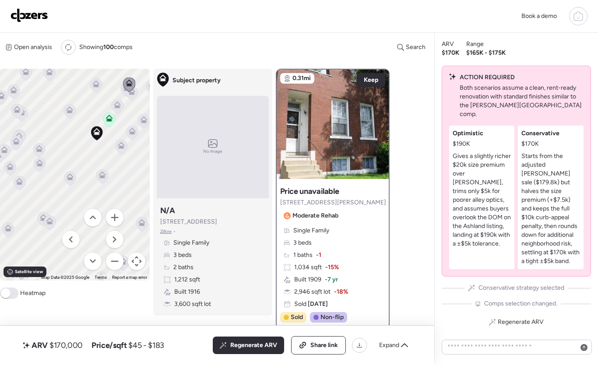
drag, startPoint x: 96, startPoint y: 185, endPoint x: 97, endPoint y: 151, distance: 33.7
click at [97, 151] on div "To activate drag with keyboard, press Alt + Enter. Once in keyboard drag state,…" at bounding box center [75, 175] width 150 height 212
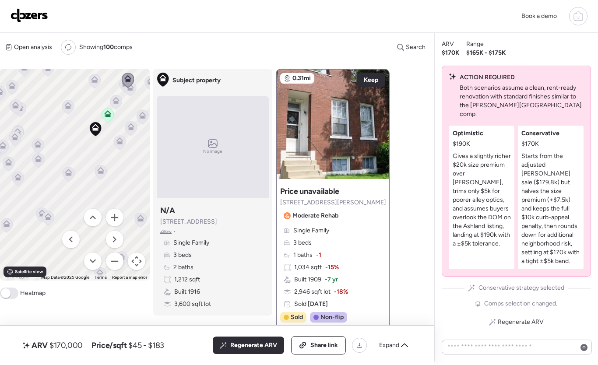
click at [98, 178] on icon at bounding box center [101, 172] width 12 height 14
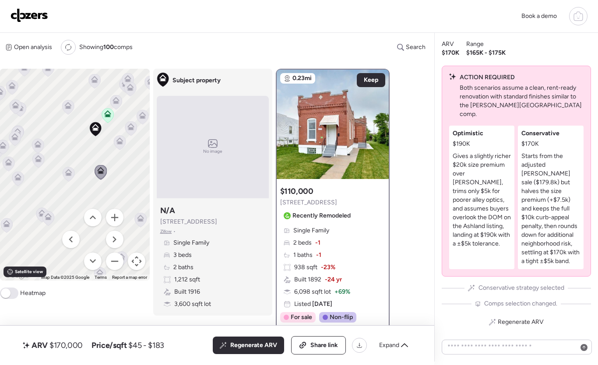
click at [60, 182] on div "To activate drag with keyboard, press Alt + Enter. Once in keyboard drag state,…" at bounding box center [75, 175] width 150 height 212
click at [70, 175] on icon at bounding box center [69, 174] width 6 height 3
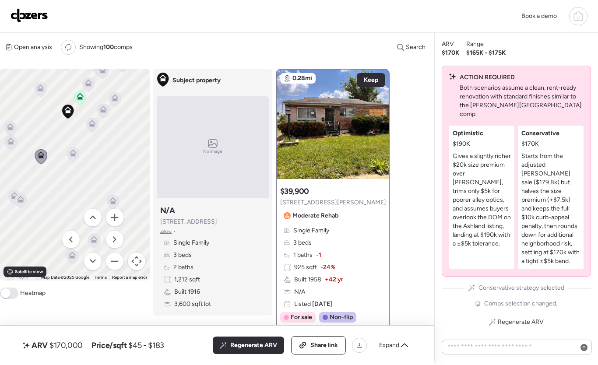
drag, startPoint x: 83, startPoint y: 153, endPoint x: 40, endPoint y: 136, distance: 45.4
click at [41, 128] on div "To activate drag with keyboard, press Alt + Enter. Once in keyboard drag state,…" at bounding box center [75, 175] width 150 height 212
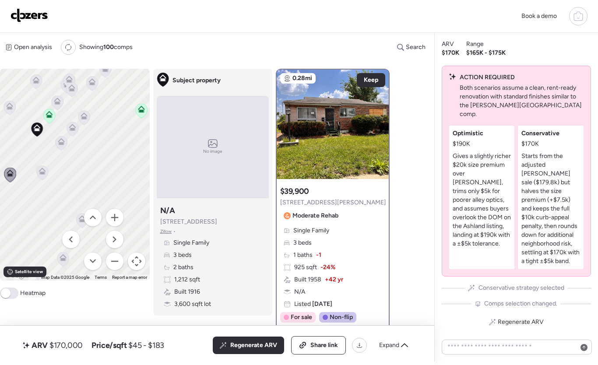
click at [42, 172] on icon at bounding box center [41, 171] width 7 height 7
click at [60, 143] on icon at bounding box center [60, 144] width 7 height 4
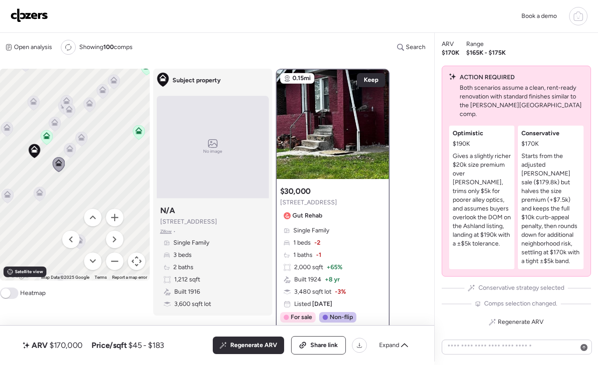
drag, startPoint x: 84, startPoint y: 136, endPoint x: 82, endPoint y: 156, distance: 19.8
click at [82, 156] on div "To activate drag with keyboard, press Alt + Enter. Once in keyboard drag state,…" at bounding box center [75, 175] width 150 height 212
click at [73, 154] on icon at bounding box center [70, 150] width 12 height 14
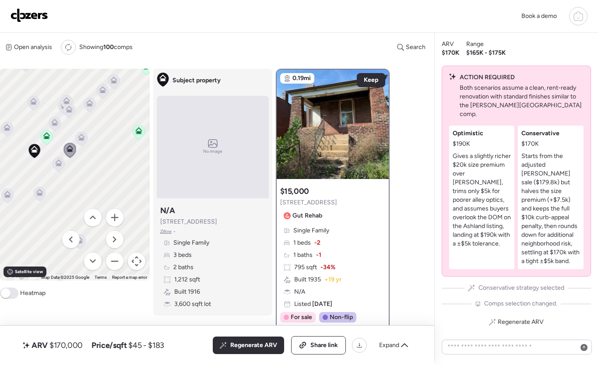
click at [89, 143] on div "To activate drag with keyboard, press Alt + Enter. Once in keyboard drag state,…" at bounding box center [75, 175] width 150 height 212
click at [85, 140] on icon at bounding box center [82, 139] width 12 height 14
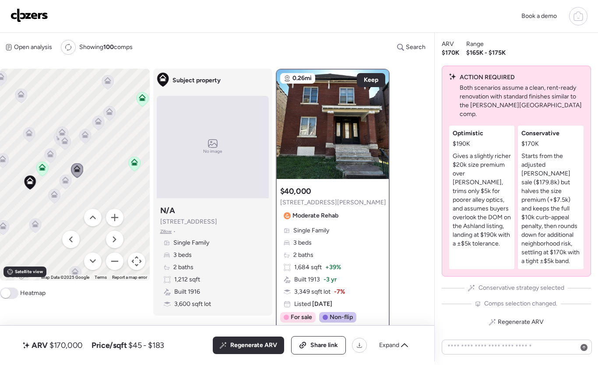
drag, startPoint x: 110, startPoint y: 126, endPoint x: 98, endPoint y: 144, distance: 22.2
click at [105, 161] on div "To activate drag with keyboard, press Alt + Enter. Once in keyboard drag state,…" at bounding box center [75, 175] width 150 height 212
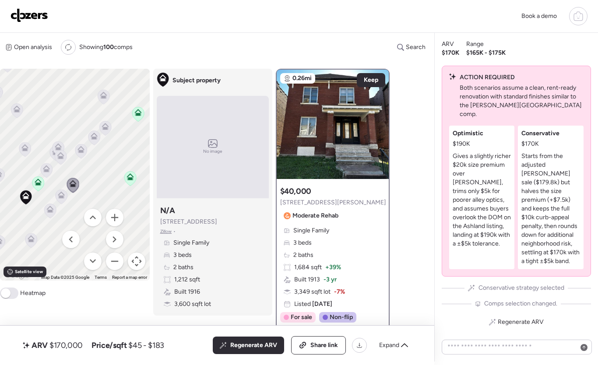
drag, startPoint x: 104, startPoint y: 128, endPoint x: 101, endPoint y: 133, distance: 5.3
click at [101, 130] on icon at bounding box center [104, 126] width 7 height 7
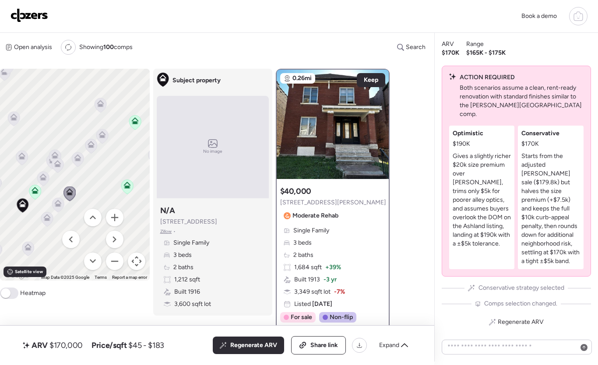
click at [101, 102] on icon at bounding box center [100, 102] width 7 height 4
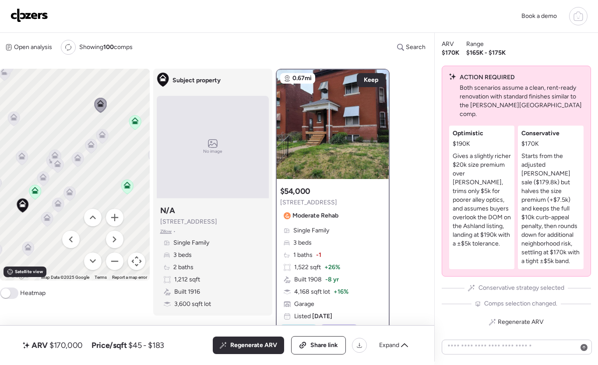
click at [105, 134] on icon at bounding box center [101, 134] width 7 height 7
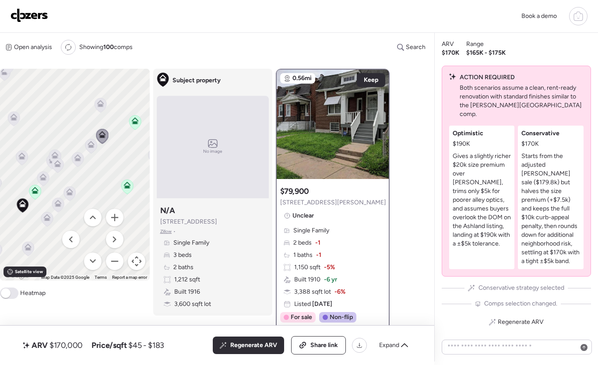
click at [95, 148] on icon at bounding box center [91, 146] width 12 height 14
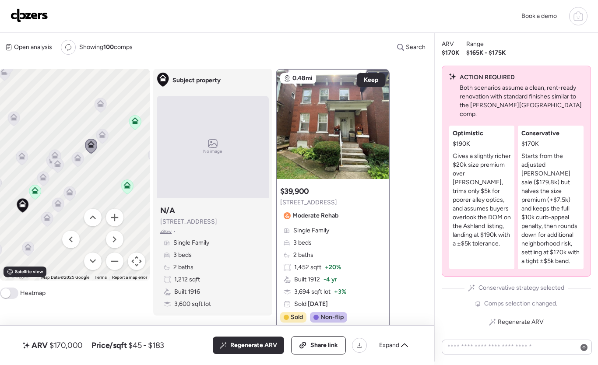
click at [80, 156] on icon at bounding box center [77, 157] width 7 height 7
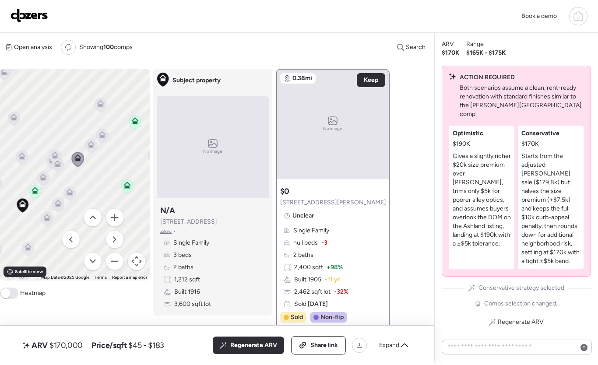
click at [57, 154] on icon at bounding box center [54, 155] width 7 height 7
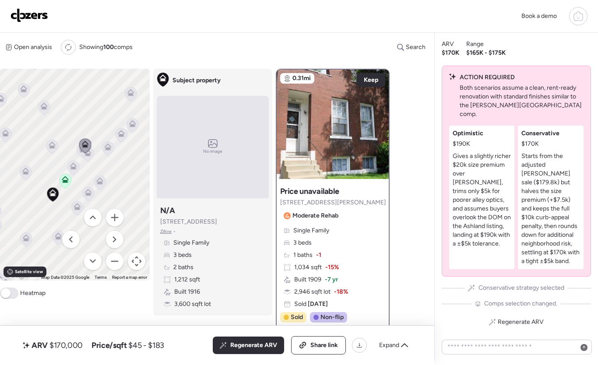
drag, startPoint x: 114, startPoint y: 178, endPoint x: 112, endPoint y: 173, distance: 5.9
click at [112, 173] on div "To activate drag with keyboard, press Alt + Enter. Once in keyboard drag state,…" at bounding box center [75, 175] width 150 height 212
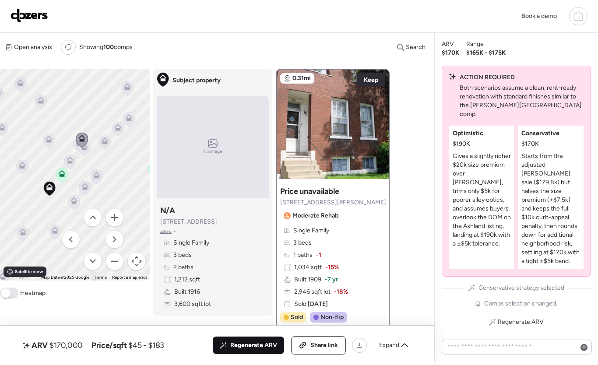
click at [253, 341] on span "Regenerate ARV" at bounding box center [253, 345] width 47 height 9
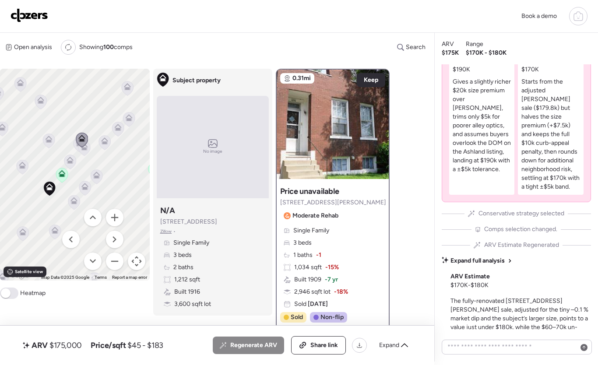
scroll to position [0, 0]
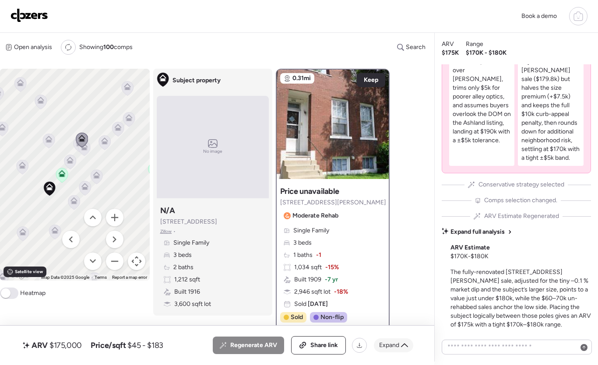
click at [392, 342] on span "Expand" at bounding box center [389, 345] width 20 height 9
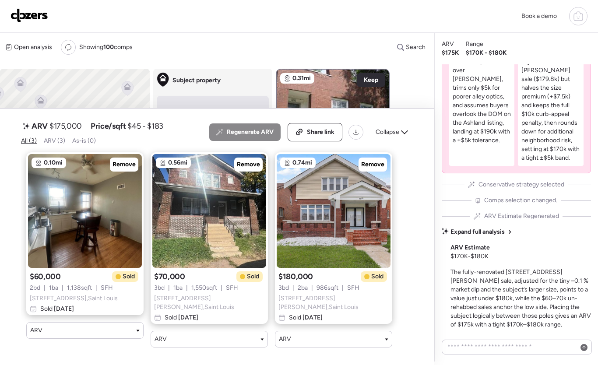
click at [401, 136] on icon at bounding box center [404, 132] width 7 height 7
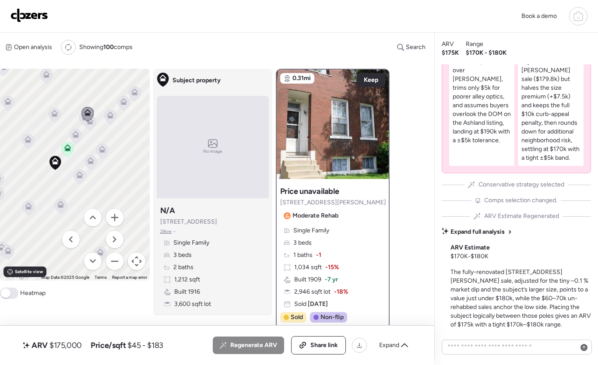
drag, startPoint x: 124, startPoint y: 161, endPoint x: 132, endPoint y: 127, distance: 34.5
click at [132, 127] on div "To activate drag with keyboard, press Alt + Enter. Once in keyboard drag state,…" at bounding box center [75, 175] width 150 height 212
click at [24, 142] on icon at bounding box center [29, 140] width 12 height 14
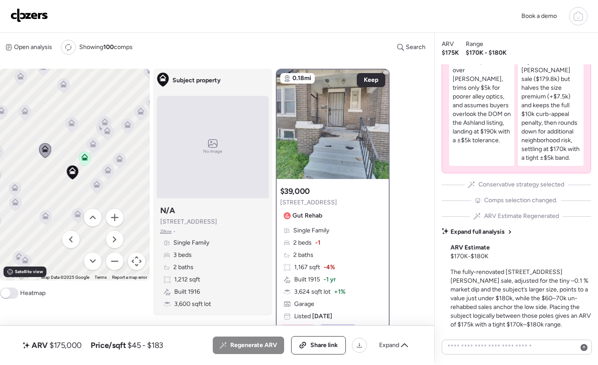
click at [65, 150] on div "To activate drag with keyboard, press Alt + Enter. Once in keyboard drag state,…" at bounding box center [75, 175] width 150 height 212
click at [67, 124] on icon at bounding box center [72, 125] width 12 height 14
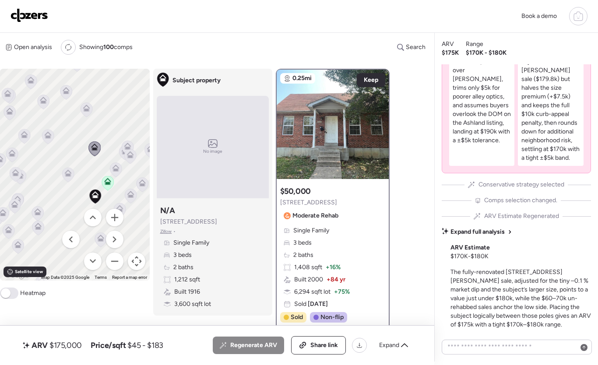
drag, startPoint x: 51, startPoint y: 136, endPoint x: 74, endPoint y: 160, distance: 33.1
click at [74, 160] on div "To activate drag with keyboard, press Alt + Enter. Once in keyboard drag state,…" at bounding box center [75, 175] width 150 height 212
click at [88, 112] on icon at bounding box center [87, 110] width 6 height 3
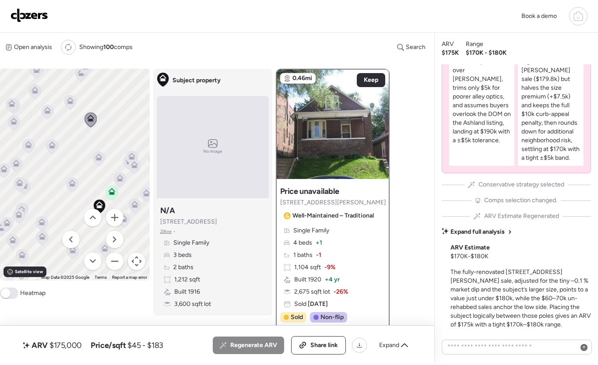
drag, startPoint x: 78, startPoint y: 132, endPoint x: 73, endPoint y: 147, distance: 16.3
click at [83, 145] on div "To activate drag with keyboard, press Alt + Enter. Once in keyboard drag state,…" at bounding box center [75, 175] width 150 height 212
click at [47, 151] on icon at bounding box center [53, 150] width 12 height 15
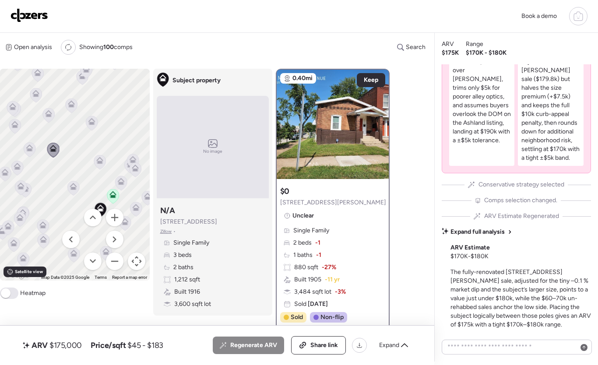
click at [19, 169] on icon at bounding box center [17, 168] width 6 height 3
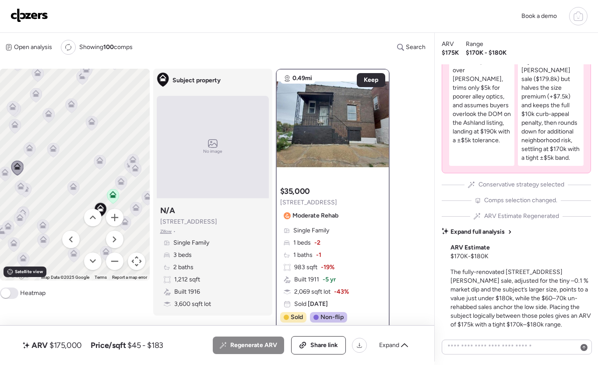
click at [32, 150] on icon at bounding box center [30, 149] width 6 height 3
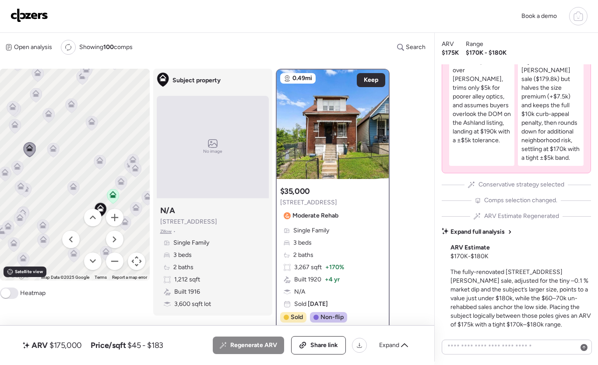
click at [50, 115] on icon at bounding box center [48, 115] width 6 height 3
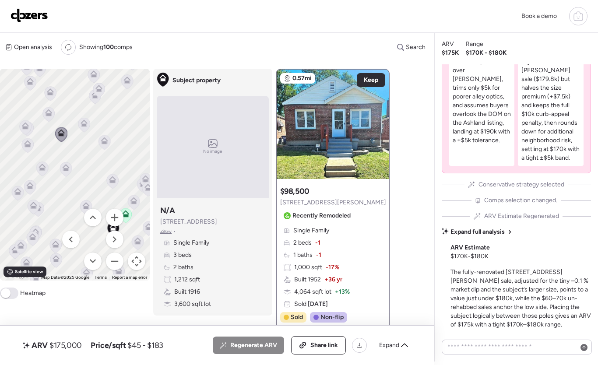
drag, startPoint x: 83, startPoint y: 182, endPoint x: 95, endPoint y: 193, distance: 17.0
click at [95, 193] on div "To activate drag with keyboard, press Alt + Enter. Once in keyboard drag state,…" at bounding box center [75, 175] width 150 height 212
click at [84, 127] on icon at bounding box center [85, 126] width 6 height 3
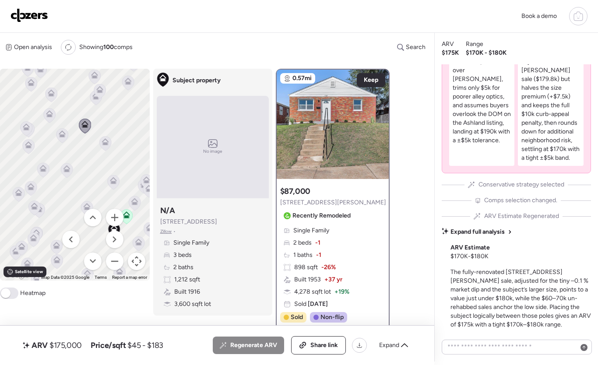
click at [49, 120] on icon at bounding box center [50, 115] width 12 height 14
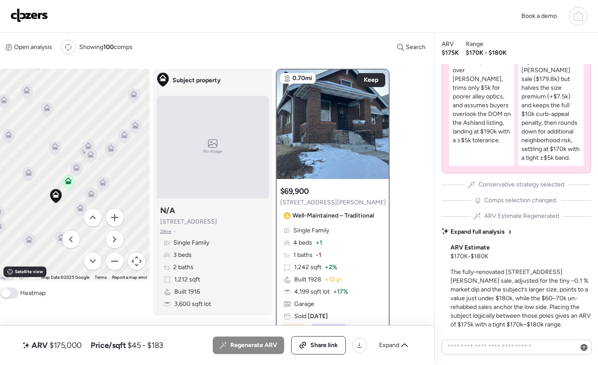
drag, startPoint x: 71, startPoint y: 164, endPoint x: 5, endPoint y: 127, distance: 75.6
click at [5, 127] on div "To navigate, press the arrow keys. To activate drag with keyboard, press Alt + …" at bounding box center [75, 175] width 150 height 212
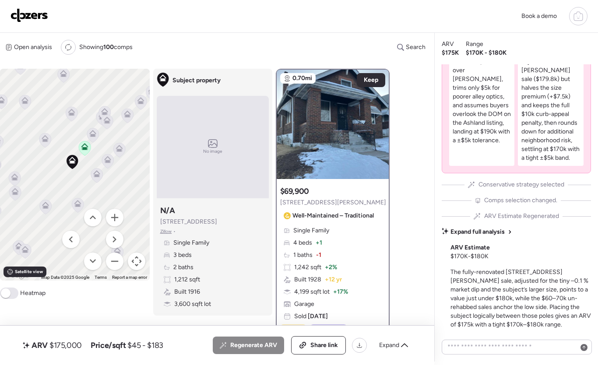
drag, startPoint x: 33, startPoint y: 174, endPoint x: 50, endPoint y: 140, distance: 37.8
click at [50, 140] on icon at bounding box center [45, 140] width 12 height 14
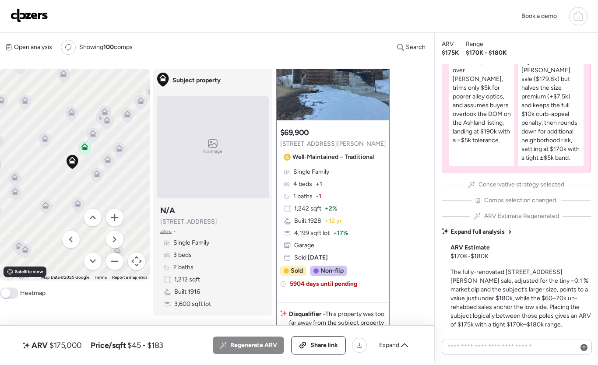
scroll to position [69, 0]
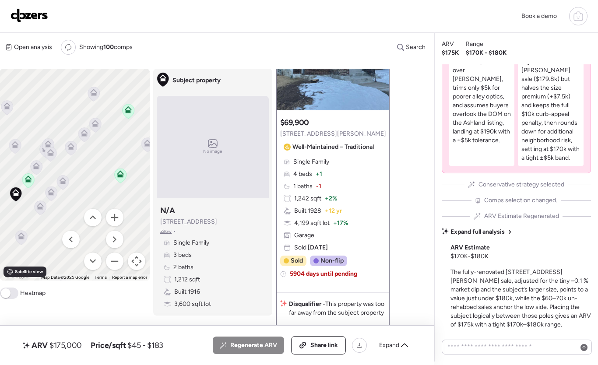
drag, startPoint x: 126, startPoint y: 183, endPoint x: 69, endPoint y: 217, distance: 66.2
click at [69, 217] on div "To activate drag with keyboard, press Alt + Enter. Once in keyboard drag state,…" at bounding box center [75, 175] width 150 height 212
click at [129, 115] on icon at bounding box center [128, 111] width 12 height 14
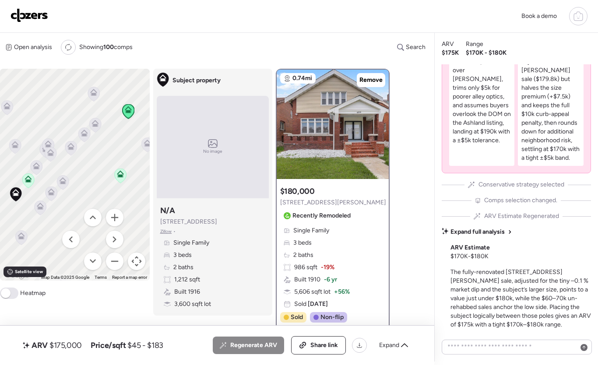
scroll to position [0, 0]
click at [122, 176] on icon at bounding box center [120, 176] width 6 height 3
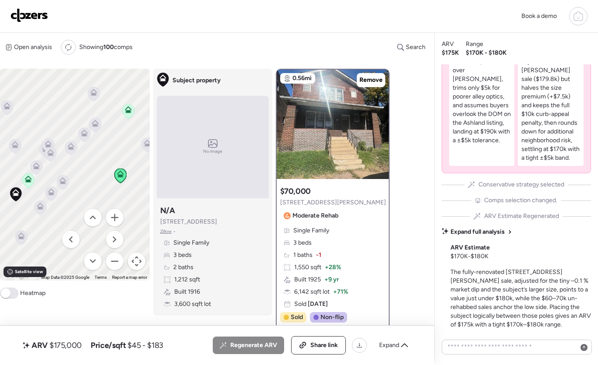
click at [99, 127] on icon at bounding box center [95, 125] width 12 height 14
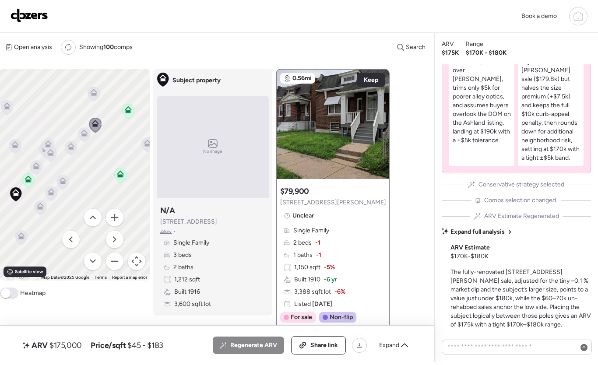
click at [96, 97] on icon at bounding box center [94, 94] width 12 height 14
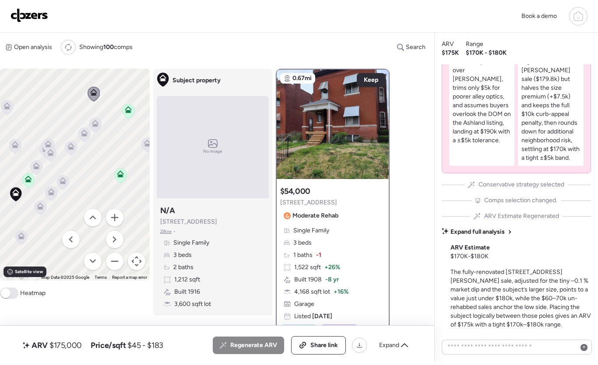
click at [96, 132] on icon at bounding box center [95, 125] width 12 height 15
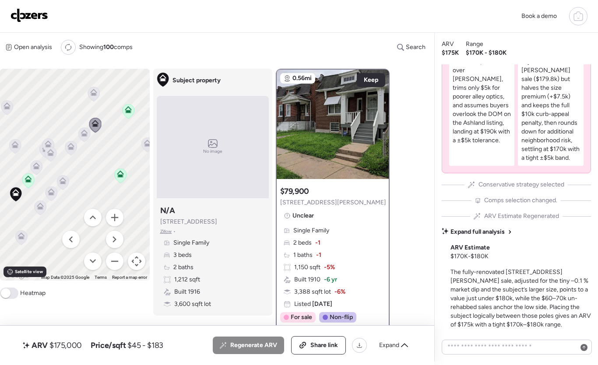
click at [80, 136] on icon at bounding box center [84, 135] width 12 height 14
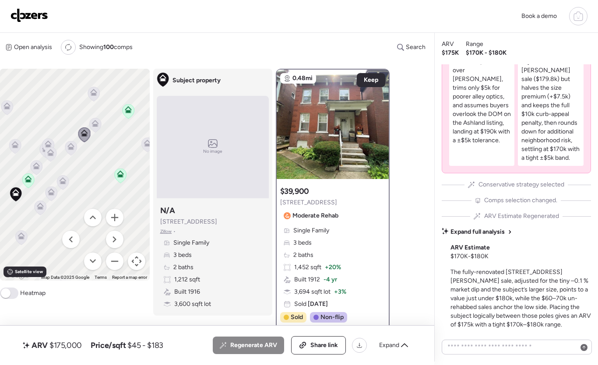
click at [75, 143] on icon at bounding box center [71, 148] width 12 height 14
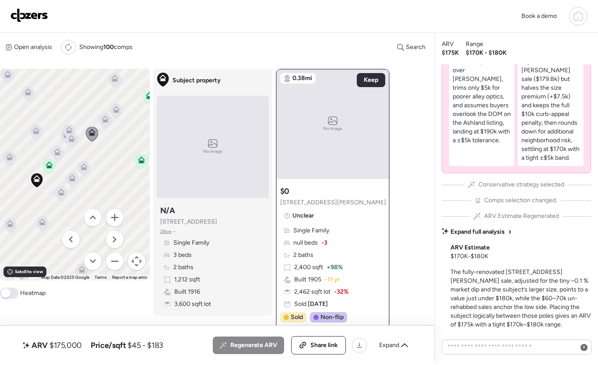
drag, startPoint x: 113, startPoint y: 158, endPoint x: 88, endPoint y: 143, distance: 29.0
click at [116, 152] on div "To activate drag with keyboard, press Alt + Enter. Once in keyboard drag state,…" at bounding box center [75, 175] width 150 height 212
click at [77, 135] on icon at bounding box center [71, 139] width 12 height 15
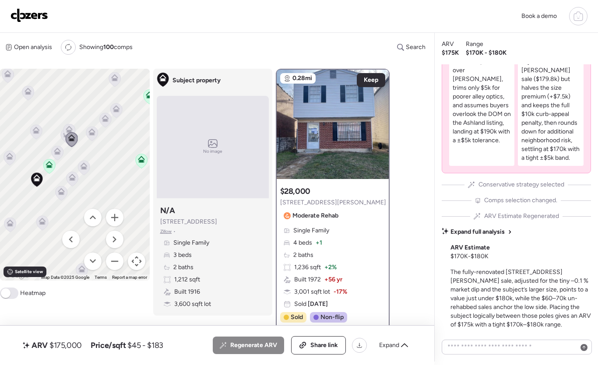
click at [70, 131] on icon at bounding box center [69, 131] width 6 height 3
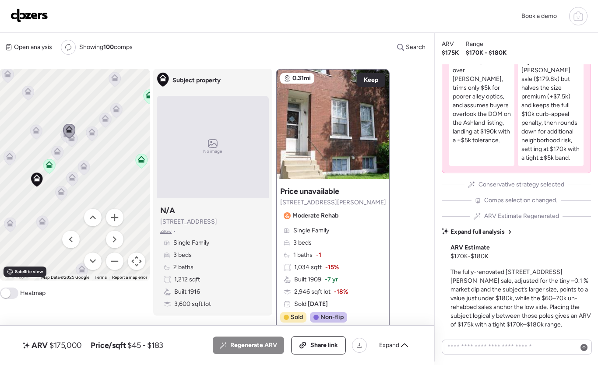
click at [62, 139] on icon at bounding box center [67, 136] width 12 height 14
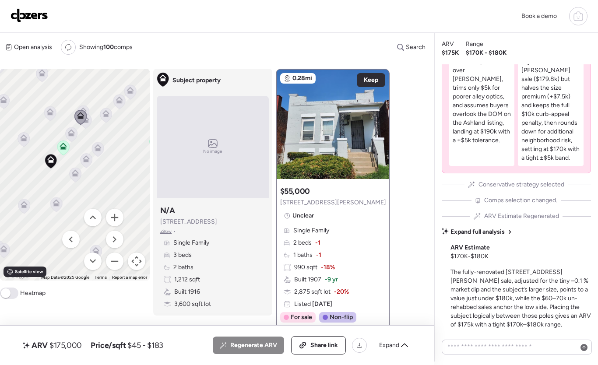
drag, startPoint x: 65, startPoint y: 125, endPoint x: 64, endPoint y: 112, distance: 12.7
click at [70, 112] on div "To activate drag with keyboard, press Alt + Enter. Once in keyboard drag state,…" at bounding box center [75, 175] width 150 height 212
click at [52, 111] on icon at bounding box center [52, 109] width 6 height 3
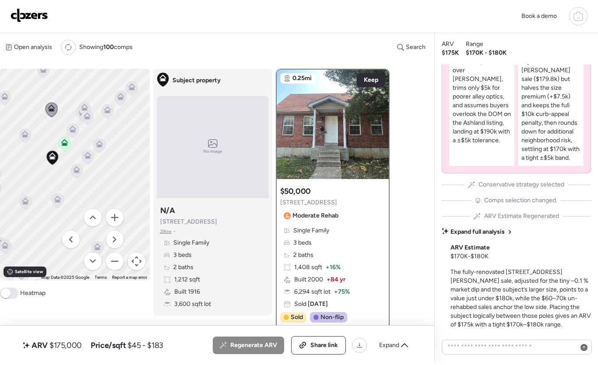
click at [67, 130] on icon at bounding box center [73, 131] width 12 height 14
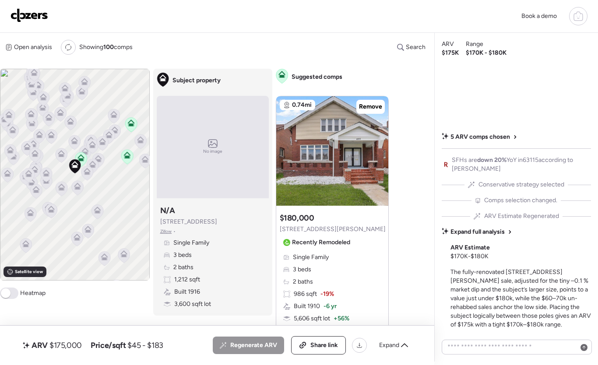
click at [42, 21] on img at bounding box center [29, 15] width 38 height 14
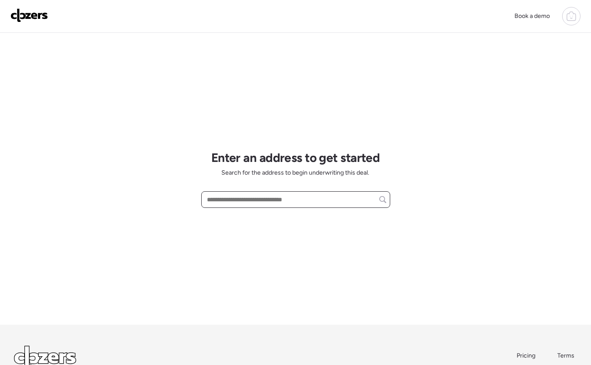
click at [268, 204] on input "text" at bounding box center [295, 199] width 181 height 12
paste input "**********"
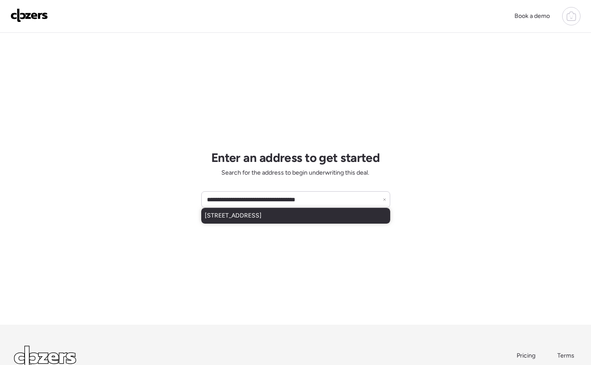
click at [262, 217] on span "6604 Graybirch Dr, Saint Louis, MO, 63134" at bounding box center [233, 215] width 57 height 9
type input "**********"
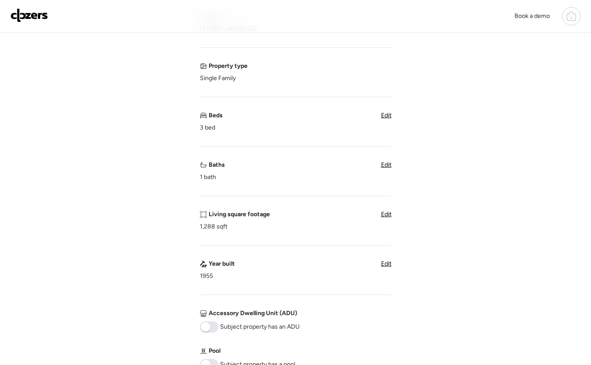
scroll to position [88, 0]
click at [387, 164] on span "Edit" at bounding box center [386, 163] width 10 height 7
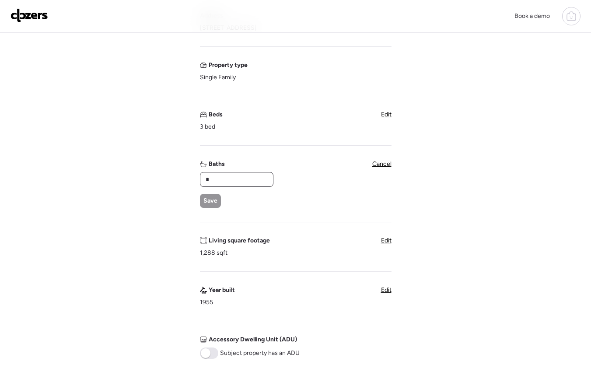
drag, startPoint x: 229, startPoint y: 175, endPoint x: 182, endPoint y: 173, distance: 46.4
click at [182, 173] on div "Verify basic info Please verify that our data for this property is correct. Add…" at bounding box center [295, 274] width 577 height 658
drag, startPoint x: 235, startPoint y: 172, endPoint x: 183, endPoint y: 174, distance: 51.6
click at [183, 174] on div "Verify basic info Please verify that our data for this property is correct. Add…" at bounding box center [295, 274] width 577 height 658
drag, startPoint x: 206, startPoint y: 177, endPoint x: 199, endPoint y: 177, distance: 7.4
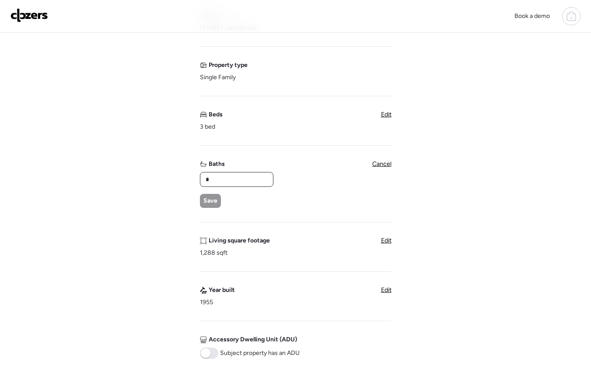
click at [199, 177] on div "Verify basic info Please verify that our data for this property is correct. Add…" at bounding box center [295, 274] width 577 height 658
type input "*"
click at [210, 199] on span "Save" at bounding box center [210, 200] width 14 height 9
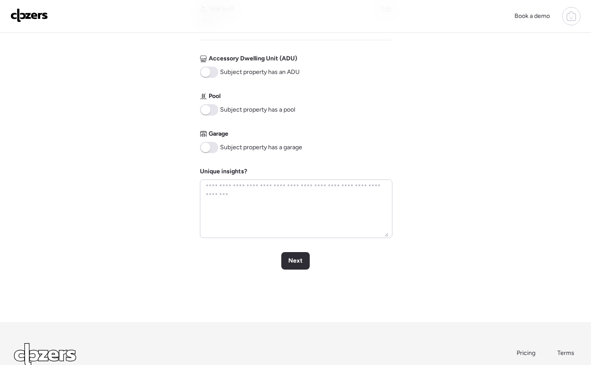
scroll to position [405, 0]
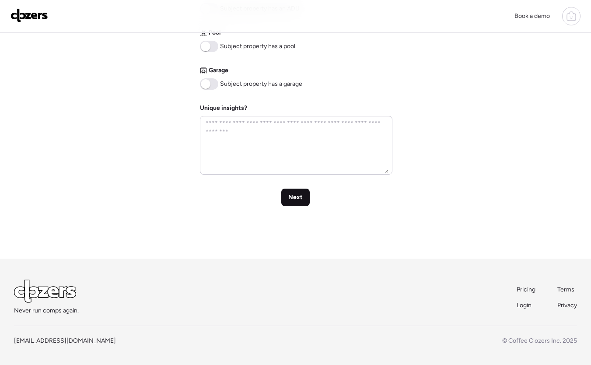
click at [295, 197] on span "Next" at bounding box center [295, 197] width 14 height 9
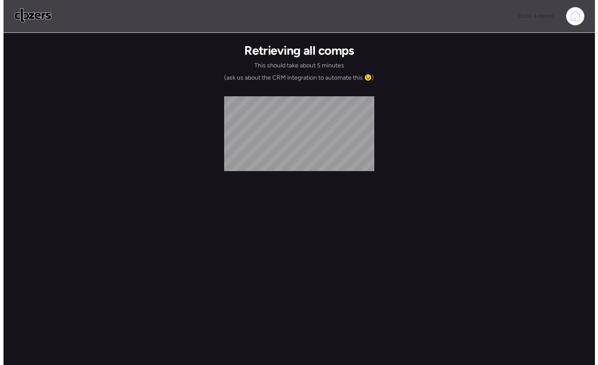
scroll to position [0, 0]
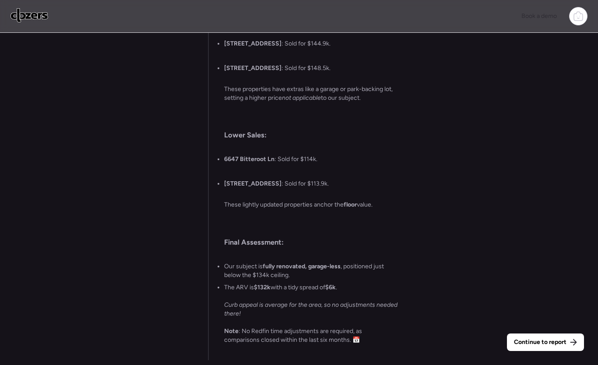
click at [531, 347] on div "Continue to report" at bounding box center [545, 341] width 77 height 17
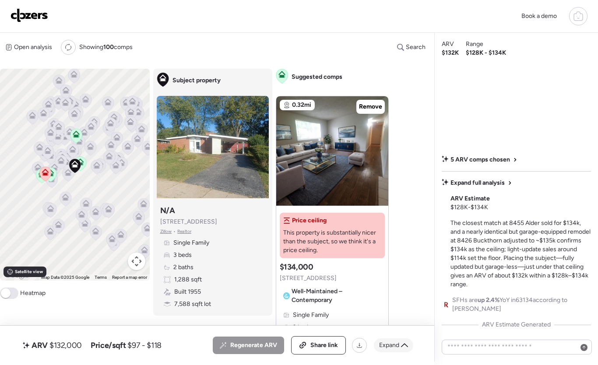
click at [399, 348] on div "Expand" at bounding box center [393, 345] width 39 height 14
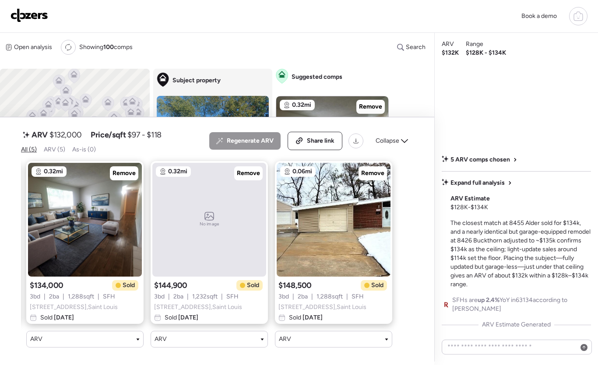
scroll to position [0, 250]
click at [248, 170] on span "Remove" at bounding box center [248, 173] width 23 height 9
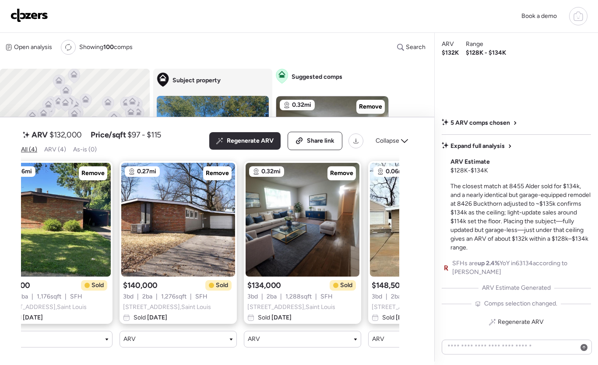
scroll to position [0, 0]
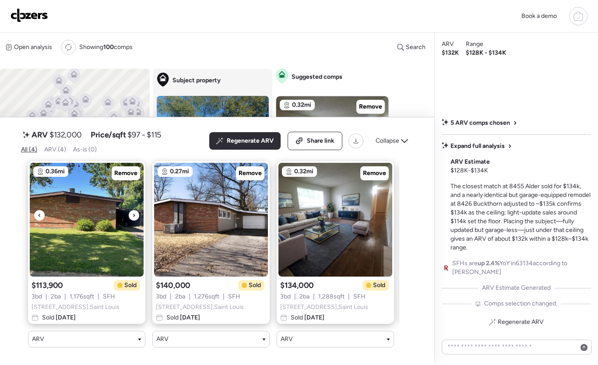
click at [133, 210] on icon at bounding box center [133, 215] width 3 height 10
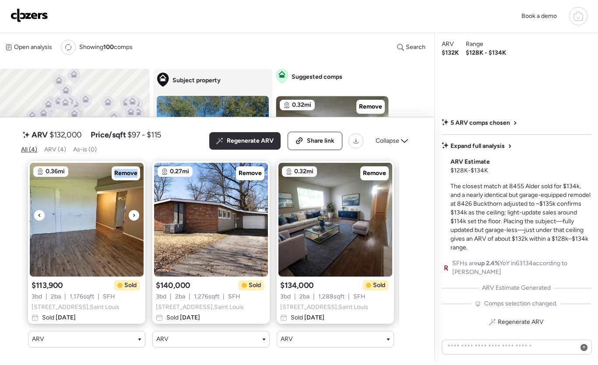
click at [133, 210] on icon at bounding box center [133, 215] width 3 height 10
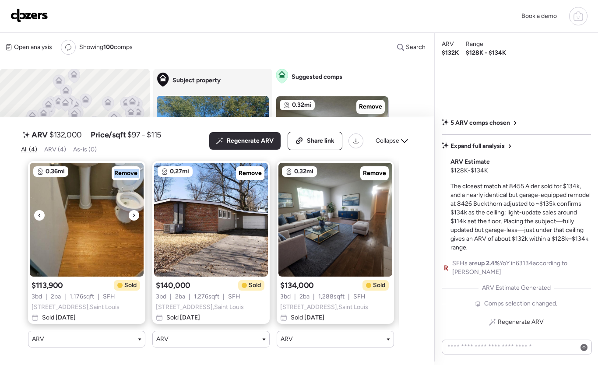
click at [133, 210] on icon at bounding box center [133, 215] width 3 height 10
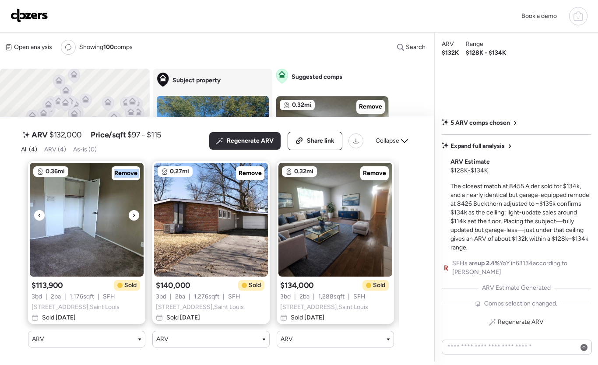
click at [133, 210] on icon at bounding box center [133, 215] width 3 height 10
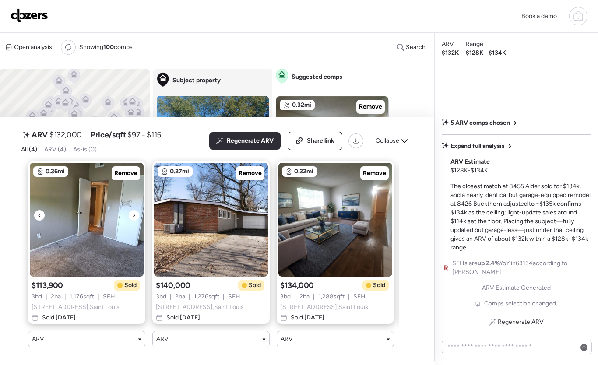
click at [134, 210] on icon at bounding box center [133, 215] width 3 height 10
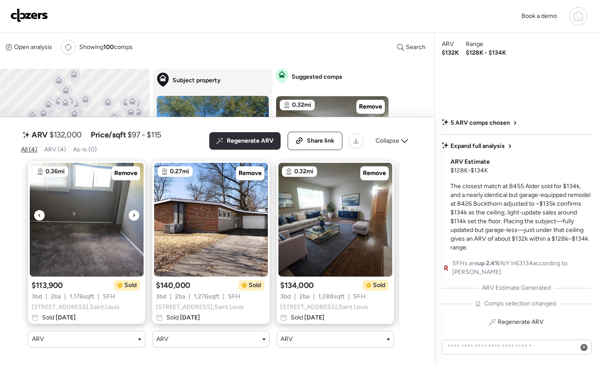
click at [134, 210] on icon at bounding box center [133, 215] width 3 height 10
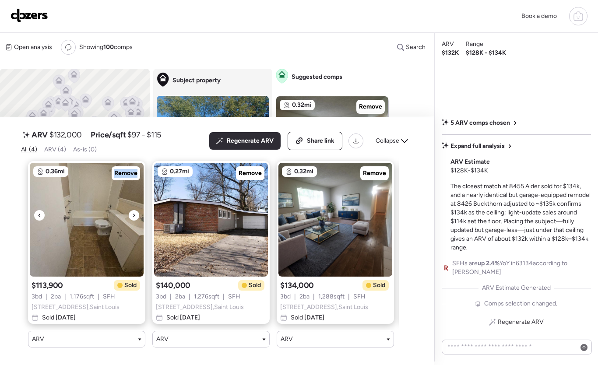
click at [134, 210] on icon at bounding box center [133, 215] width 3 height 10
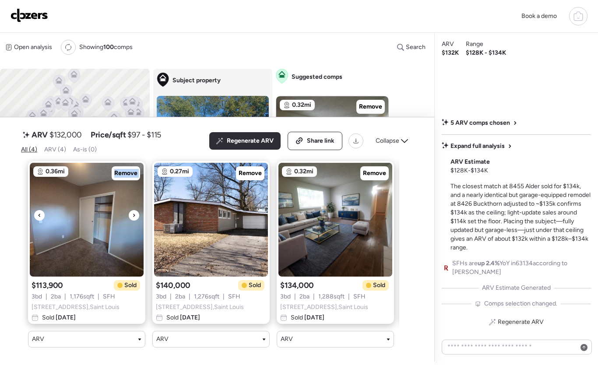
click at [134, 210] on icon at bounding box center [133, 215] width 3 height 10
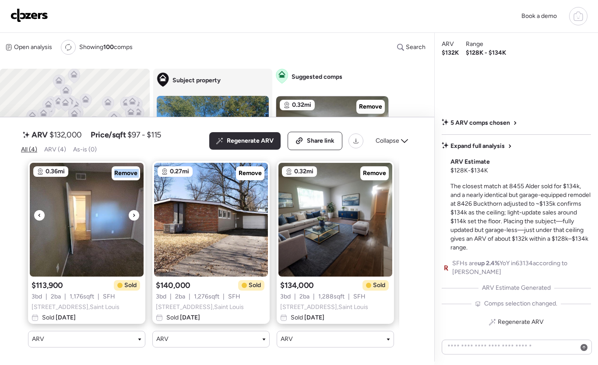
click at [134, 210] on icon at bounding box center [133, 215] width 3 height 10
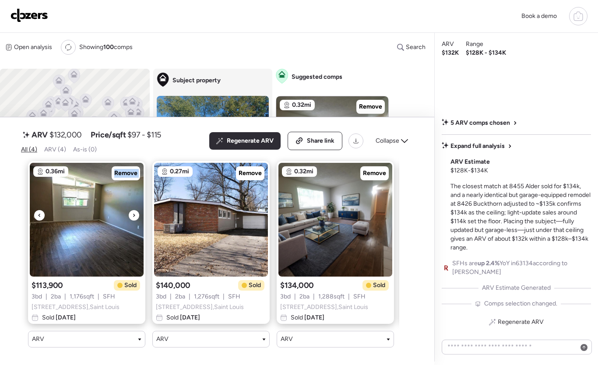
click at [134, 210] on icon at bounding box center [133, 215] width 3 height 10
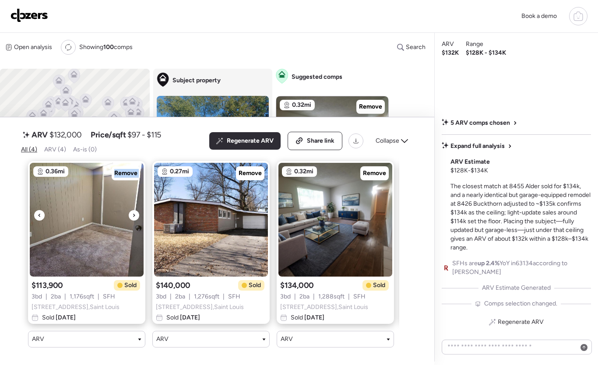
click at [134, 210] on icon at bounding box center [133, 215] width 3 height 10
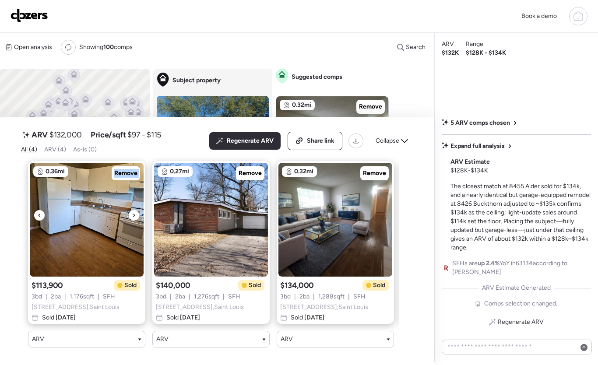
click at [134, 210] on icon at bounding box center [133, 215] width 3 height 10
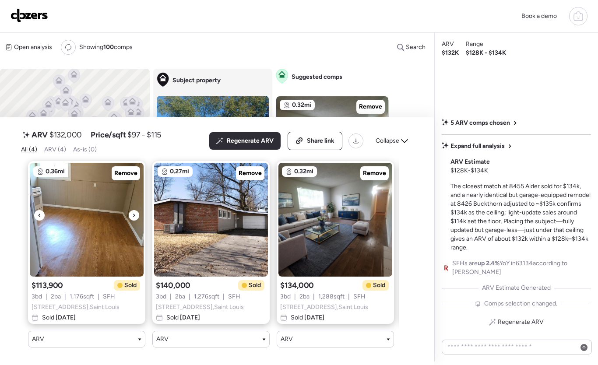
click at [38, 210] on icon at bounding box center [39, 215] width 3 height 10
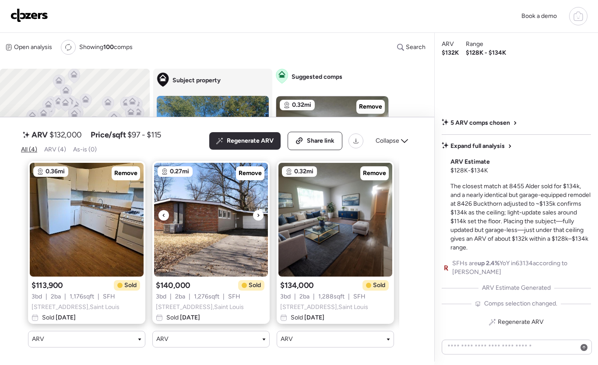
click at [257, 210] on icon at bounding box center [257, 215] width 3 height 10
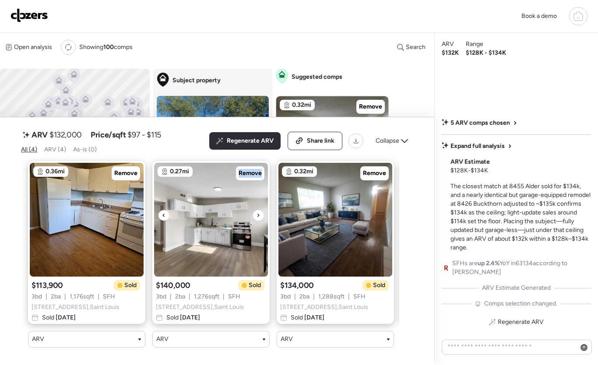
click at [257, 210] on icon at bounding box center [257, 215] width 3 height 10
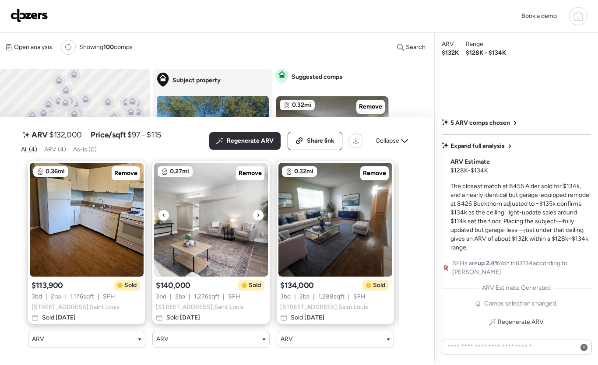
click at [163, 210] on icon at bounding box center [163, 215] width 3 height 10
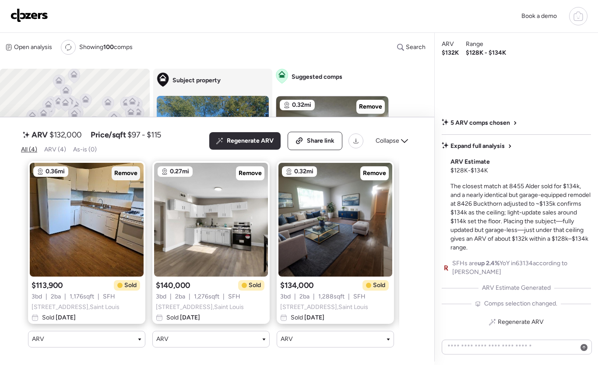
click at [131, 169] on span "Remove" at bounding box center [125, 173] width 23 height 9
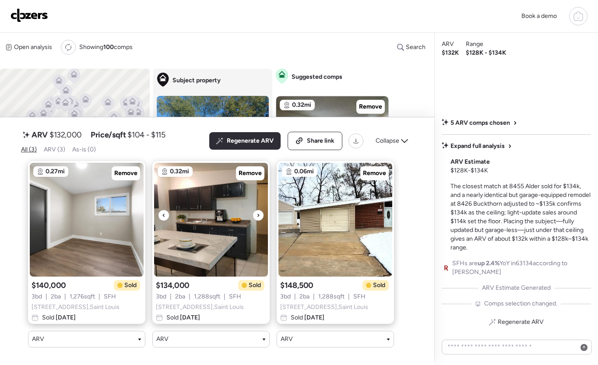
click at [259, 210] on icon at bounding box center [257, 215] width 3 height 10
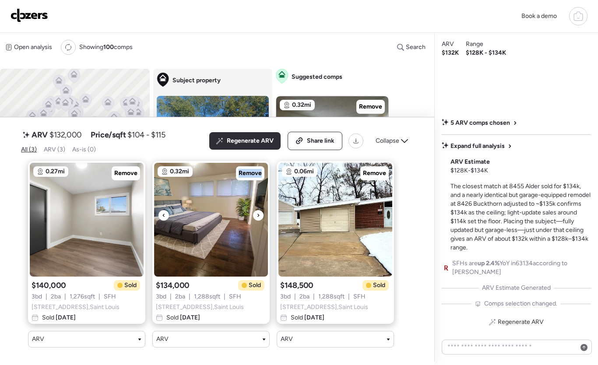
click at [259, 210] on icon at bounding box center [257, 215] width 3 height 10
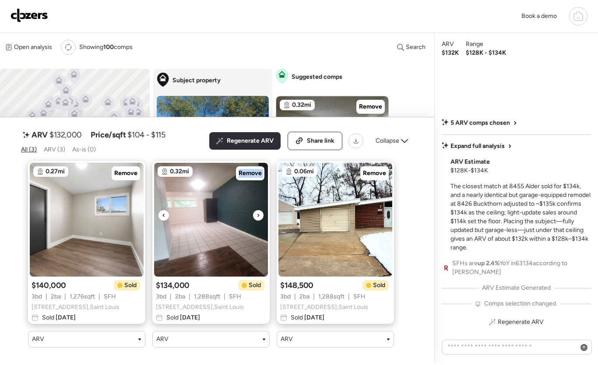
click at [259, 210] on icon at bounding box center [257, 215] width 3 height 10
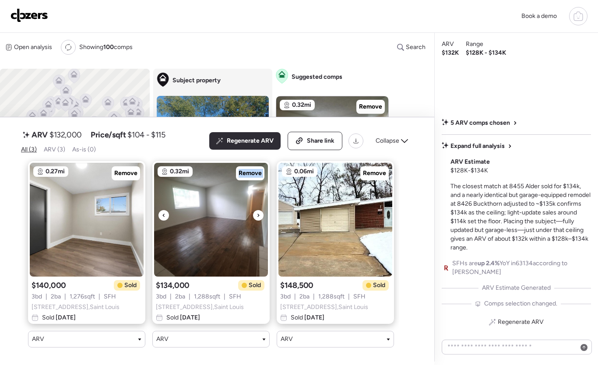
click at [259, 210] on icon at bounding box center [257, 215] width 3 height 10
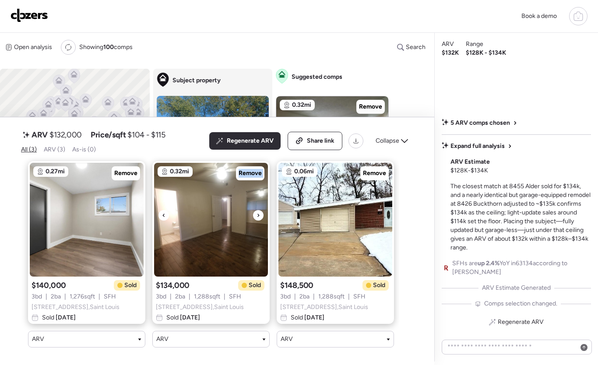
click at [259, 210] on icon at bounding box center [257, 215] width 3 height 10
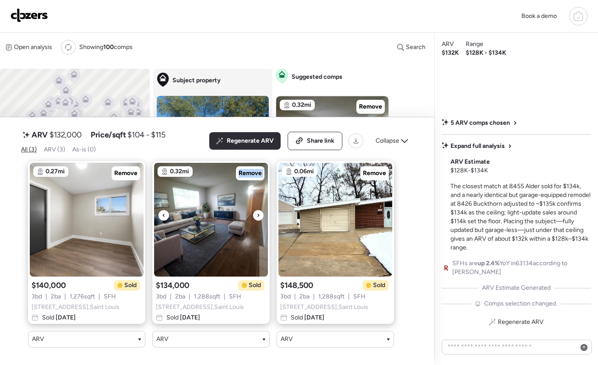
click at [259, 210] on icon at bounding box center [257, 215] width 3 height 10
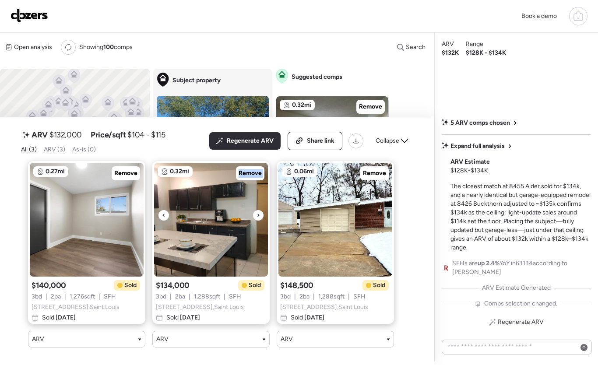
click at [259, 210] on icon at bounding box center [257, 215] width 3 height 10
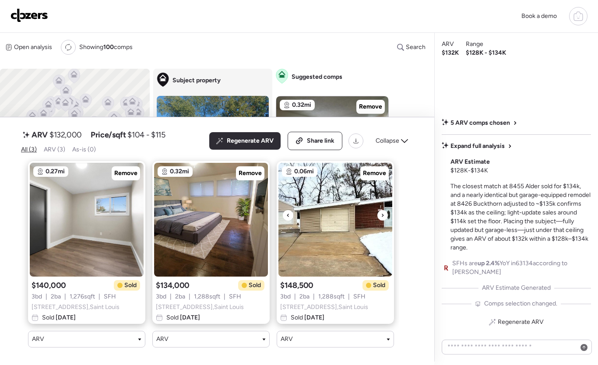
click at [382, 210] on icon at bounding box center [382, 215] width 3 height 10
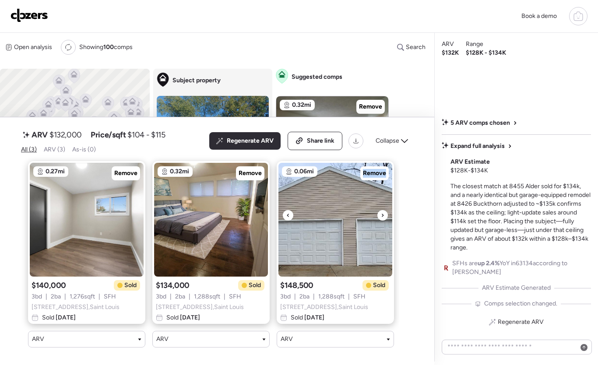
click at [382, 213] on icon at bounding box center [382, 214] width 2 height 3
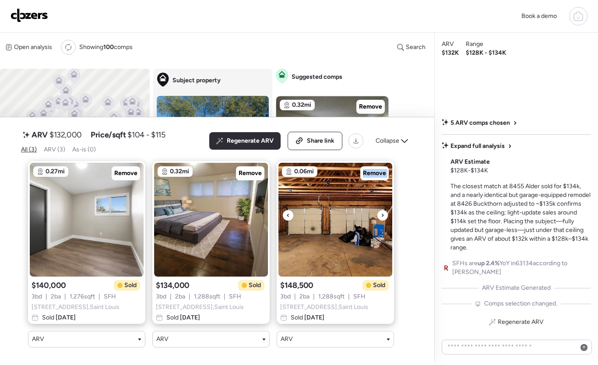
click at [382, 213] on icon at bounding box center [382, 214] width 2 height 3
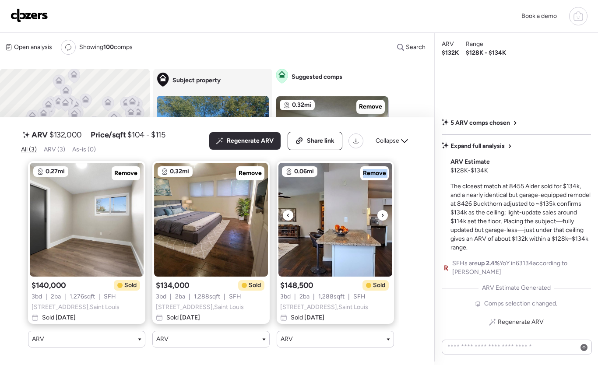
click at [382, 213] on icon at bounding box center [382, 214] width 2 height 3
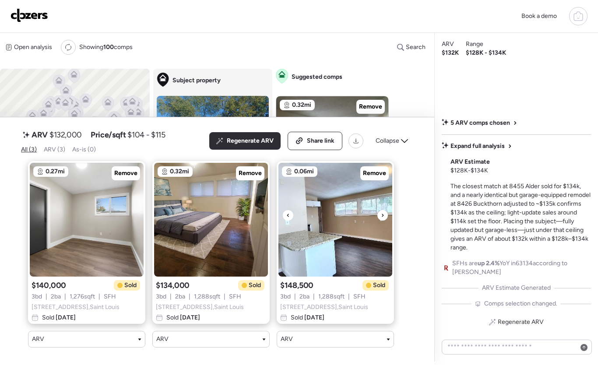
click at [291, 210] on div at bounding box center [288, 215] width 10 height 10
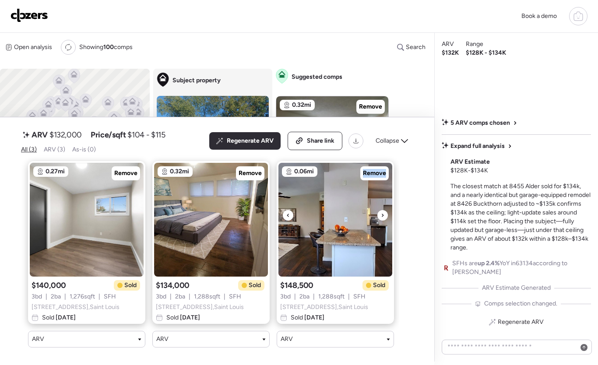
click at [291, 210] on div at bounding box center [288, 215] width 10 height 10
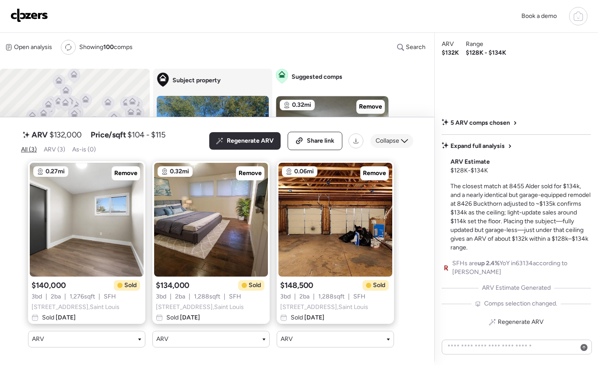
click at [400, 134] on div "Collapse" at bounding box center [391, 141] width 43 height 14
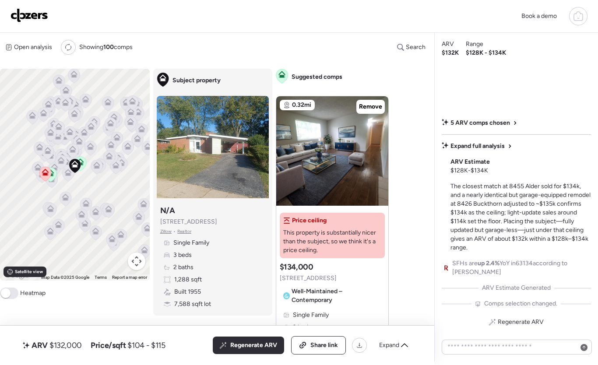
scroll to position [21, 0]
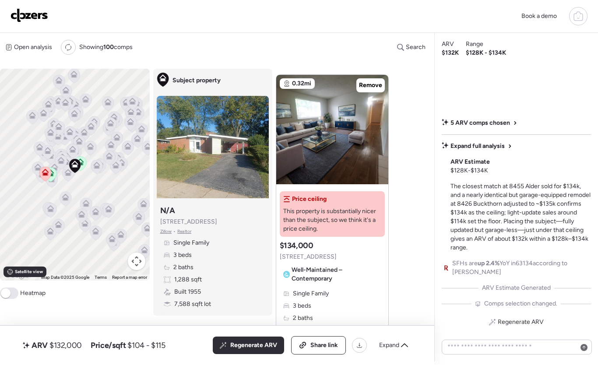
click at [138, 264] on button "Map camera controls" at bounding box center [136, 260] width 17 height 17
click at [119, 222] on button "Zoom in" at bounding box center [114, 217] width 17 height 17
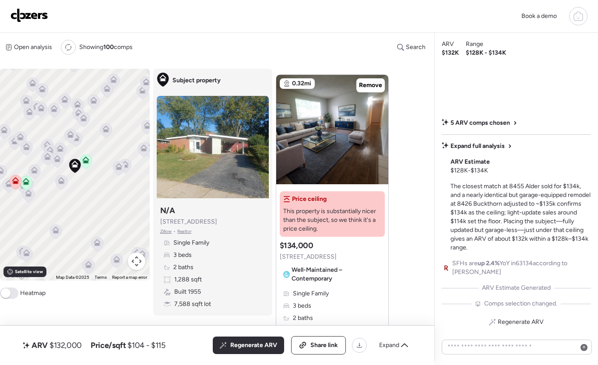
click at [46, 156] on icon at bounding box center [47, 156] width 7 height 7
click at [46, 158] on icon at bounding box center [48, 158] width 6 height 3
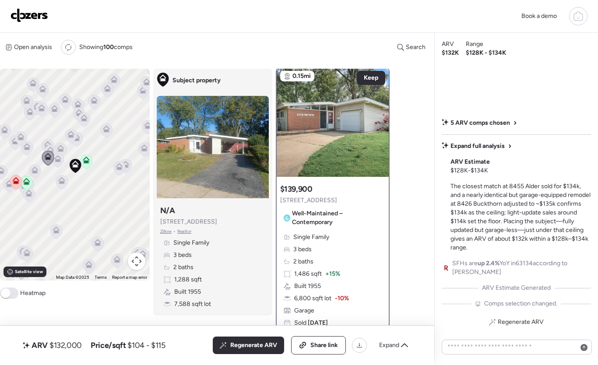
scroll to position [0, 0]
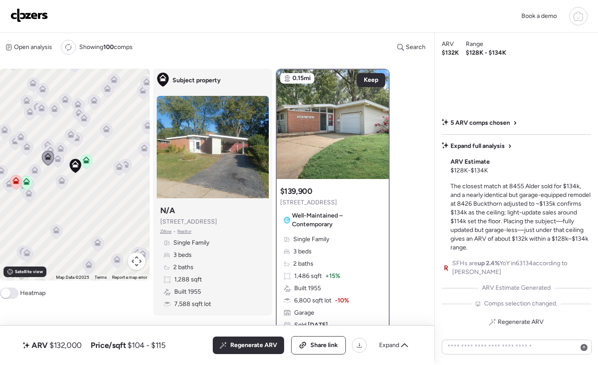
click at [49, 148] on icon at bounding box center [50, 150] width 7 height 7
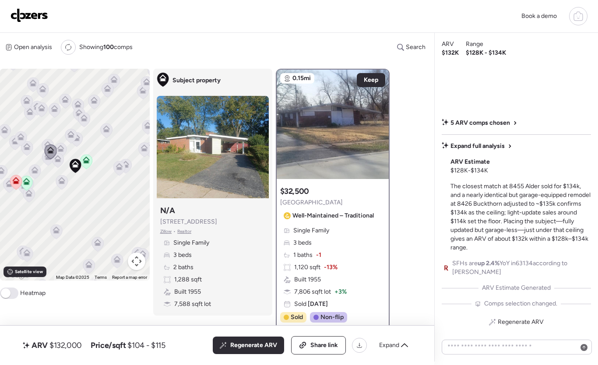
click at [46, 141] on icon at bounding box center [48, 146] width 12 height 14
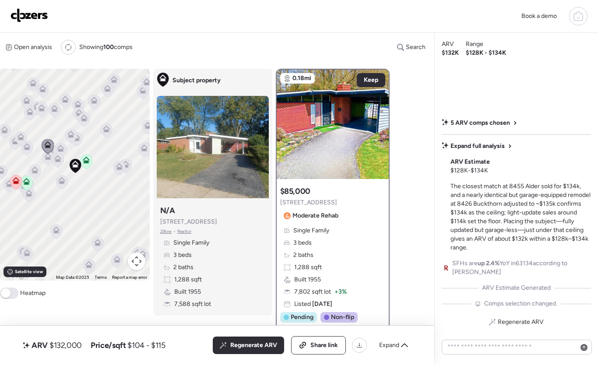
click at [58, 146] on icon at bounding box center [60, 148] width 7 height 7
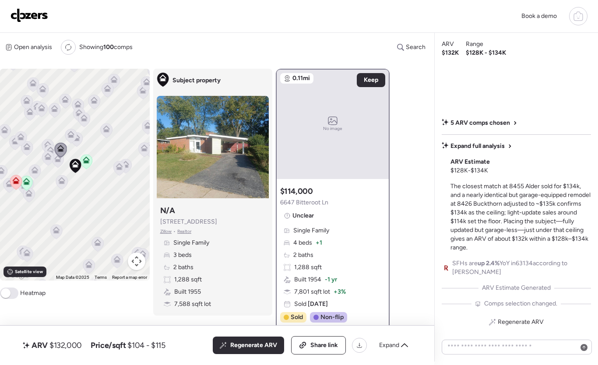
click at [56, 157] on icon at bounding box center [60, 150] width 12 height 15
click at [57, 162] on icon at bounding box center [58, 160] width 6 height 3
click at [66, 138] on icon at bounding box center [71, 136] width 12 height 14
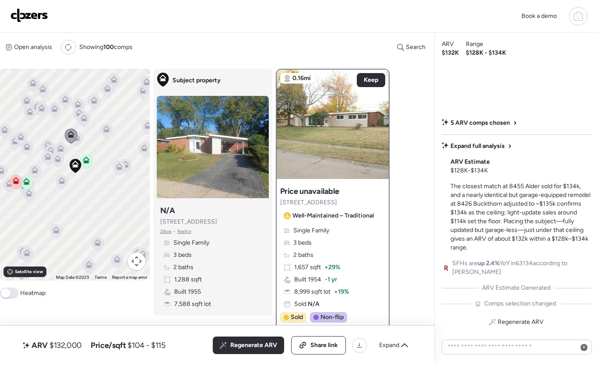
click at [79, 140] on icon at bounding box center [76, 137] width 7 height 7
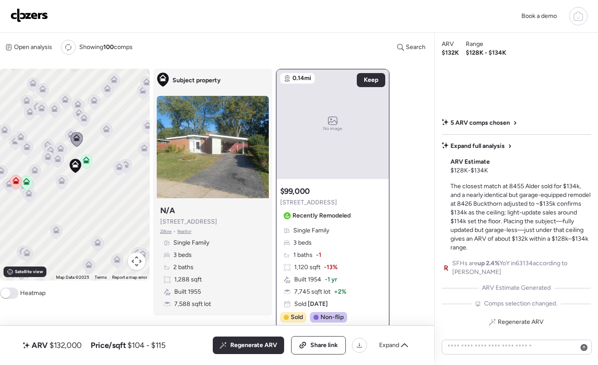
click at [108, 133] on icon at bounding box center [107, 130] width 12 height 14
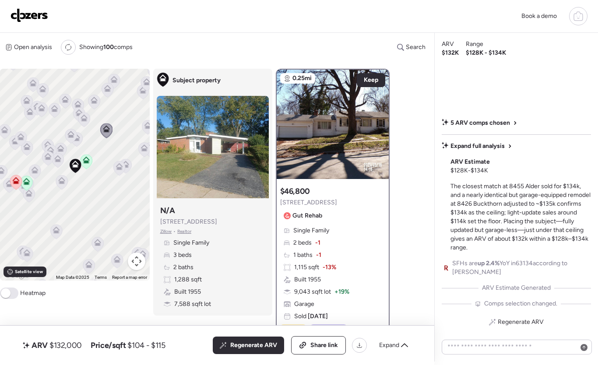
click at [116, 165] on icon at bounding box center [118, 166] width 7 height 7
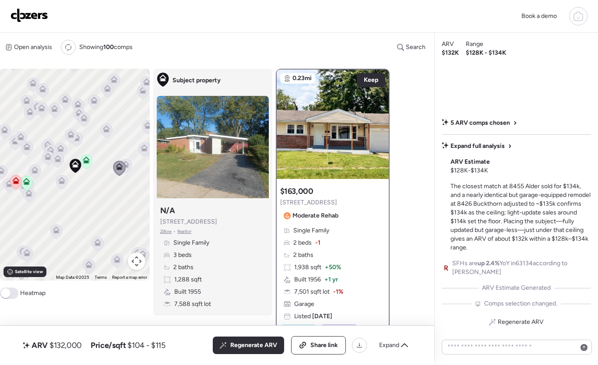
click at [127, 167] on icon at bounding box center [125, 166] width 6 height 3
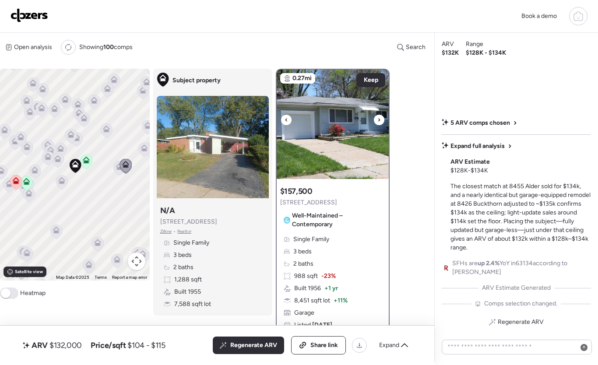
click at [383, 121] on div at bounding box center [379, 120] width 10 height 10
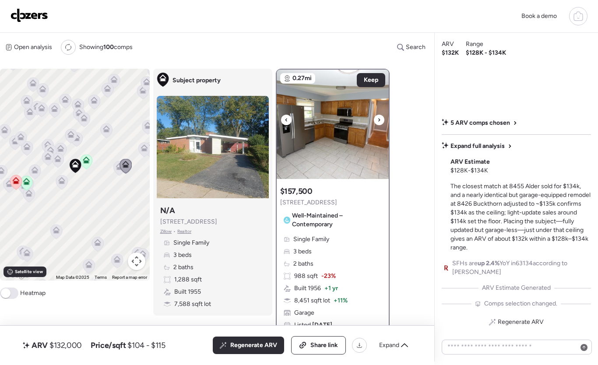
click at [379, 121] on icon at bounding box center [378, 120] width 3 height 10
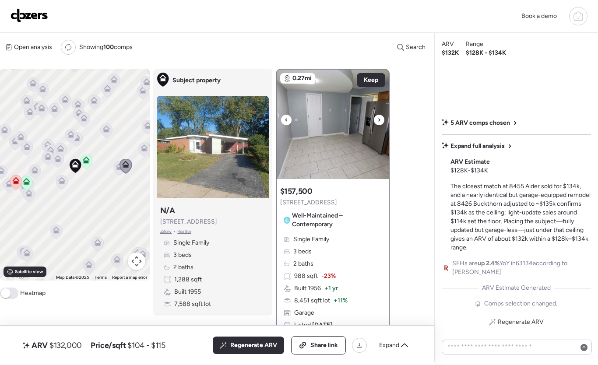
click at [284, 119] on icon at bounding box center [285, 120] width 3 height 10
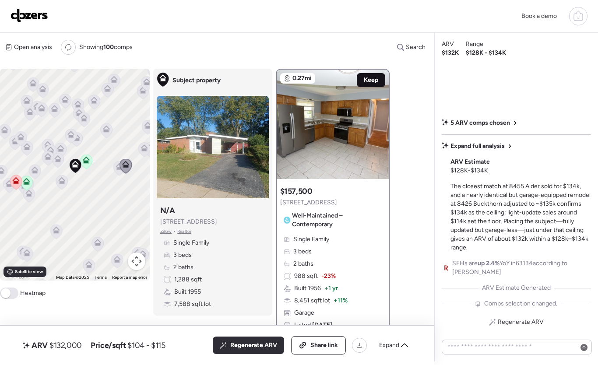
click at [376, 81] on span "Keep" at bounding box center [371, 80] width 14 height 9
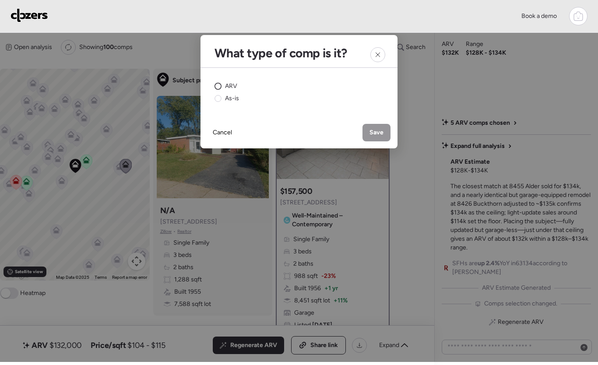
click at [225, 86] on span "ARV" at bounding box center [231, 86] width 12 height 9
click at [374, 131] on span "Save" at bounding box center [376, 132] width 14 height 9
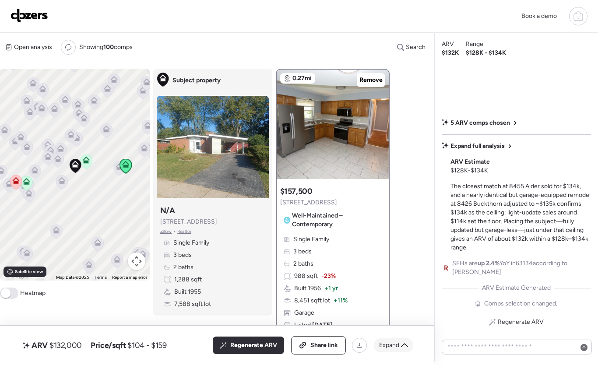
click at [401, 347] on icon at bounding box center [404, 345] width 7 height 7
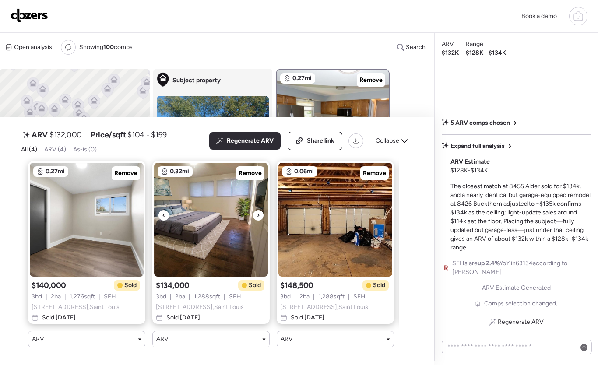
click at [256, 210] on icon at bounding box center [257, 215] width 3 height 10
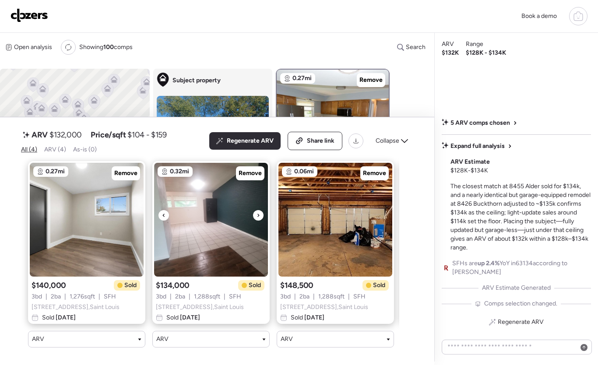
click at [259, 210] on icon at bounding box center [257, 215] width 3 height 10
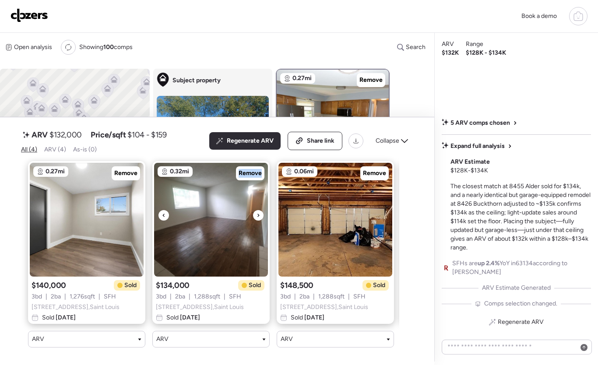
click at [259, 210] on icon at bounding box center [257, 215] width 3 height 10
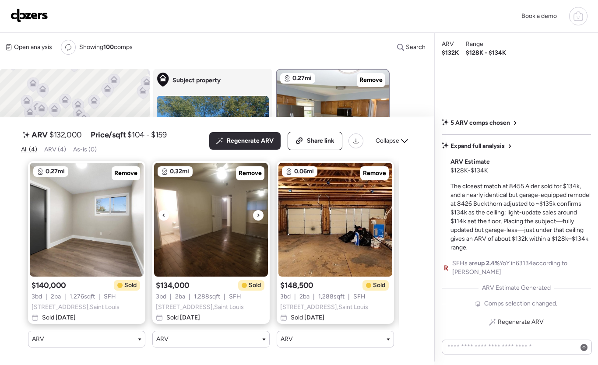
click at [259, 210] on icon at bounding box center [257, 215] width 3 height 10
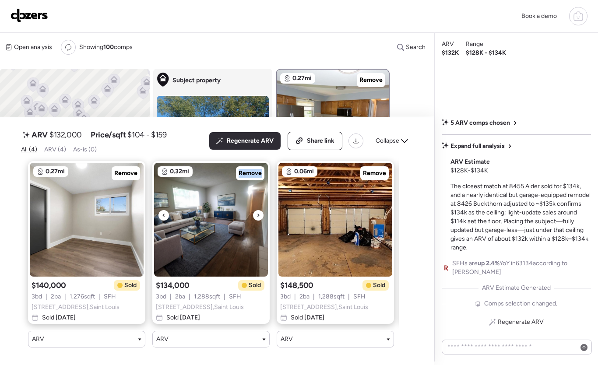
click at [260, 210] on div at bounding box center [258, 215] width 10 height 10
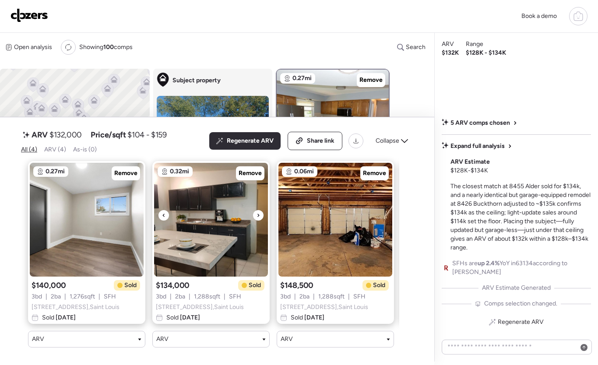
click at [260, 210] on div at bounding box center [258, 215] width 10 height 10
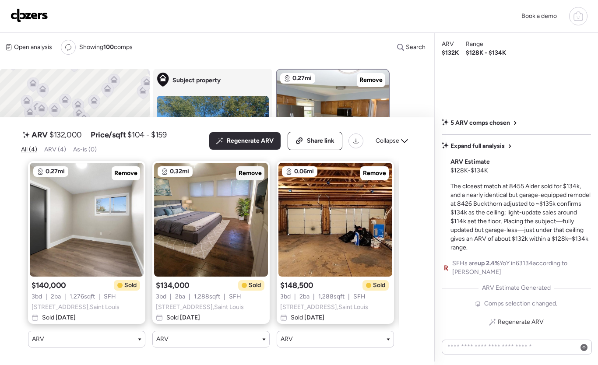
click at [256, 169] on span "Remove" at bounding box center [249, 173] width 23 height 9
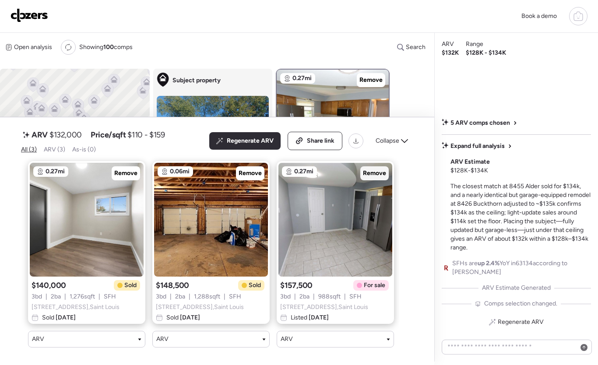
click at [374, 169] on span "Remove" at bounding box center [374, 173] width 23 height 9
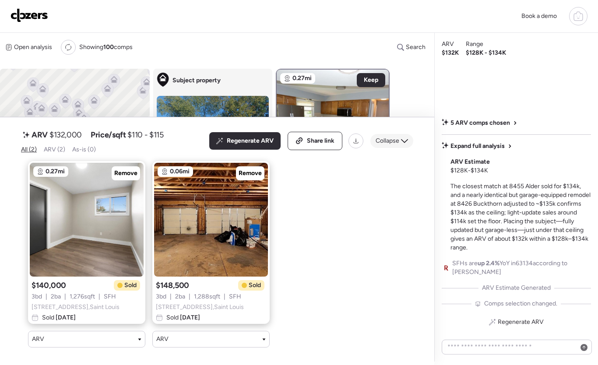
click at [402, 137] on icon at bounding box center [404, 140] width 7 height 7
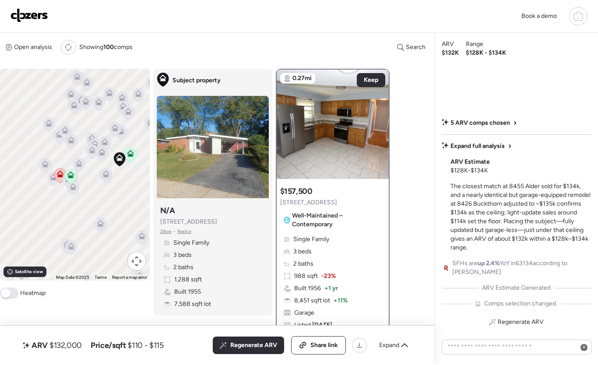
drag, startPoint x: 98, startPoint y: 190, endPoint x: 143, endPoint y: 183, distance: 44.7
click at [143, 183] on div "To activate drag with keyboard, press Alt + Enter. Once in keyboard drag state,…" at bounding box center [75, 175] width 150 height 212
click at [111, 175] on icon at bounding box center [106, 175] width 12 height 14
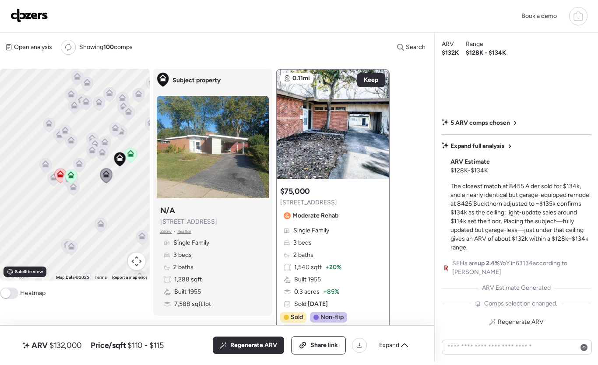
click at [135, 256] on button "Map camera controls" at bounding box center [136, 260] width 17 height 17
click at [118, 223] on button "Zoom in" at bounding box center [114, 217] width 17 height 17
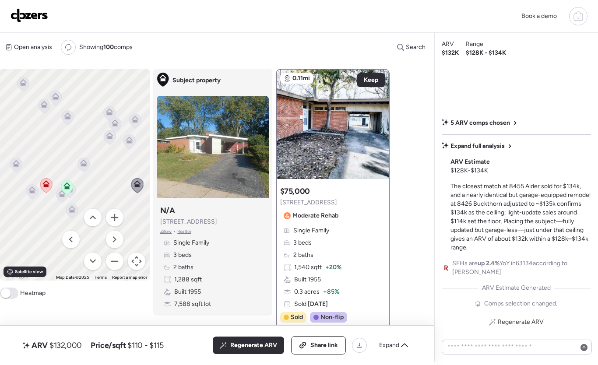
click at [72, 210] on menu at bounding box center [92, 239] width 61 height 61
click at [71, 206] on icon at bounding box center [71, 209] width 7 height 7
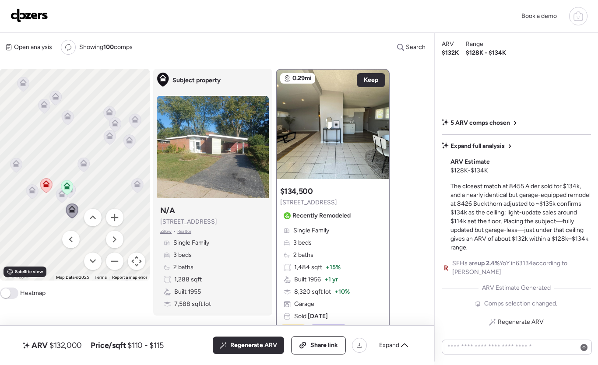
click at [49, 187] on icon at bounding box center [46, 185] width 6 height 3
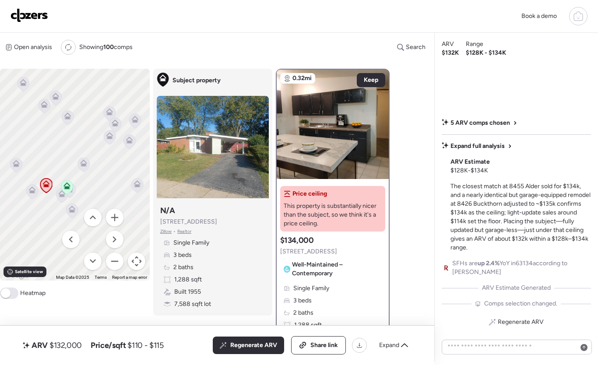
click at [63, 196] on div at bounding box center [67, 188] width 12 height 16
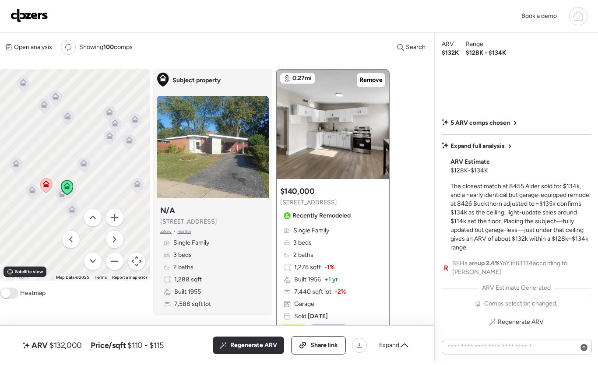
click at [87, 168] on icon at bounding box center [84, 164] width 12 height 14
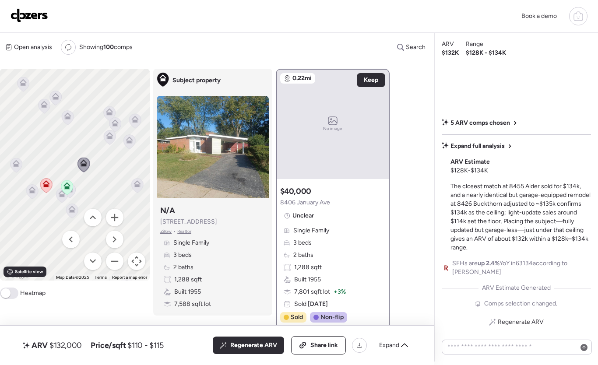
click at [145, 186] on div "To navigate, press the arrow keys. To activate drag with keyboard, press Alt + …" at bounding box center [75, 175] width 150 height 212
click at [142, 187] on icon at bounding box center [137, 185] width 12 height 14
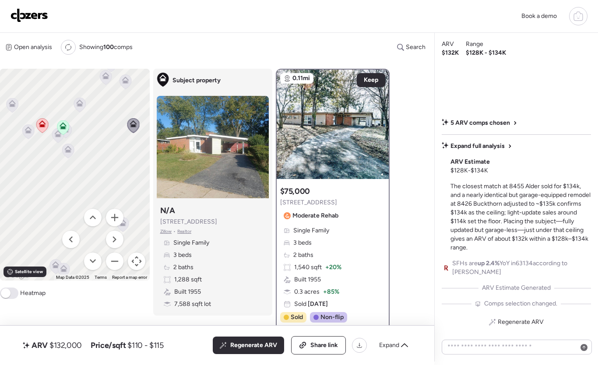
drag, startPoint x: 41, startPoint y: 217, endPoint x: 38, endPoint y: 156, distance: 60.9
click at [38, 156] on div "To navigate, press the arrow keys. To activate drag with keyboard, press Alt + …" at bounding box center [75, 175] width 150 height 212
click at [14, 130] on div "To navigate, press the arrow keys. To activate drag with keyboard, press Alt + …" at bounding box center [75, 175] width 150 height 212
click at [23, 127] on div "To navigate, press the arrow keys. To activate drag with keyboard, press Alt + …" at bounding box center [75, 175] width 150 height 212
click at [29, 129] on icon at bounding box center [29, 129] width 7 height 7
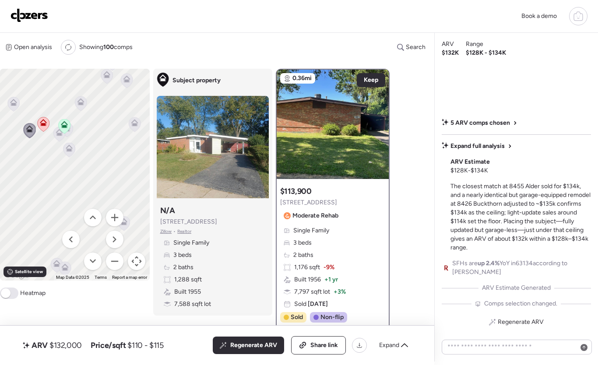
click at [29, 129] on icon at bounding box center [29, 129] width 7 height 7
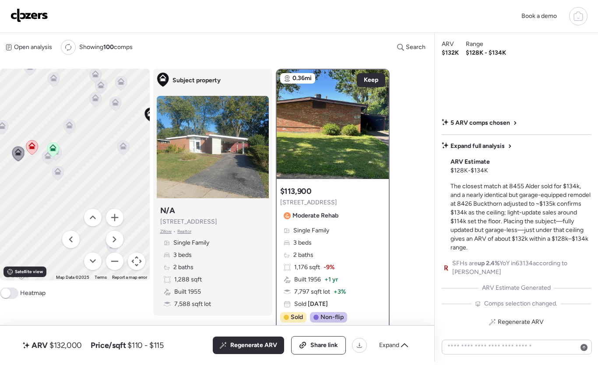
drag, startPoint x: 44, startPoint y: 151, endPoint x: 33, endPoint y: 173, distance: 24.3
click at [33, 173] on div "To activate drag with keyboard, press Alt + Enter. Once in keyboard drag state,…" at bounding box center [75, 175] width 150 height 212
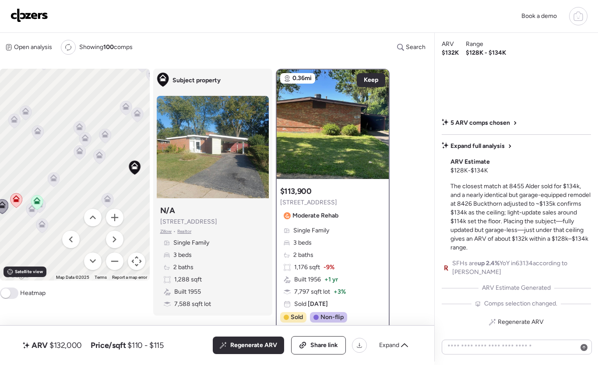
drag, startPoint x: 89, startPoint y: 138, endPoint x: 73, endPoint y: 189, distance: 53.8
click at [73, 189] on div "To activate drag with keyboard, press Alt + Enter. Once in keyboard drag state,…" at bounding box center [75, 175] width 150 height 212
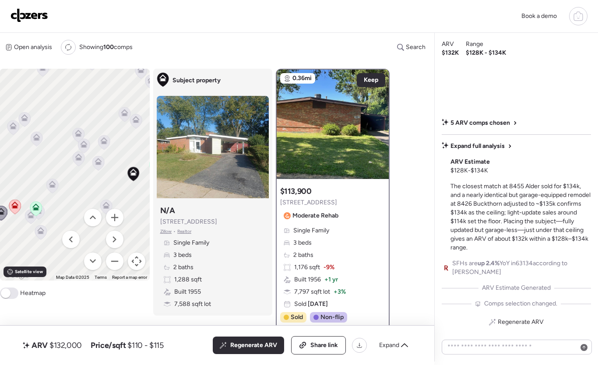
drag, startPoint x: 10, startPoint y: 128, endPoint x: 18, endPoint y: 125, distance: 8.9
click at [10, 128] on icon at bounding box center [13, 125] width 7 height 7
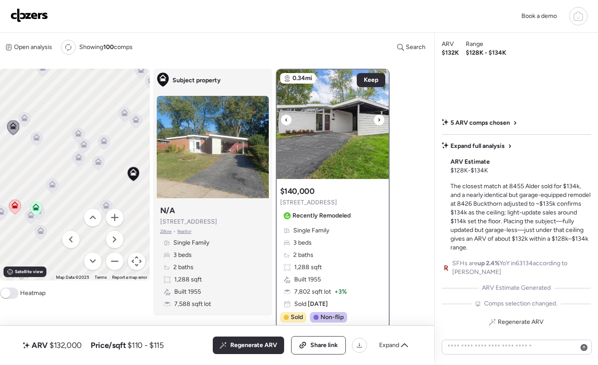
click at [380, 118] on div at bounding box center [379, 120] width 10 height 10
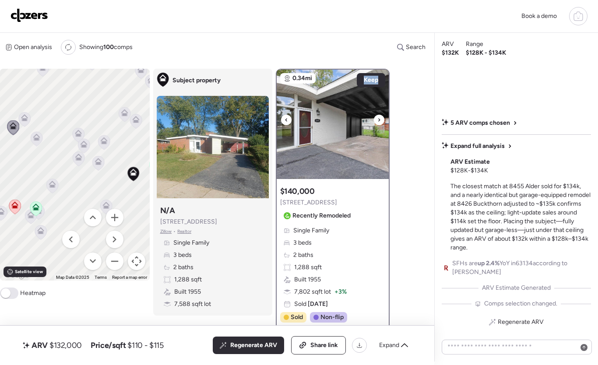
click at [381, 118] on div at bounding box center [379, 120] width 10 height 10
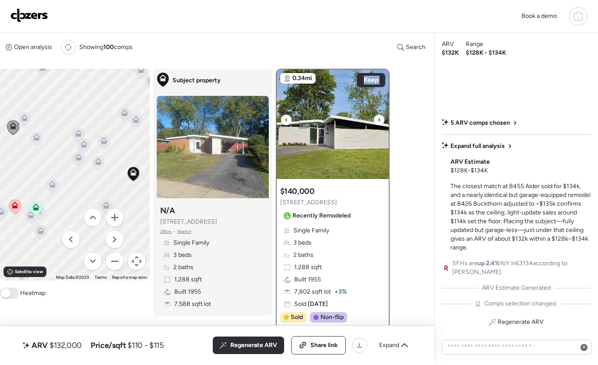
click at [381, 118] on div at bounding box center [379, 120] width 10 height 10
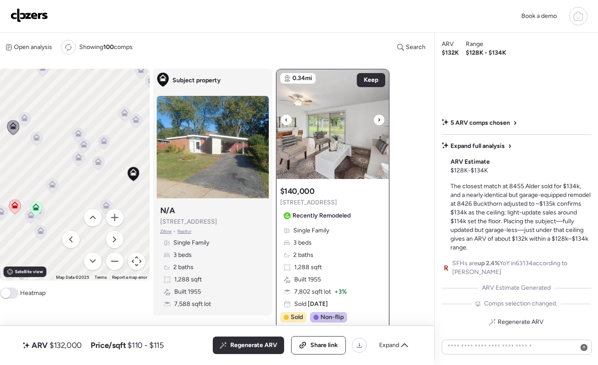
click at [381, 118] on div at bounding box center [379, 120] width 10 height 10
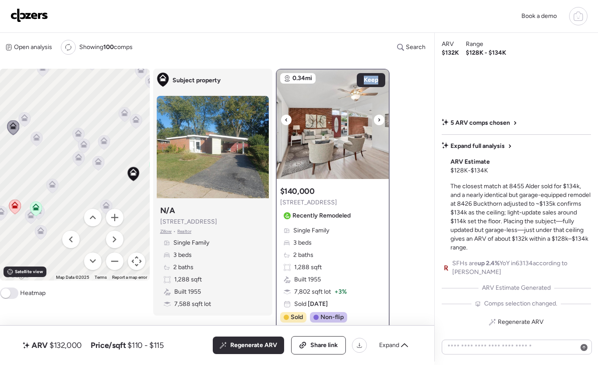
click at [381, 118] on div at bounding box center [379, 120] width 10 height 10
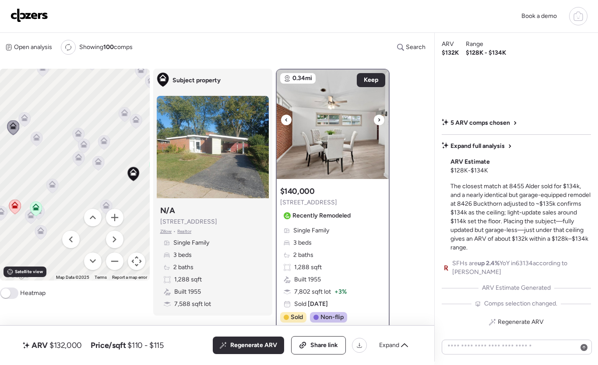
click at [381, 118] on div at bounding box center [379, 120] width 10 height 10
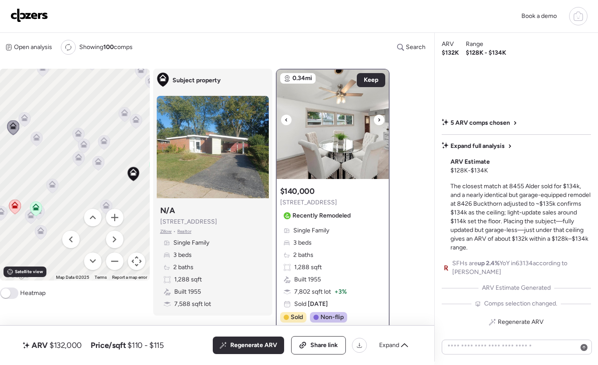
click at [381, 119] on div at bounding box center [379, 120] width 10 height 10
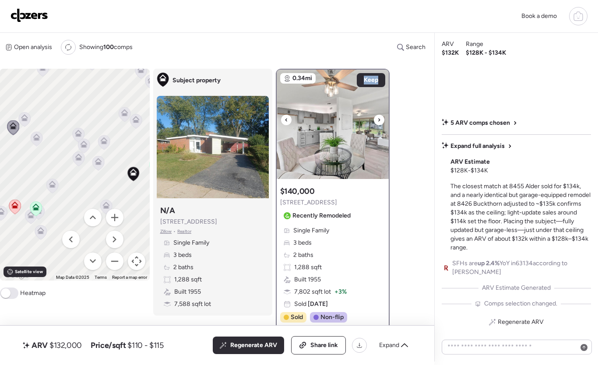
click at [381, 119] on div at bounding box center [379, 120] width 10 height 10
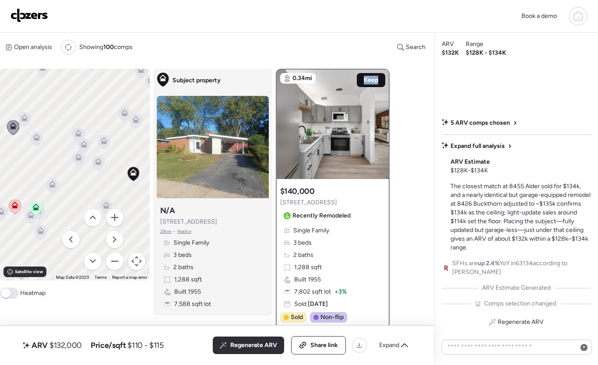
click at [371, 82] on span "Keep" at bounding box center [371, 80] width 14 height 9
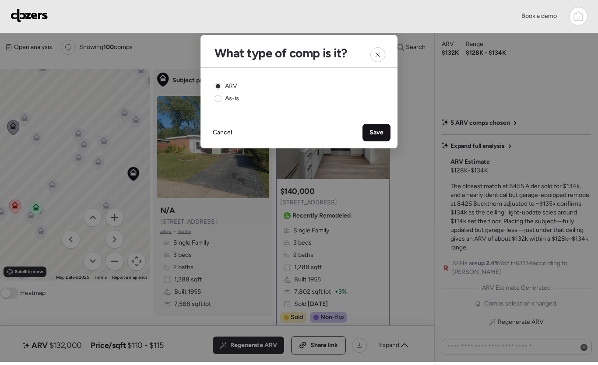
click at [371, 129] on span "Save" at bounding box center [376, 132] width 14 height 9
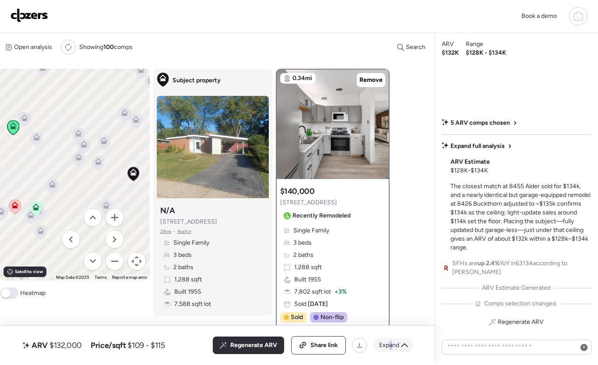
click at [390, 346] on span "Expand" at bounding box center [389, 345] width 20 height 9
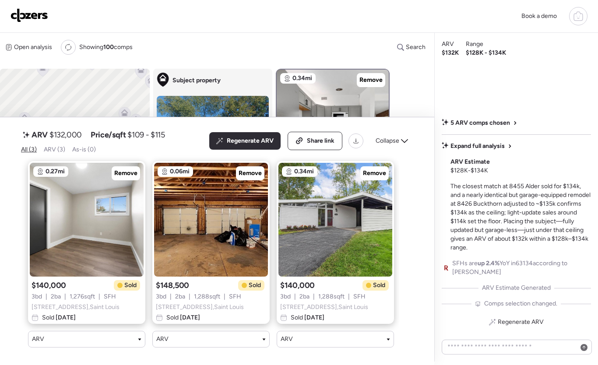
scroll to position [0, 2]
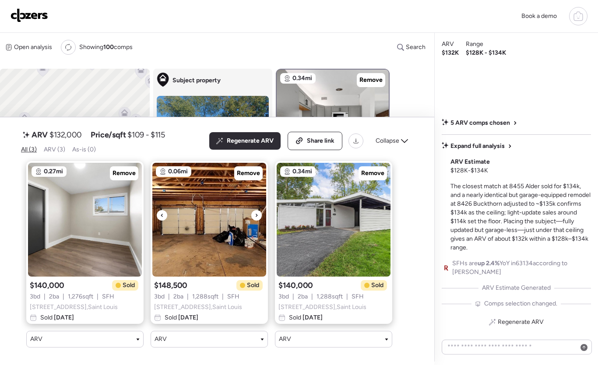
click at [255, 213] on icon at bounding box center [256, 214] width 2 height 3
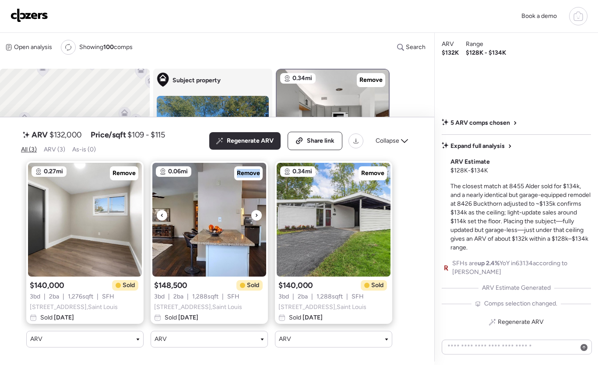
click at [255, 213] on icon at bounding box center [256, 214] width 2 height 3
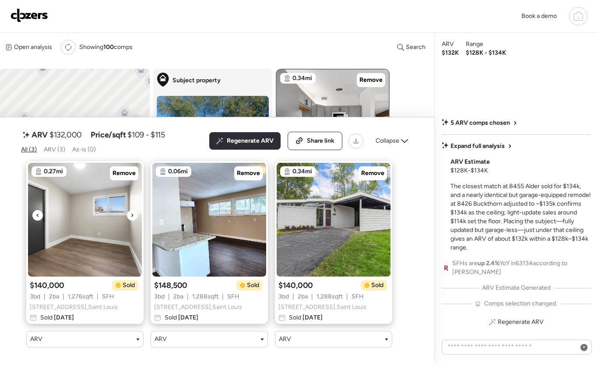
click at [132, 213] on icon at bounding box center [132, 214] width 2 height 3
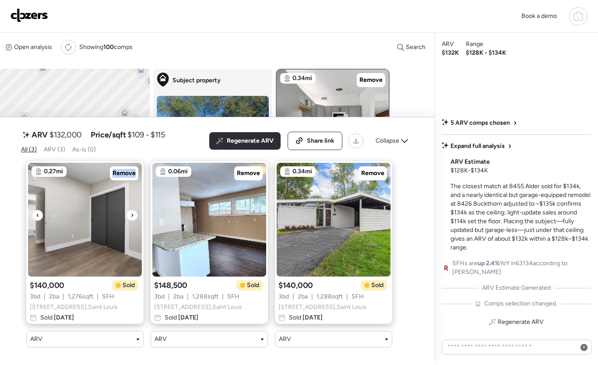
click at [133, 210] on icon at bounding box center [131, 215] width 3 height 10
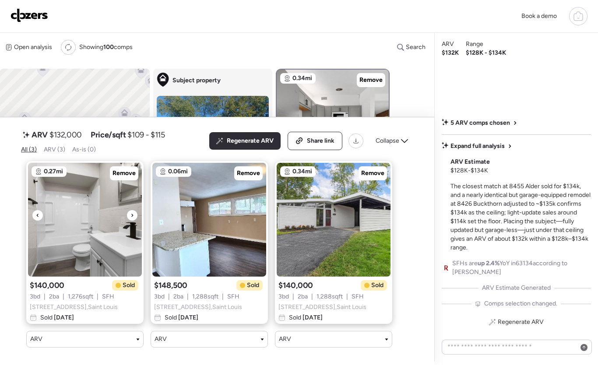
click at [133, 210] on icon at bounding box center [131, 215] width 3 height 10
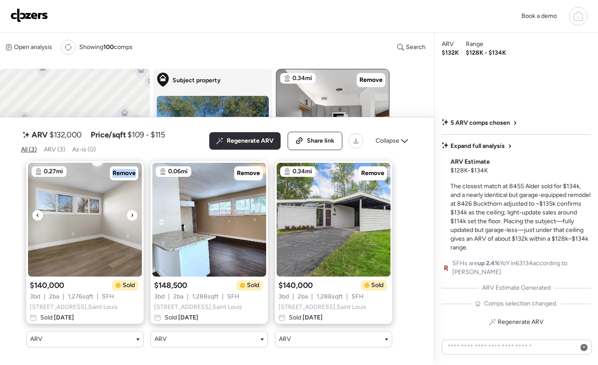
click at [133, 210] on icon at bounding box center [131, 215] width 3 height 10
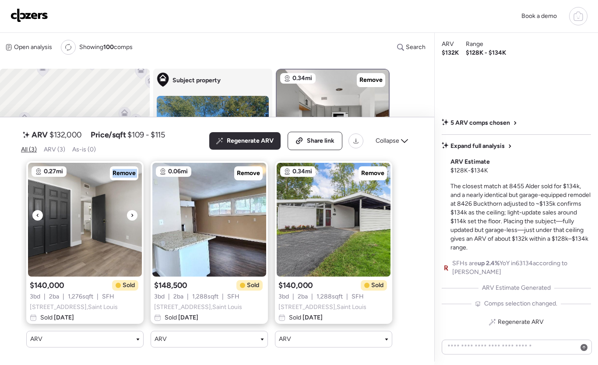
click at [133, 210] on icon at bounding box center [131, 215] width 3 height 10
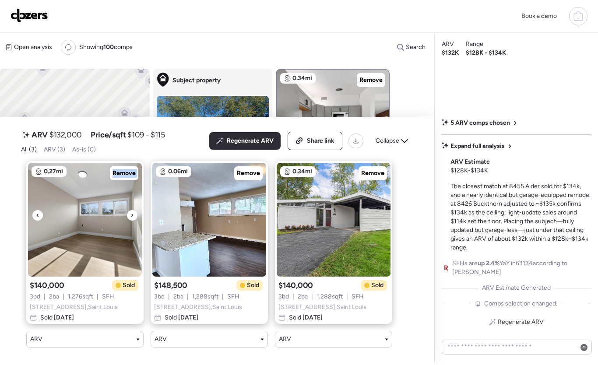
click at [134, 210] on div at bounding box center [132, 215] width 10 height 10
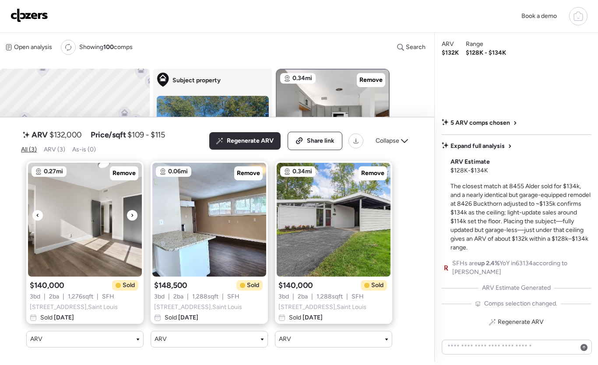
click at [134, 210] on div at bounding box center [132, 215] width 10 height 10
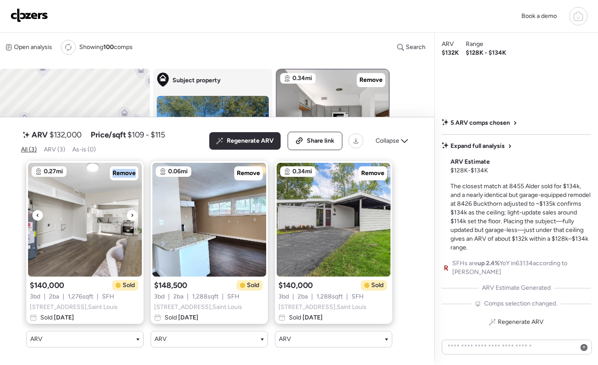
click at [134, 210] on div at bounding box center [132, 215] width 10 height 10
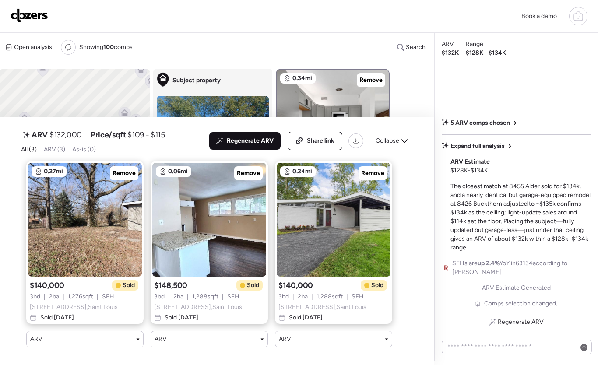
click at [263, 136] on span "Regenerate ARV" at bounding box center [250, 140] width 47 height 9
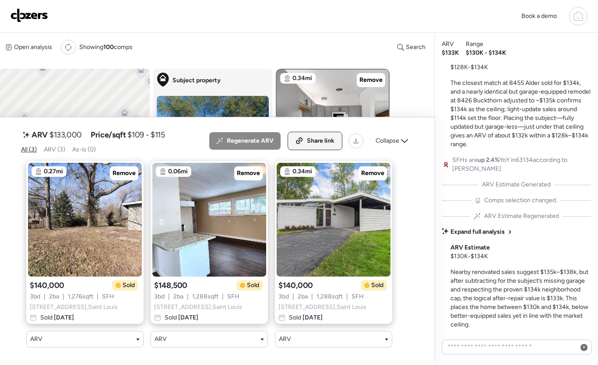
click at [313, 136] on span "Share link" at bounding box center [321, 140] width 28 height 9
